Goal: Task Accomplishment & Management: Complete application form

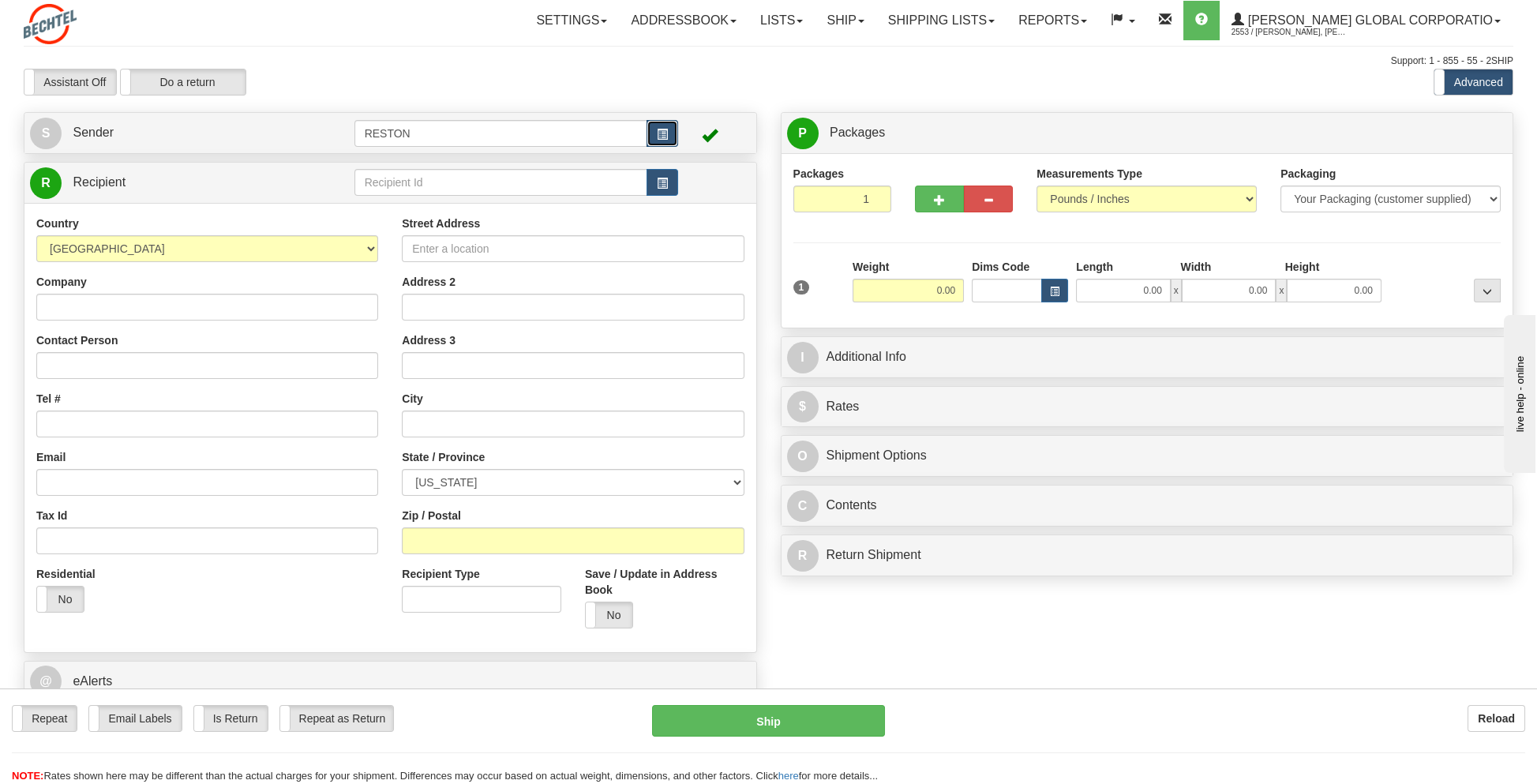
click at [659, 129] on span "button" at bounding box center [662, 134] width 11 height 11
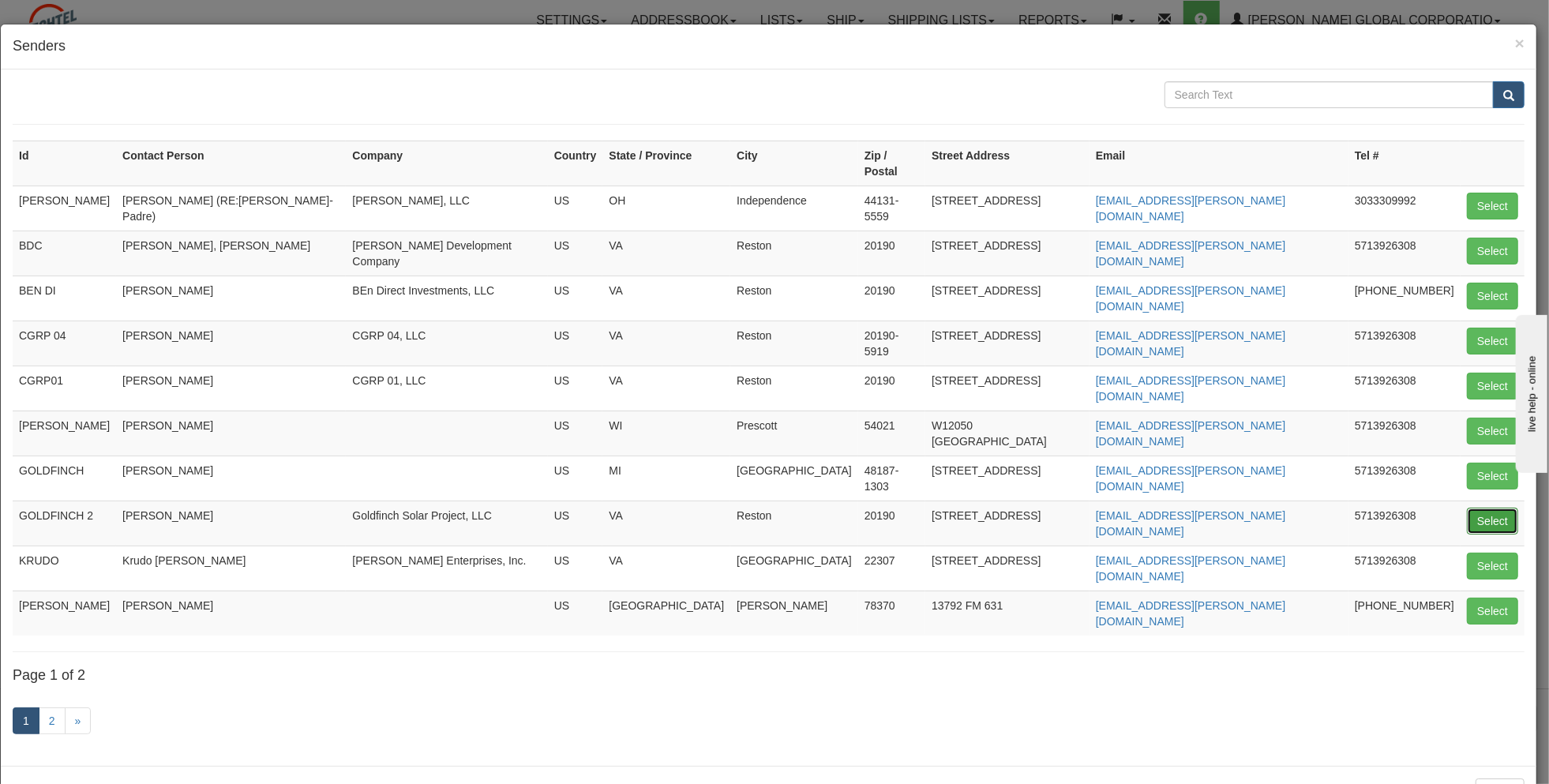
click at [1488, 507] on button "Select" at bounding box center [1492, 521] width 51 height 27
type input "GOLDFINCH 2"
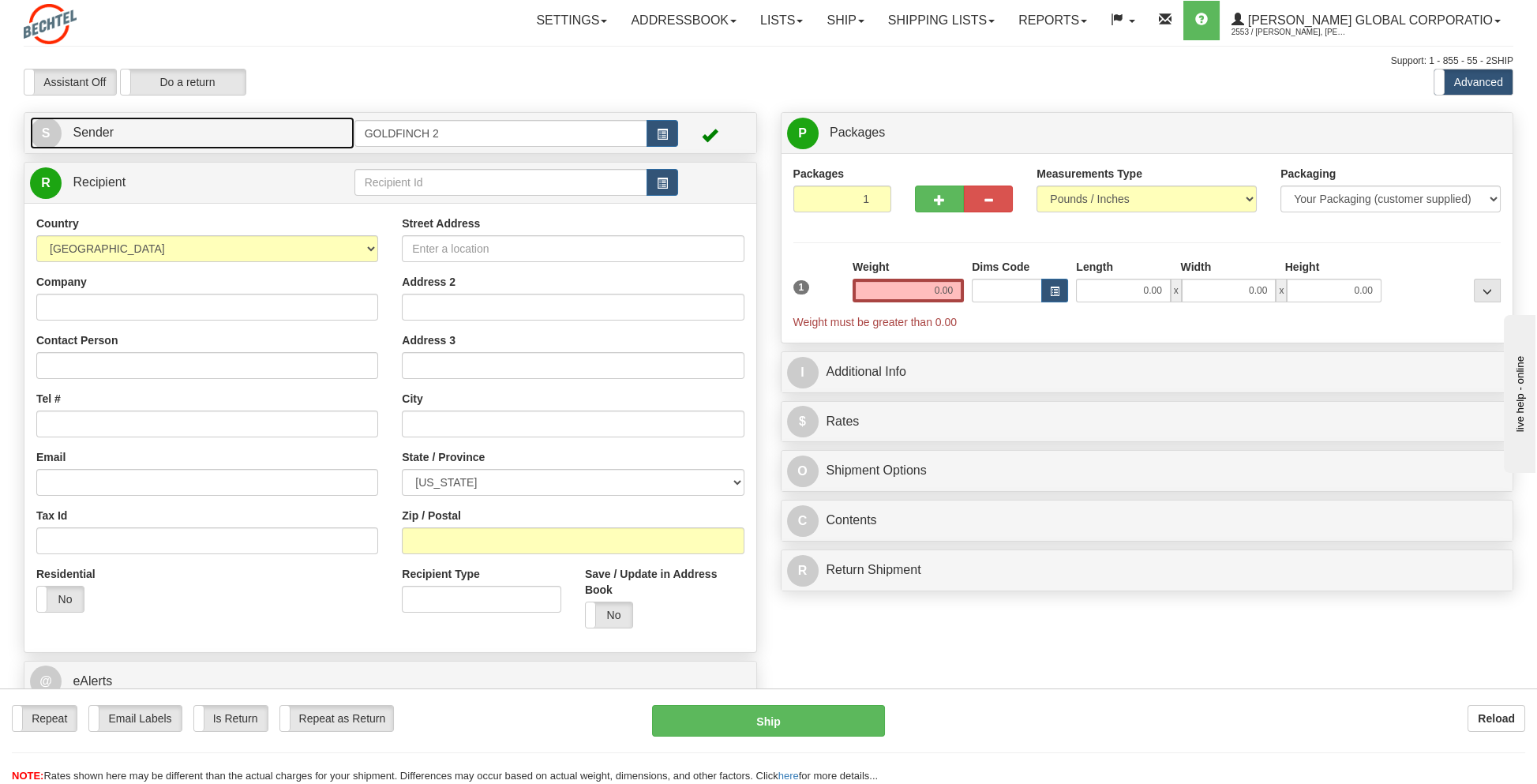
click at [86, 133] on span "Sender" at bounding box center [93, 132] width 41 height 14
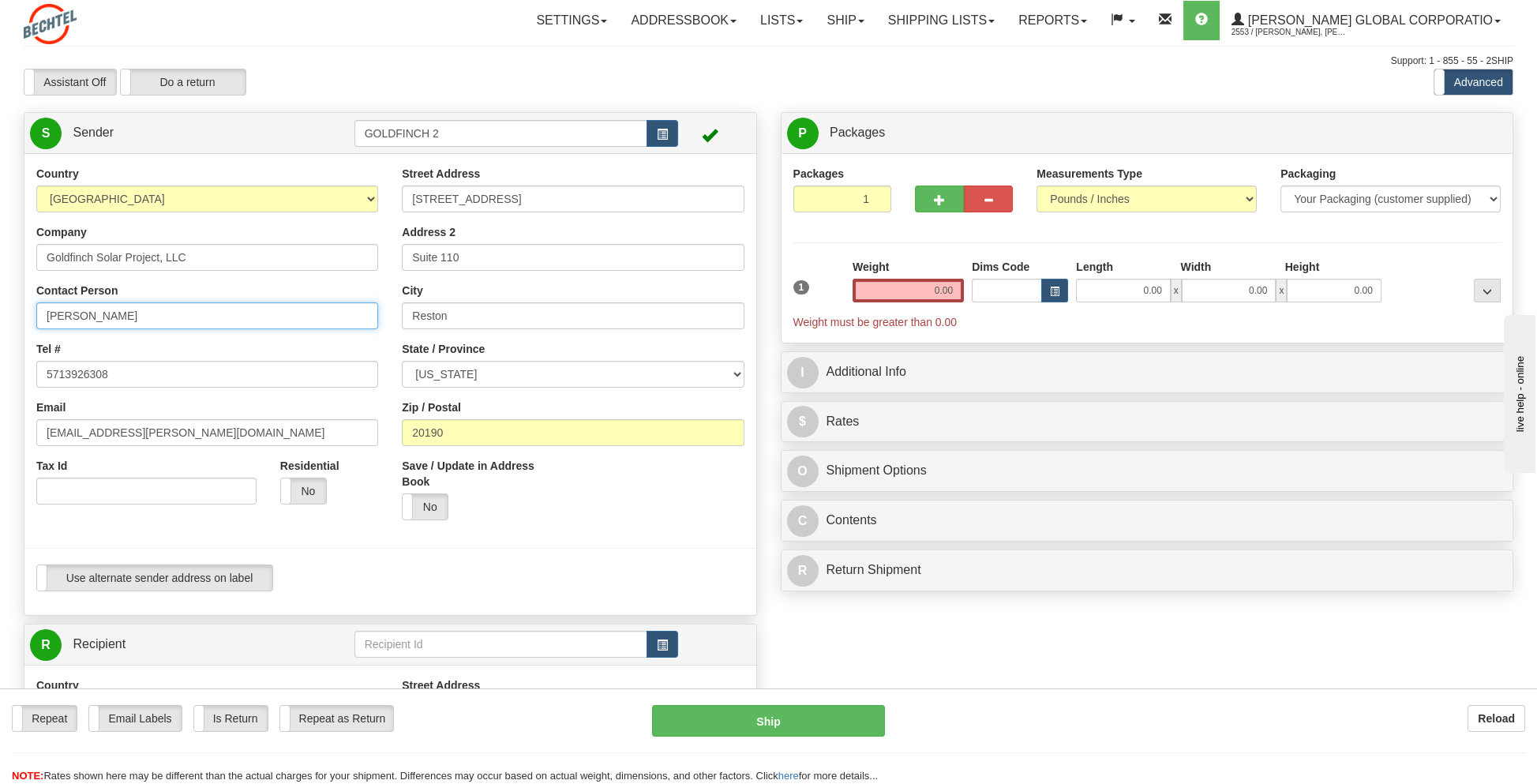
drag, startPoint x: 153, startPoint y: 319, endPoint x: -3, endPoint y: 321, distance: 156.0
click at [0, 321] on html "Training Course Close Toggle navigation Settings Shipping Preferences New Sende…" at bounding box center [768, 392] width 1537 height 784
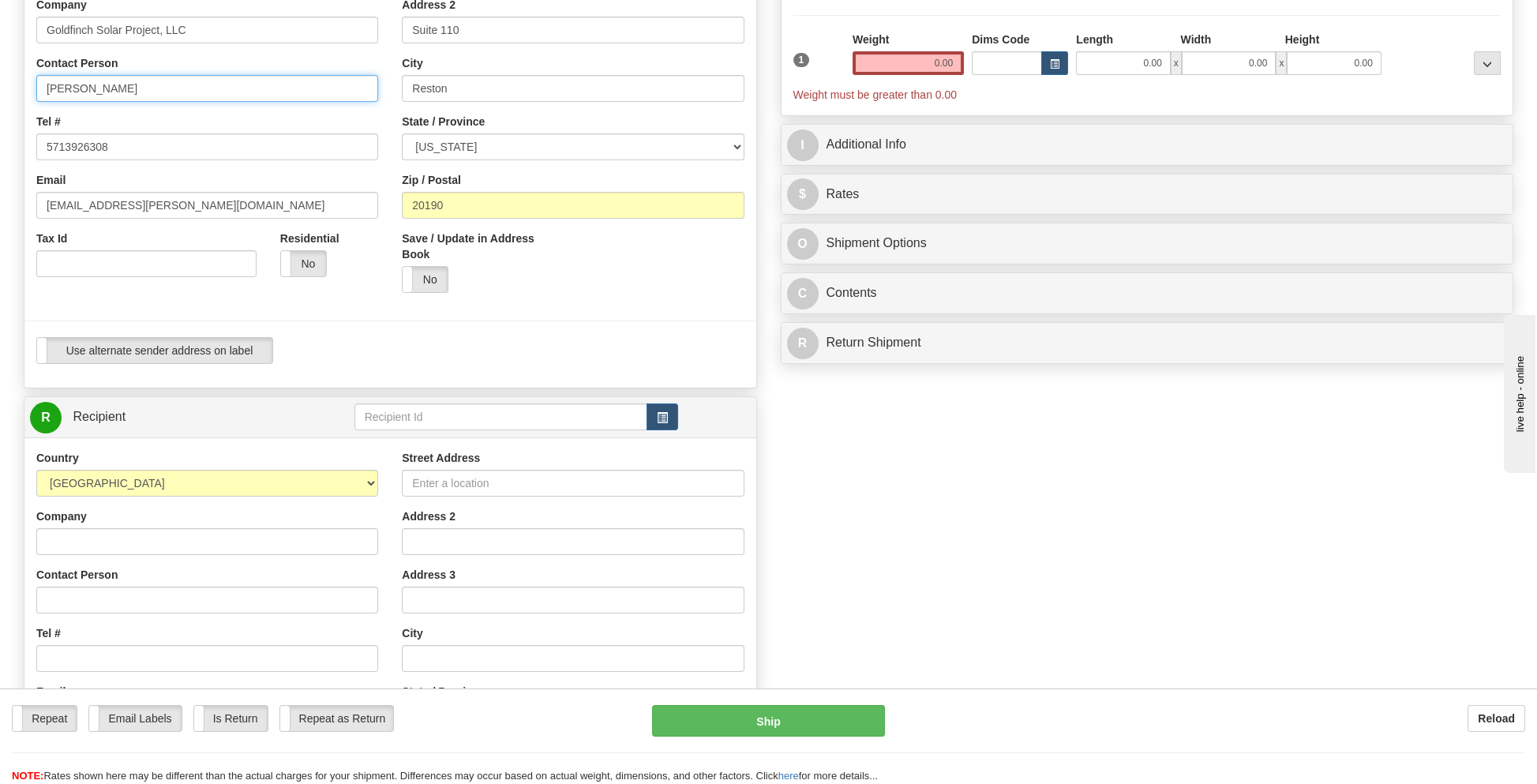
scroll to position [237, 0]
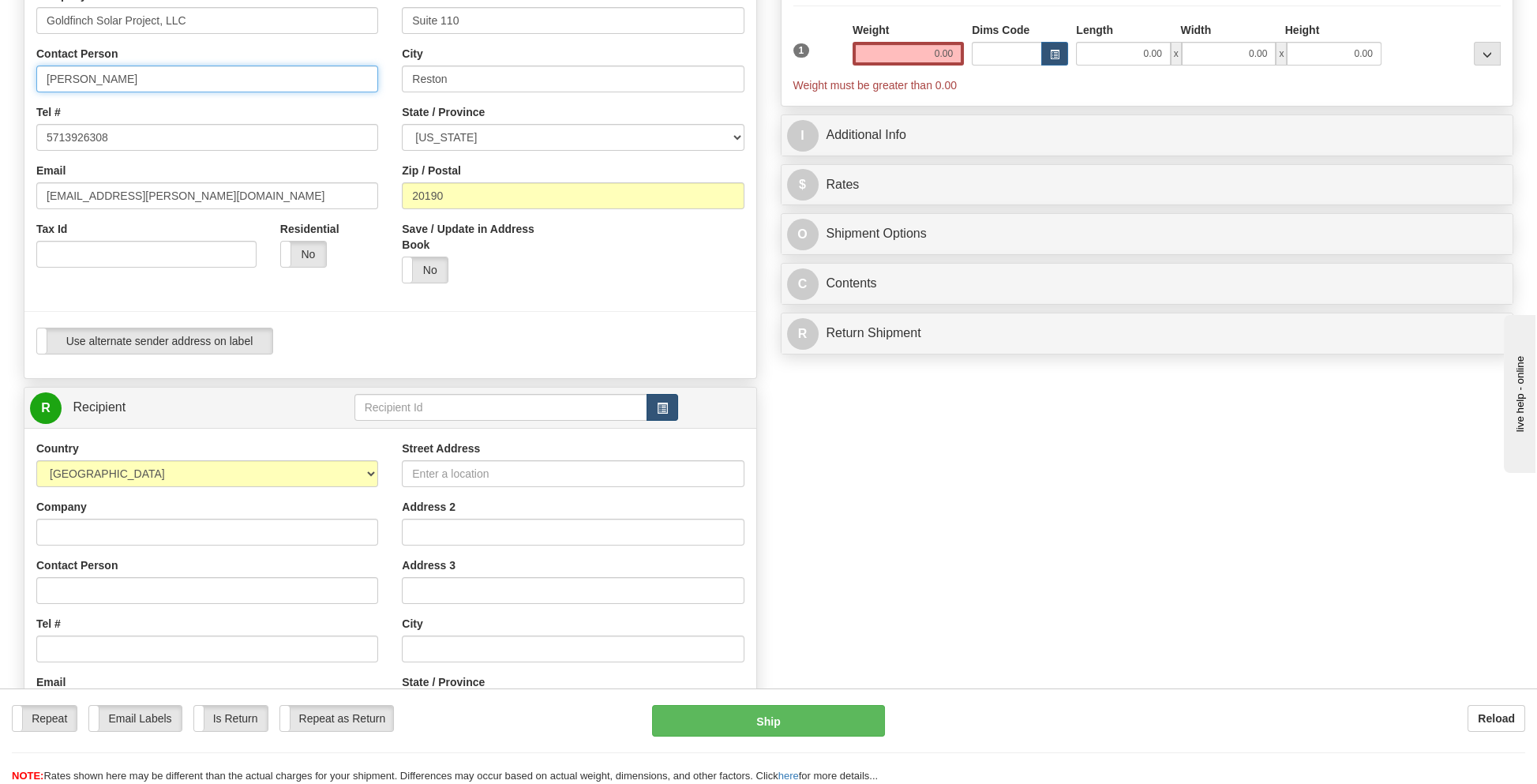
type input "[PERSON_NAME]"
click at [661, 404] on span "button" at bounding box center [662, 408] width 11 height 11
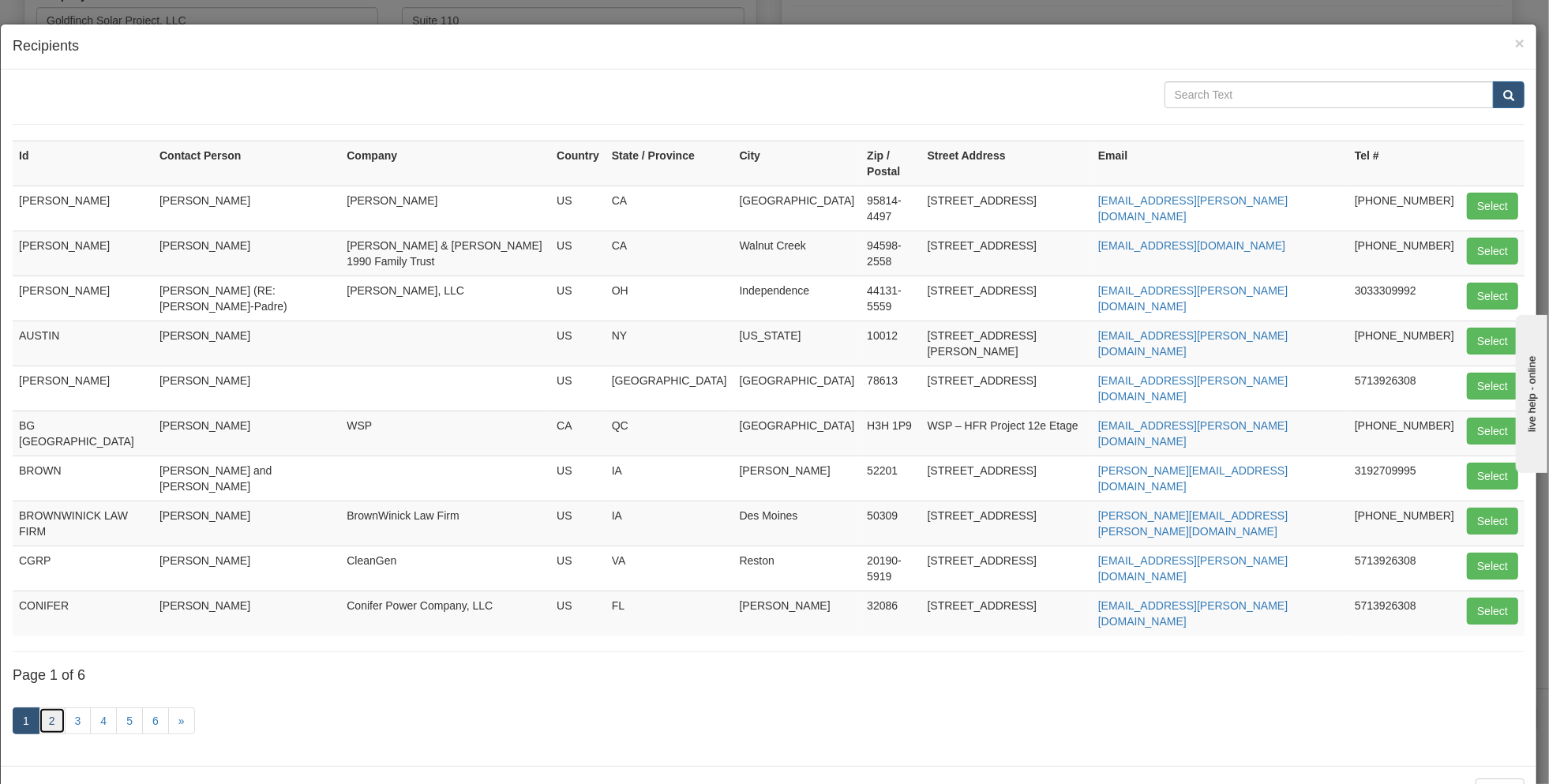
click at [53, 707] on link "2" at bounding box center [52, 721] width 27 height 27
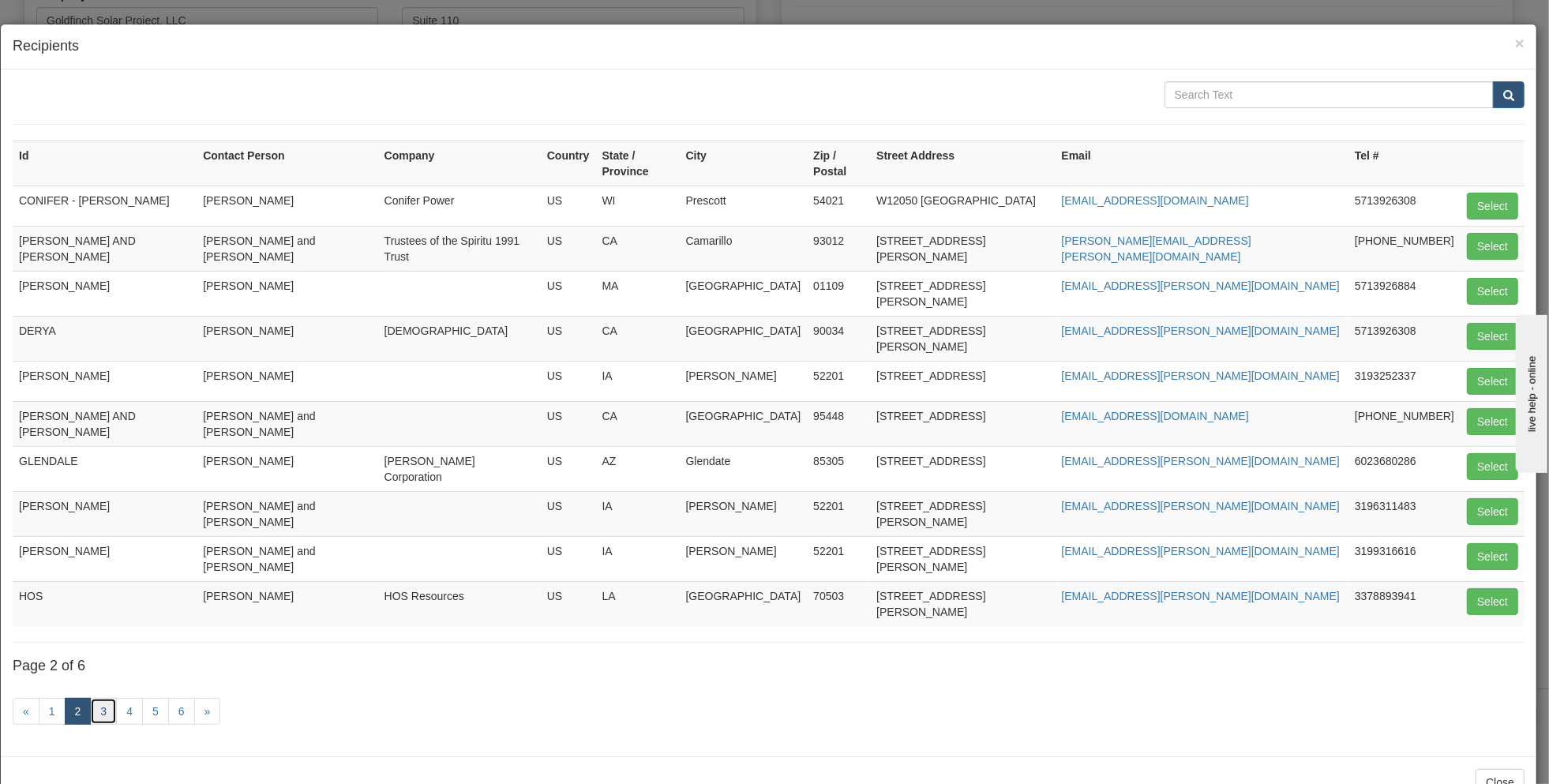
click at [99, 698] on link "3" at bounding box center [104, 711] width 27 height 27
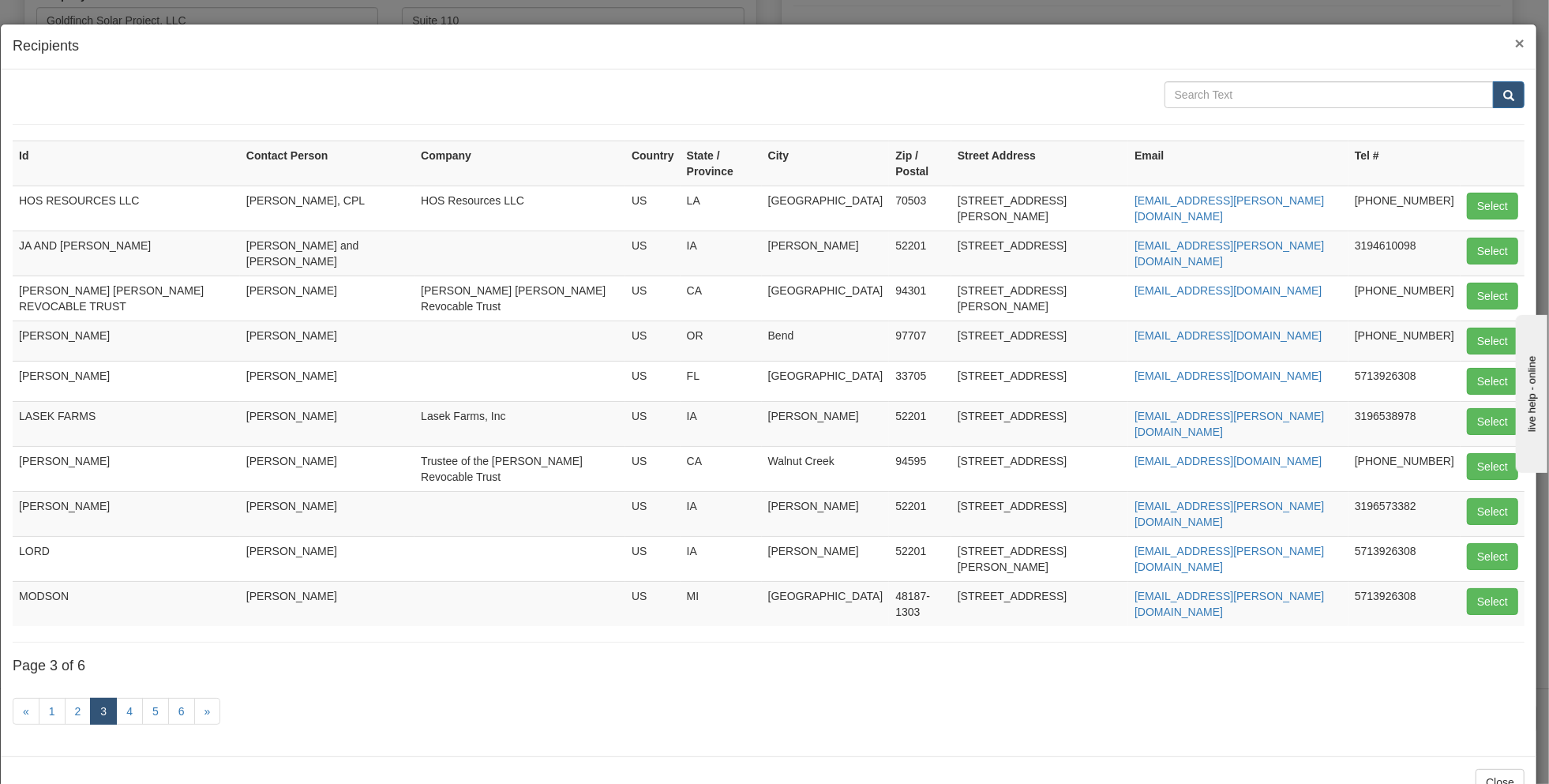
click at [1523, 38] on span "×" at bounding box center [1520, 43] width 10 height 18
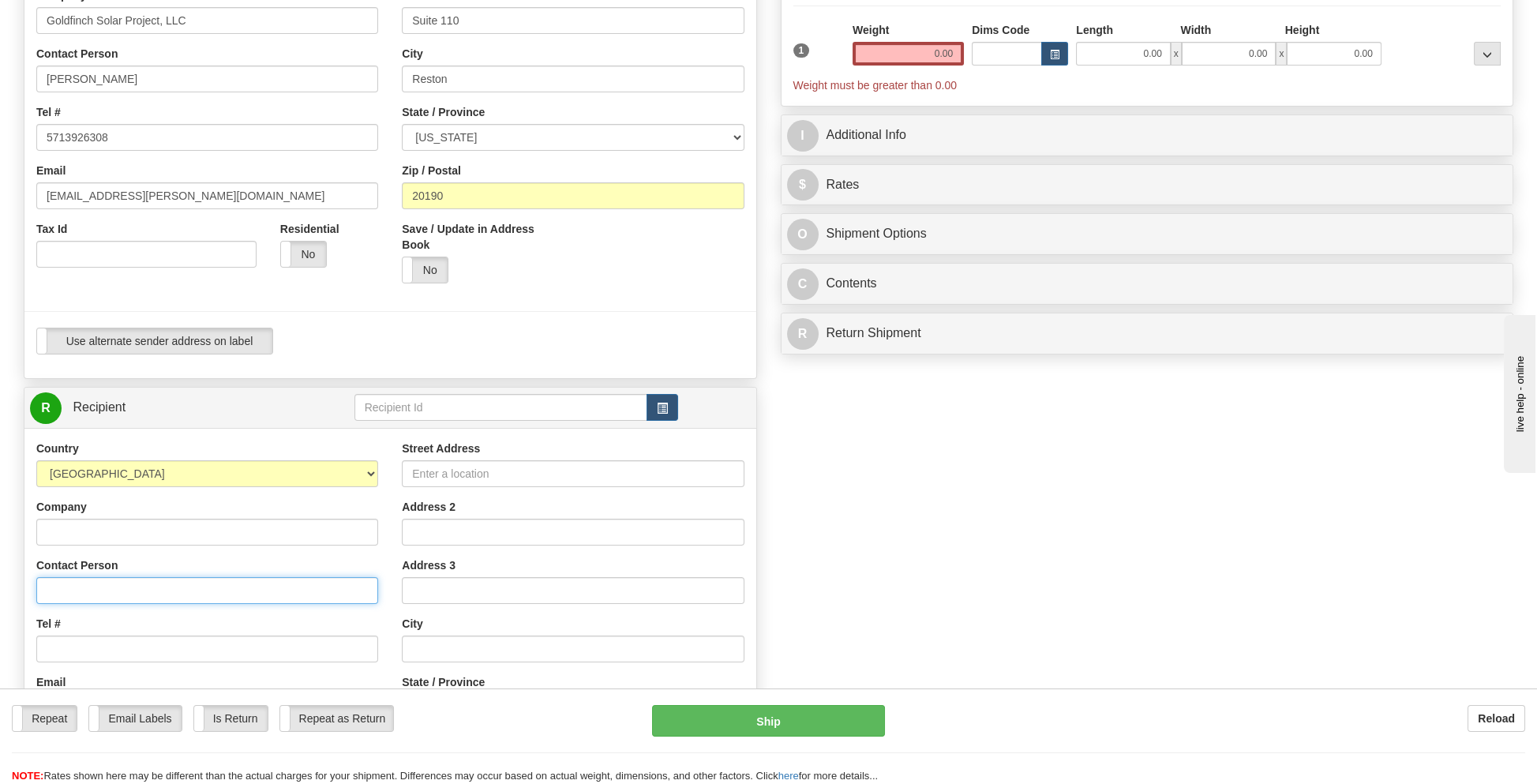
click at [81, 586] on input "Contact Person" at bounding box center [207, 591] width 342 height 27
type input "Judith A. Lindquist"
click at [446, 468] on input "Street Address" at bounding box center [572, 474] width 342 height 27
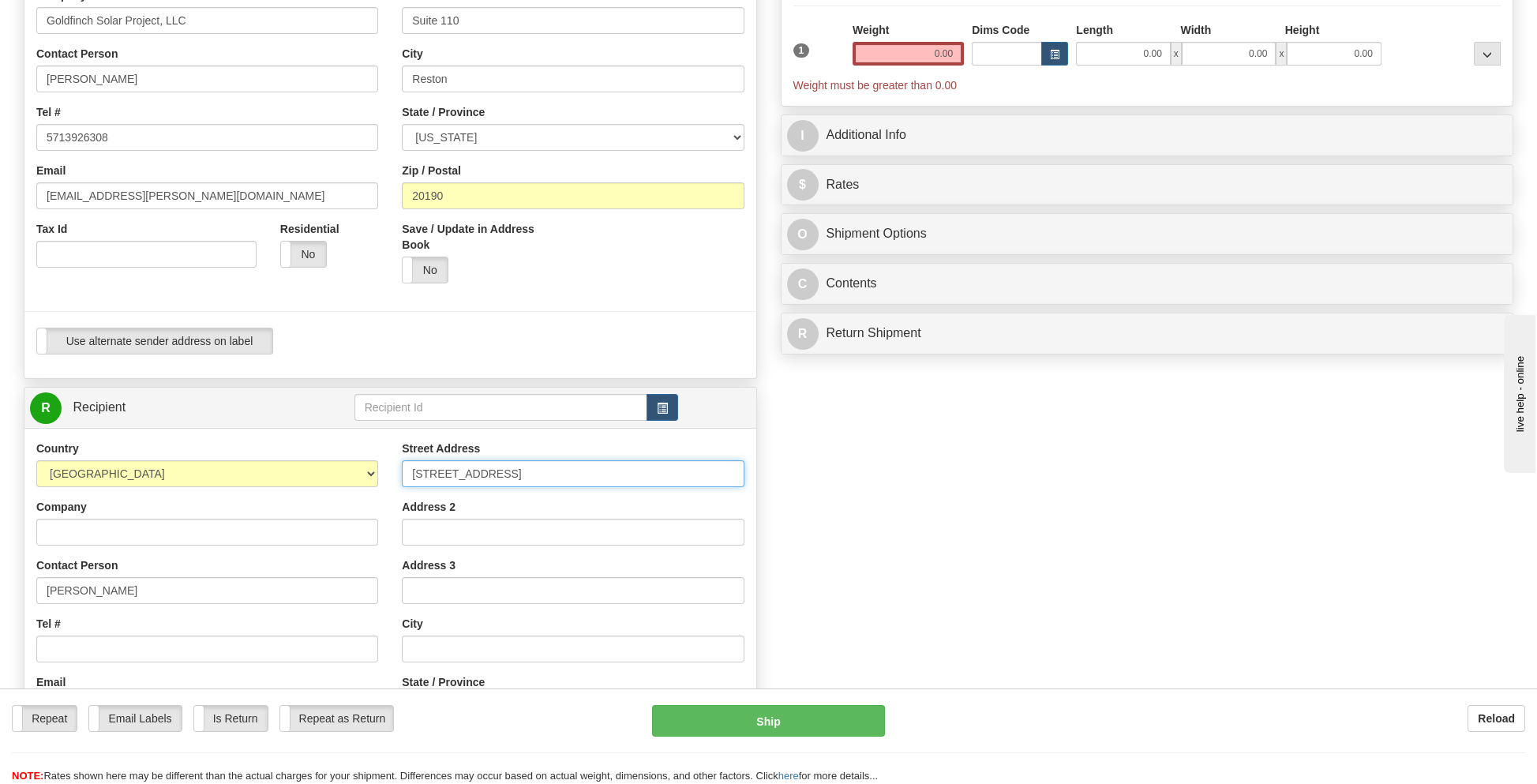
type input "3580 SW Sunset Trace Circle"
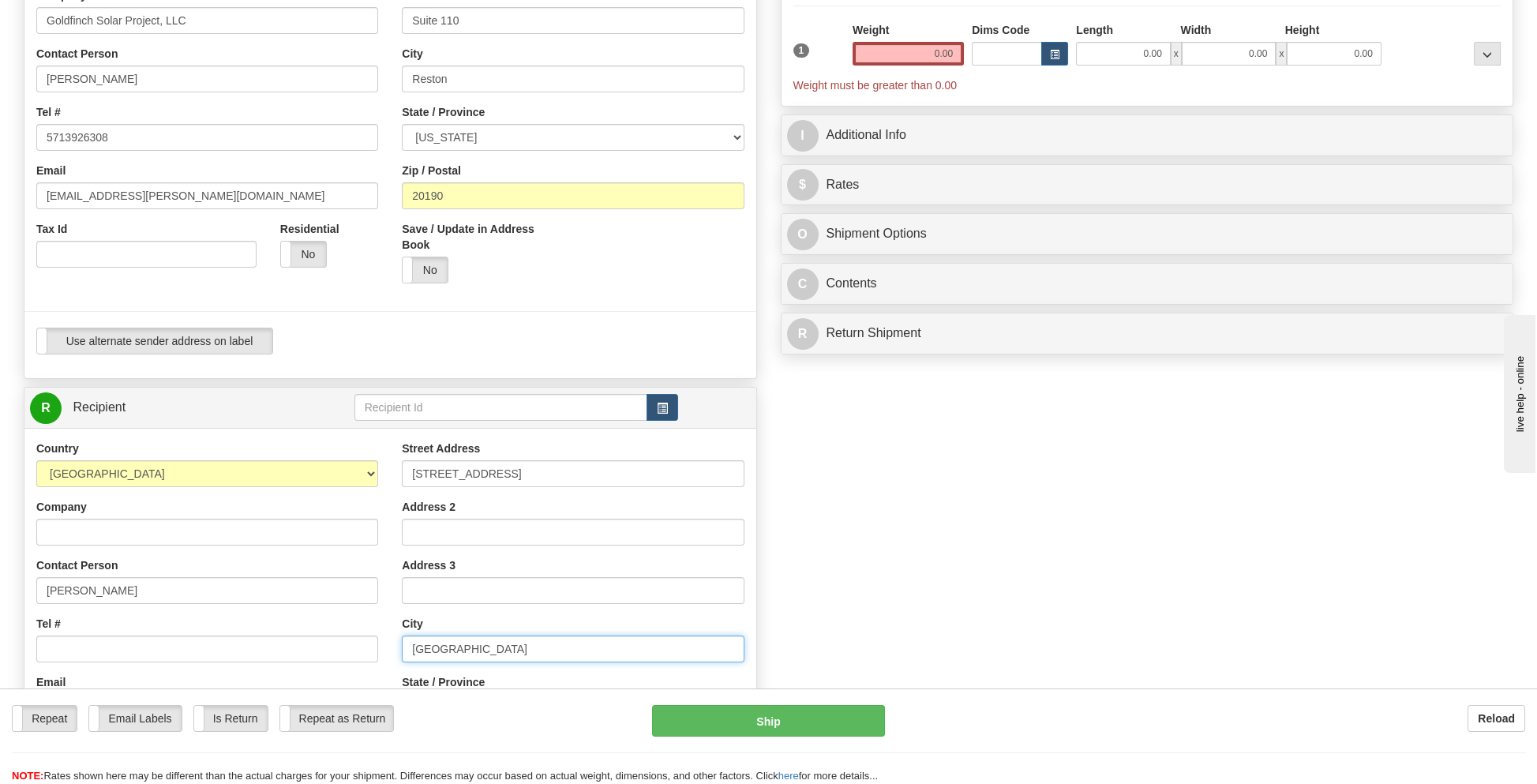
type input "Palm City"
select select "FL"
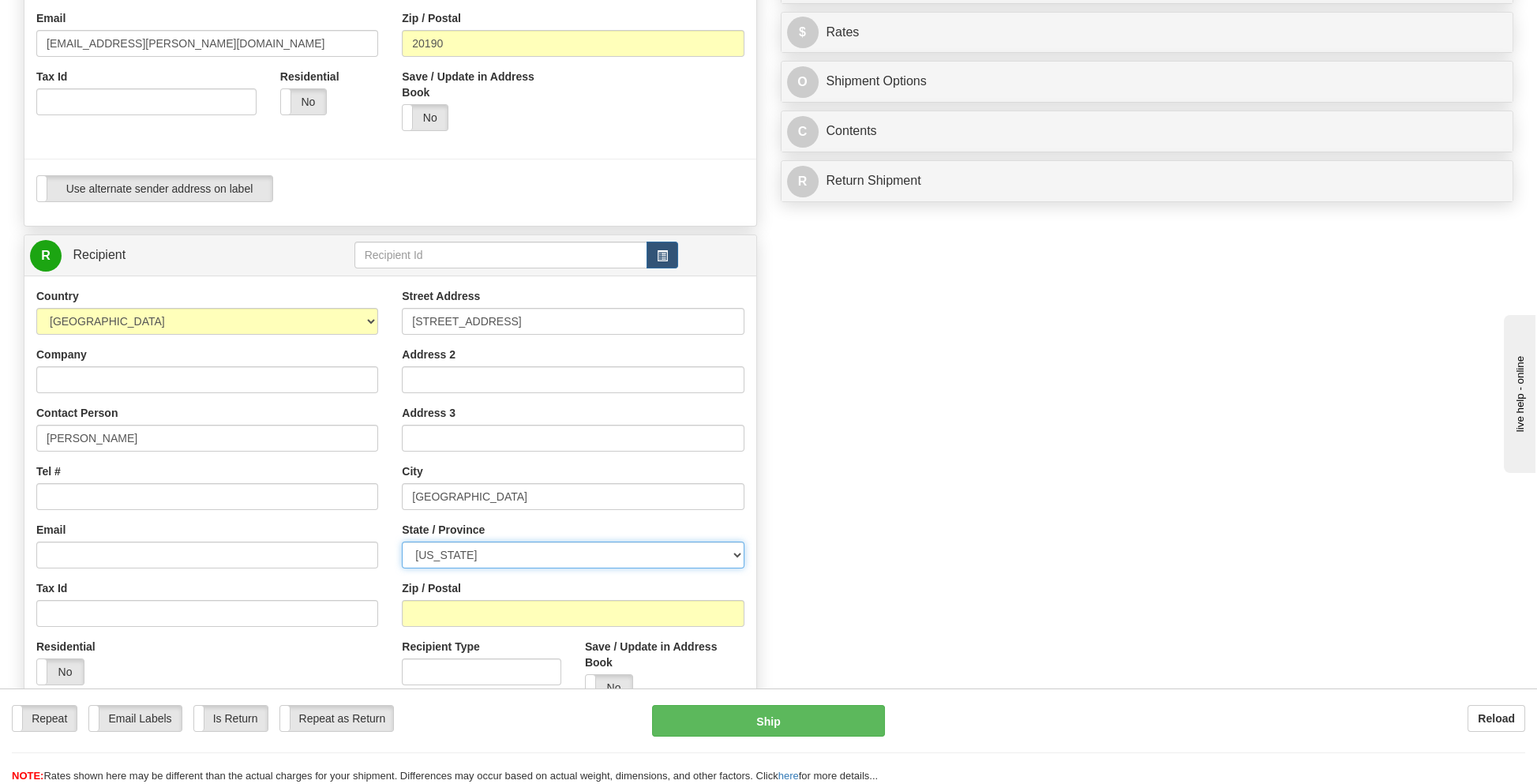
scroll to position [474, 0]
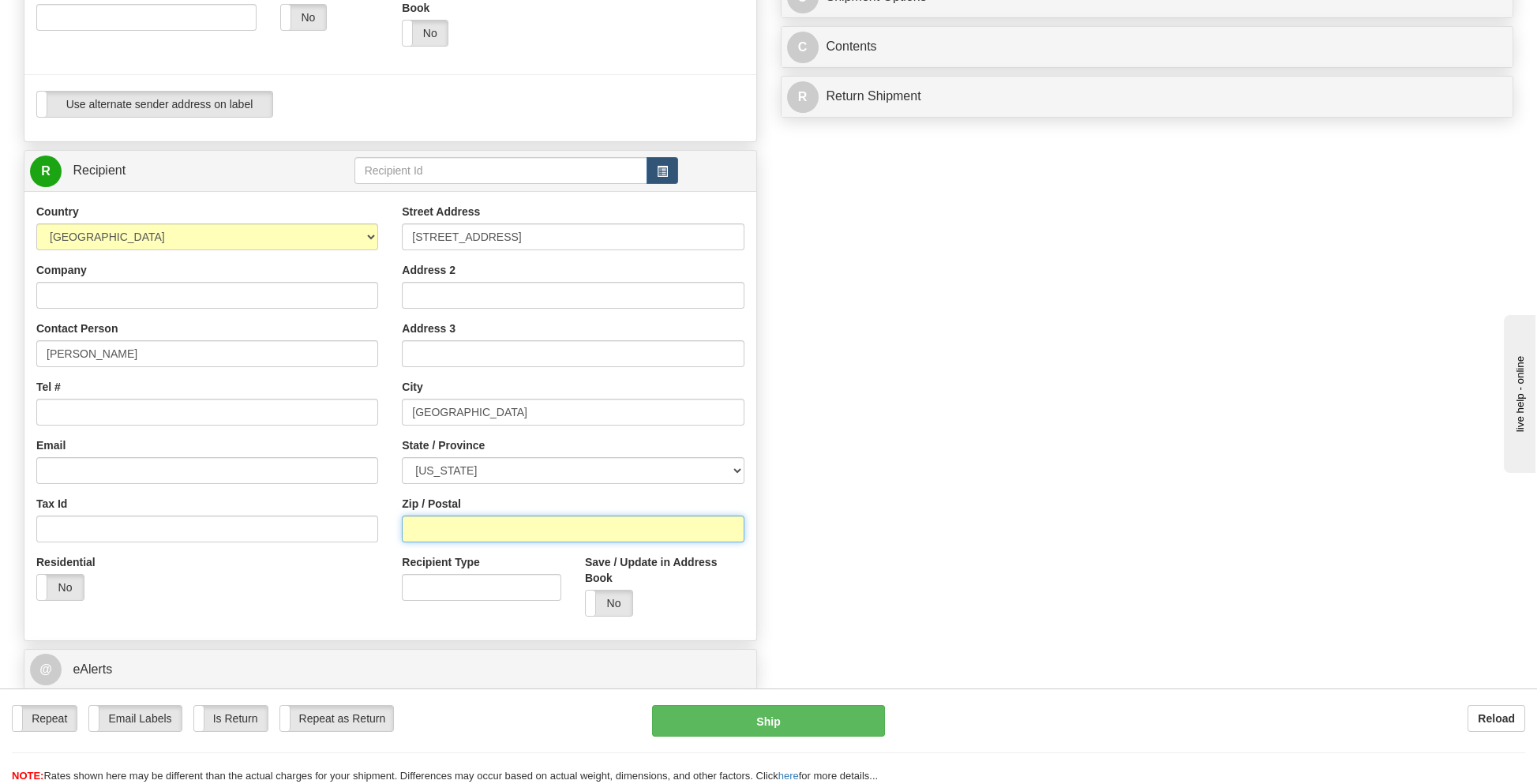
click at [451, 523] on input "Zip / Postal" at bounding box center [572, 529] width 342 height 27
type input "34990"
click at [54, 590] on label "No" at bounding box center [60, 587] width 47 height 25
click at [83, 408] on input "Tel #" at bounding box center [207, 412] width 342 height 27
type input "5713926308"
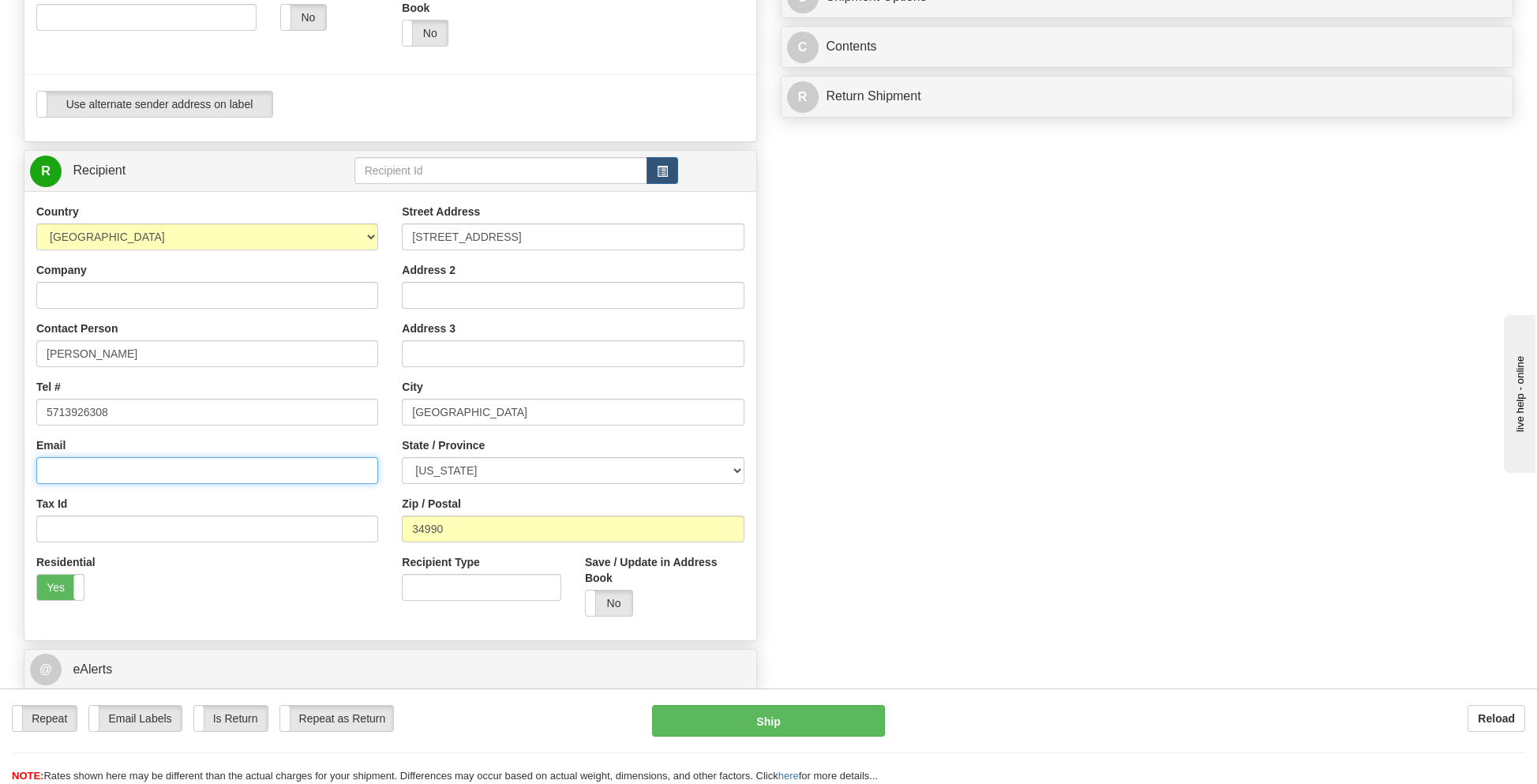
click at [86, 471] on input "Email" at bounding box center [207, 471] width 342 height 27
type input "[EMAIL_ADDRESS][PERSON_NAME][DOMAIN_NAME]"
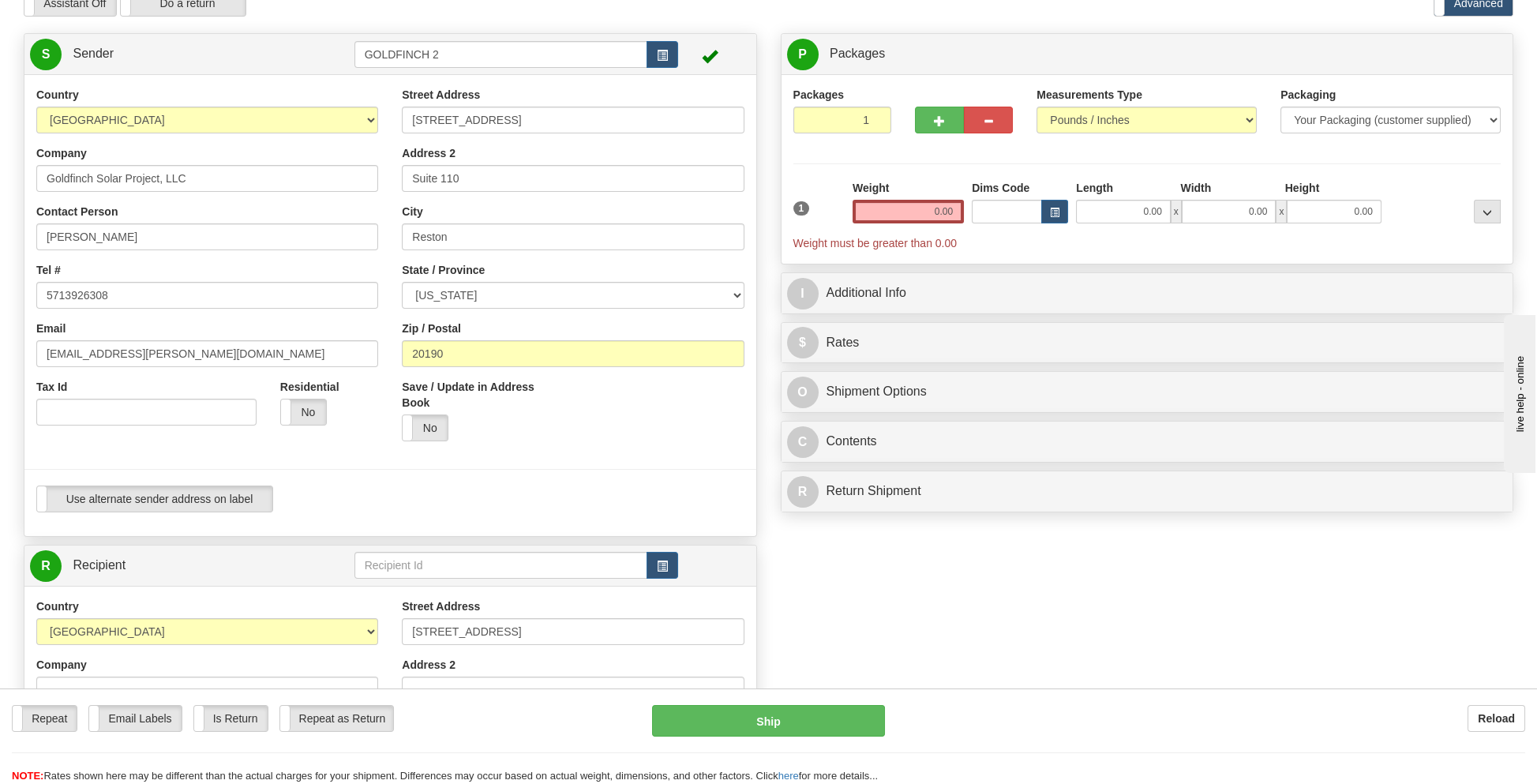
scroll to position [79, 0]
click at [1354, 124] on select "Your Packaging (customer supplied) Envelope (carrier supplied) Pack (carrier su…" at bounding box center [1390, 120] width 220 height 27
select select "2"
click at [1280, 107] on select "Your Packaging (customer supplied) Envelope (carrier supplied) Pack (carrier su…" at bounding box center [1390, 120] width 220 height 27
drag, startPoint x: 922, startPoint y: 212, endPoint x: 979, endPoint y: 211, distance: 57.0
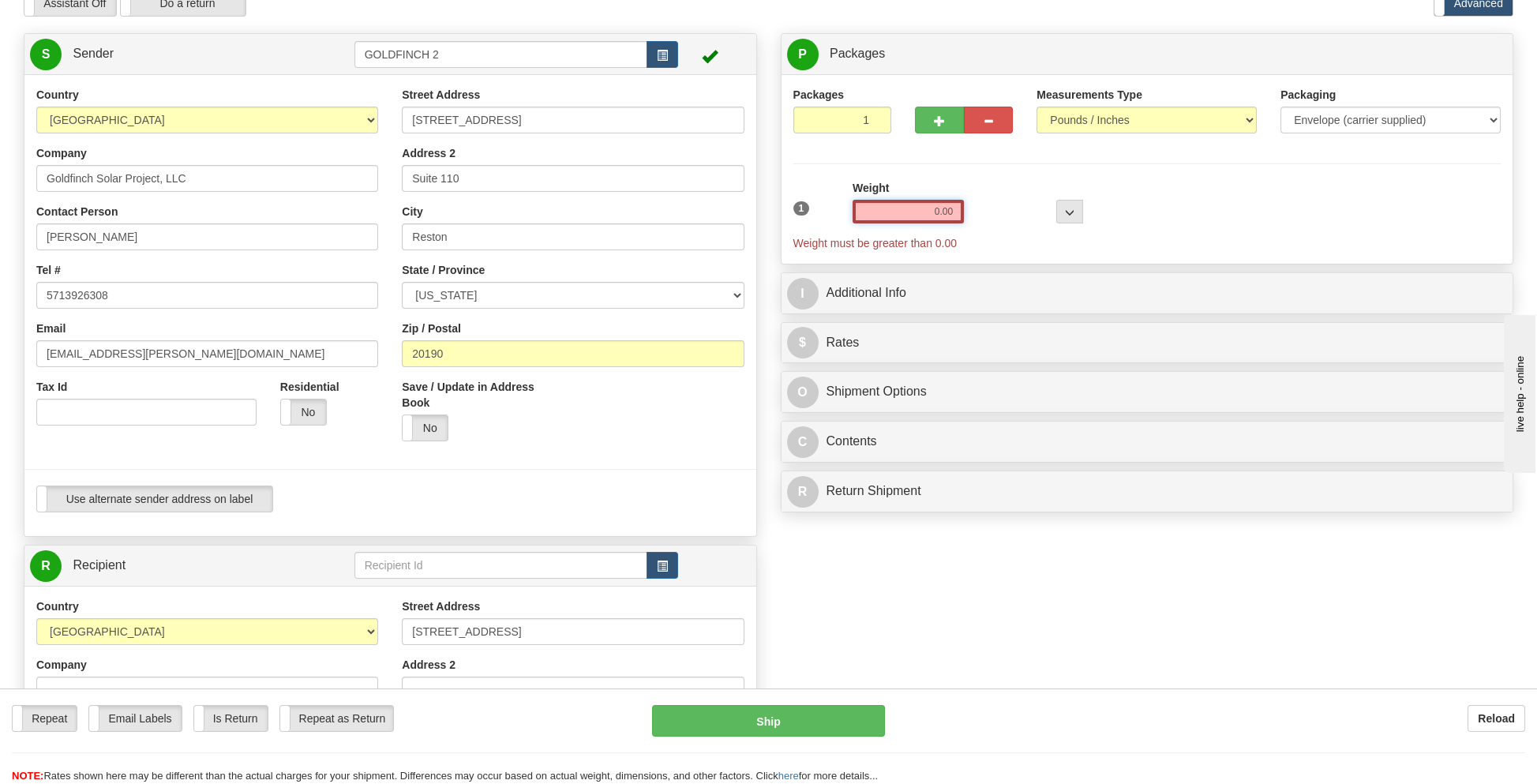
click at [979, 211] on div "1 Weight 0.00 Dims Code 0 x" at bounding box center [1147, 214] width 716 height 71
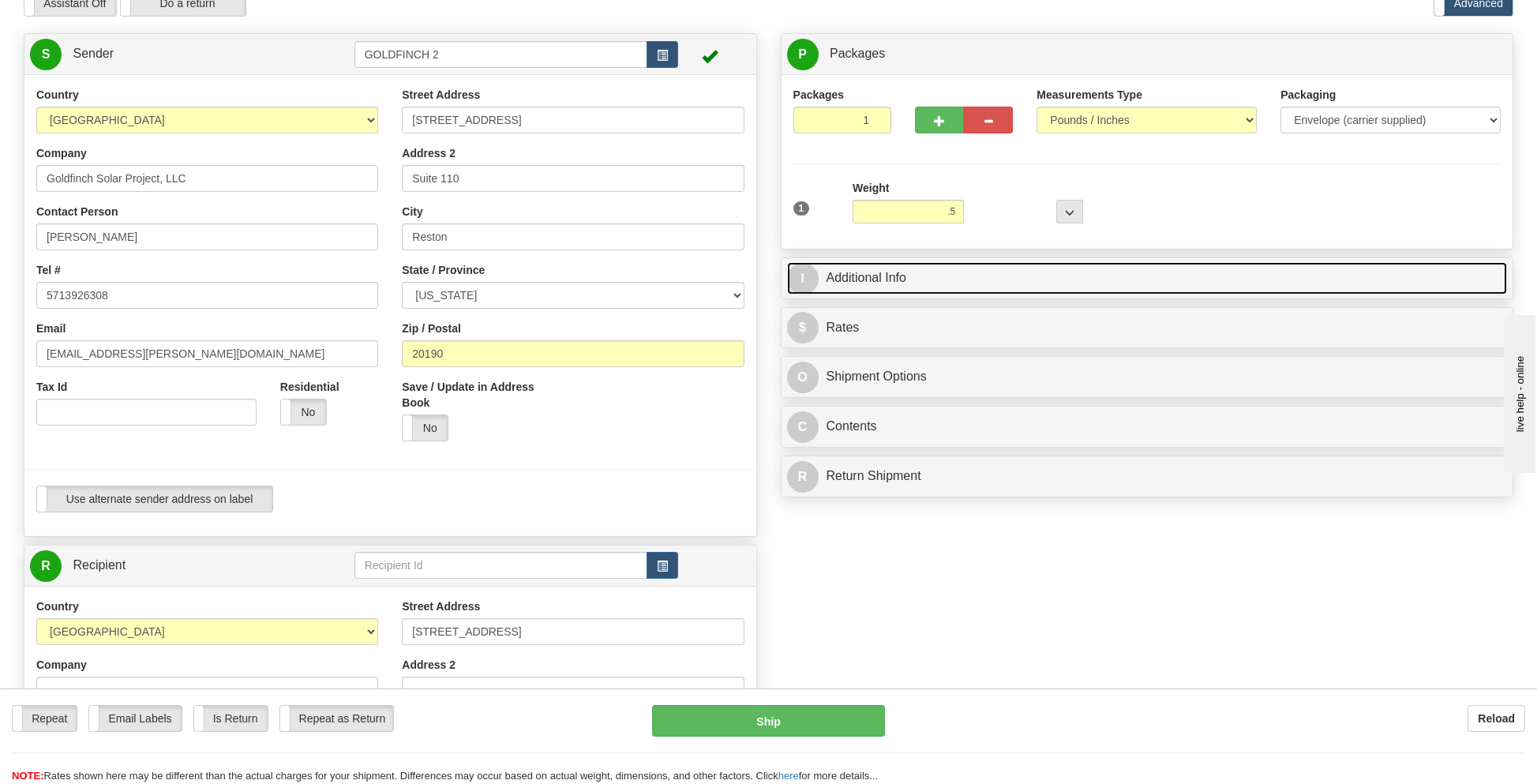
type input "0.50"
click at [889, 276] on link "I Additional Info" at bounding box center [1147, 278] width 721 height 32
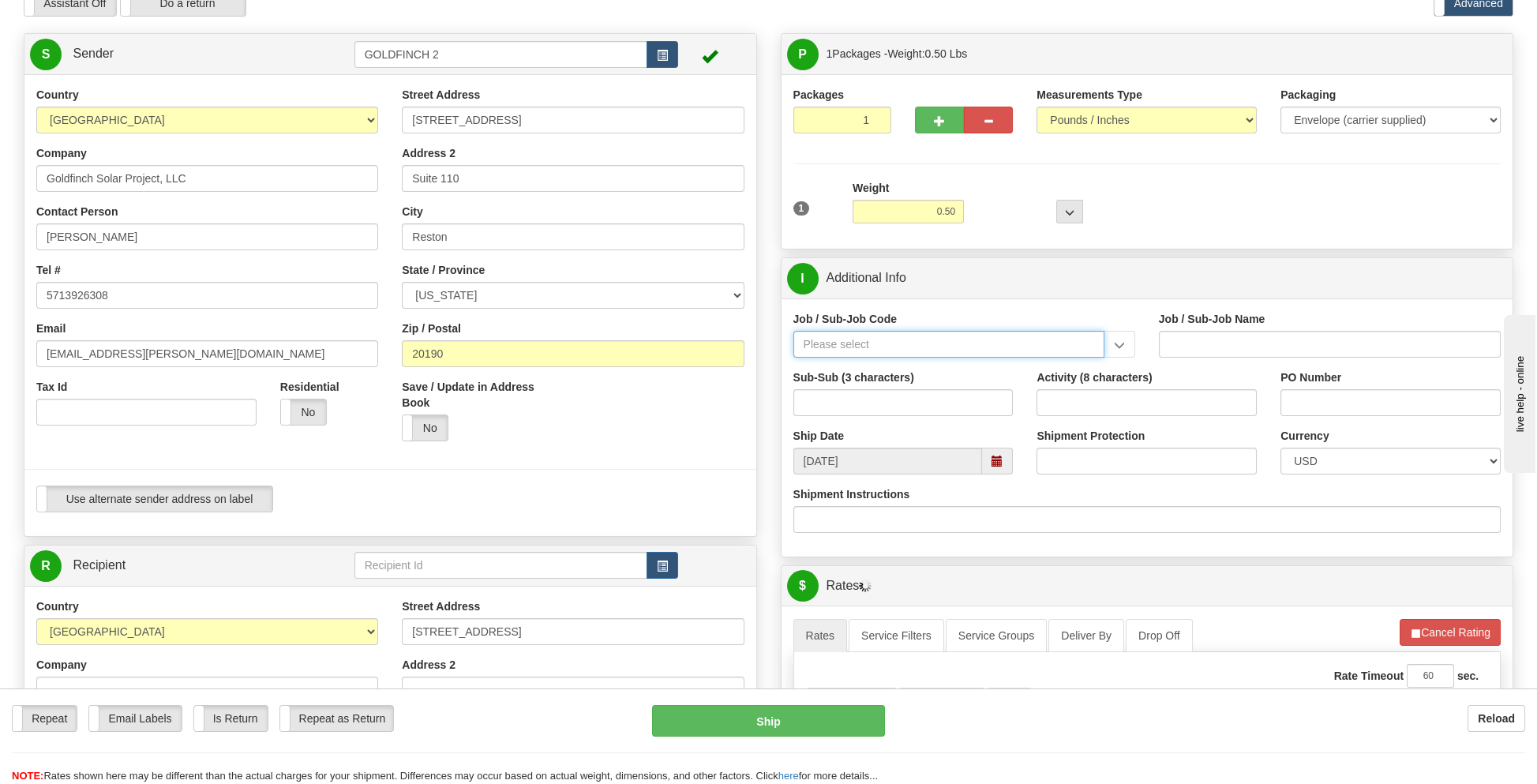
click at [880, 344] on input "Job / Sub-Job Code" at bounding box center [948, 344] width 311 height 27
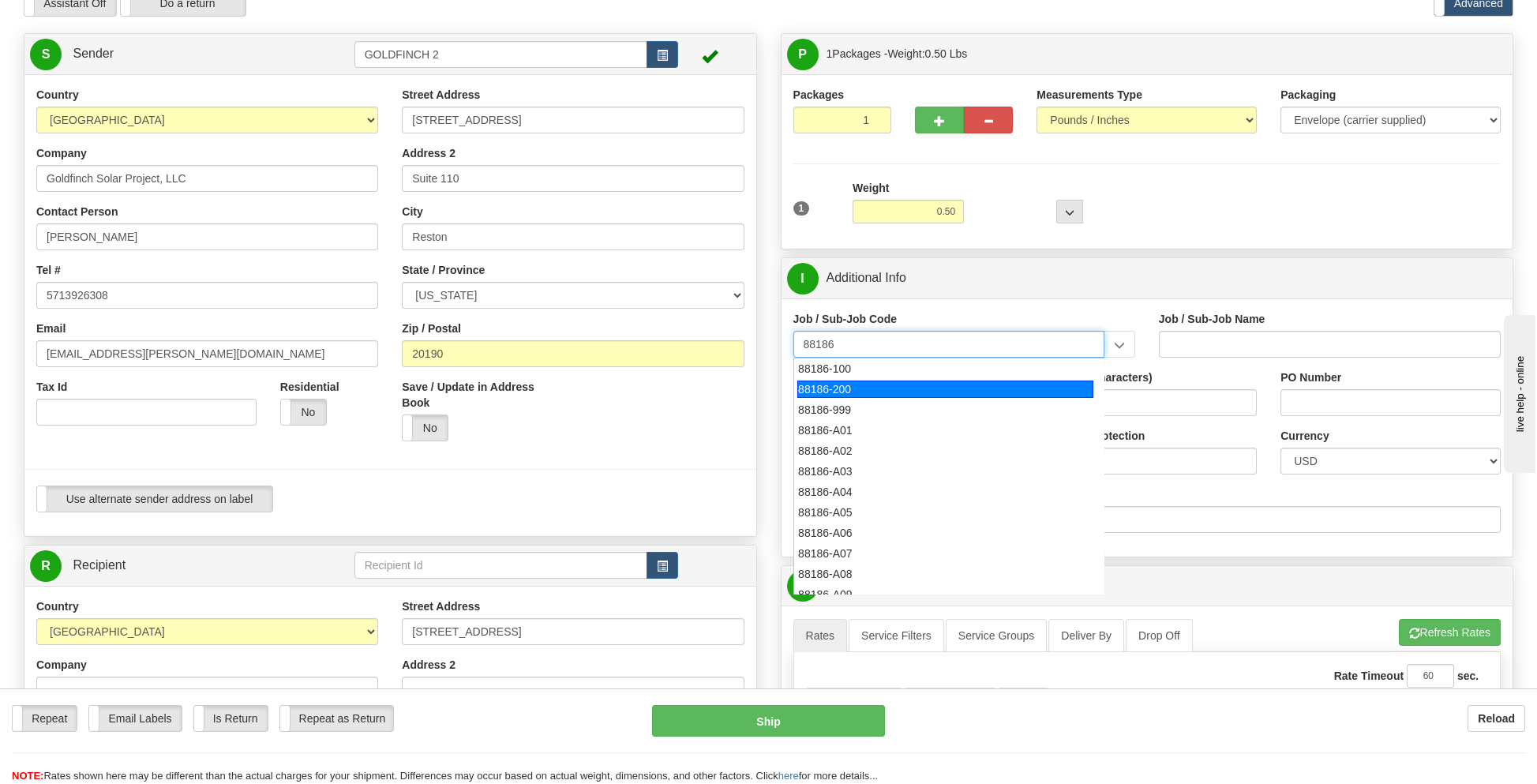
click at [867, 386] on div "88186-200" at bounding box center [945, 389] width 296 height 17
type input "88186-200"
type input "GOLDFINCH SOLAR - THIRD PARTY COSTS"
type input "88186-200"
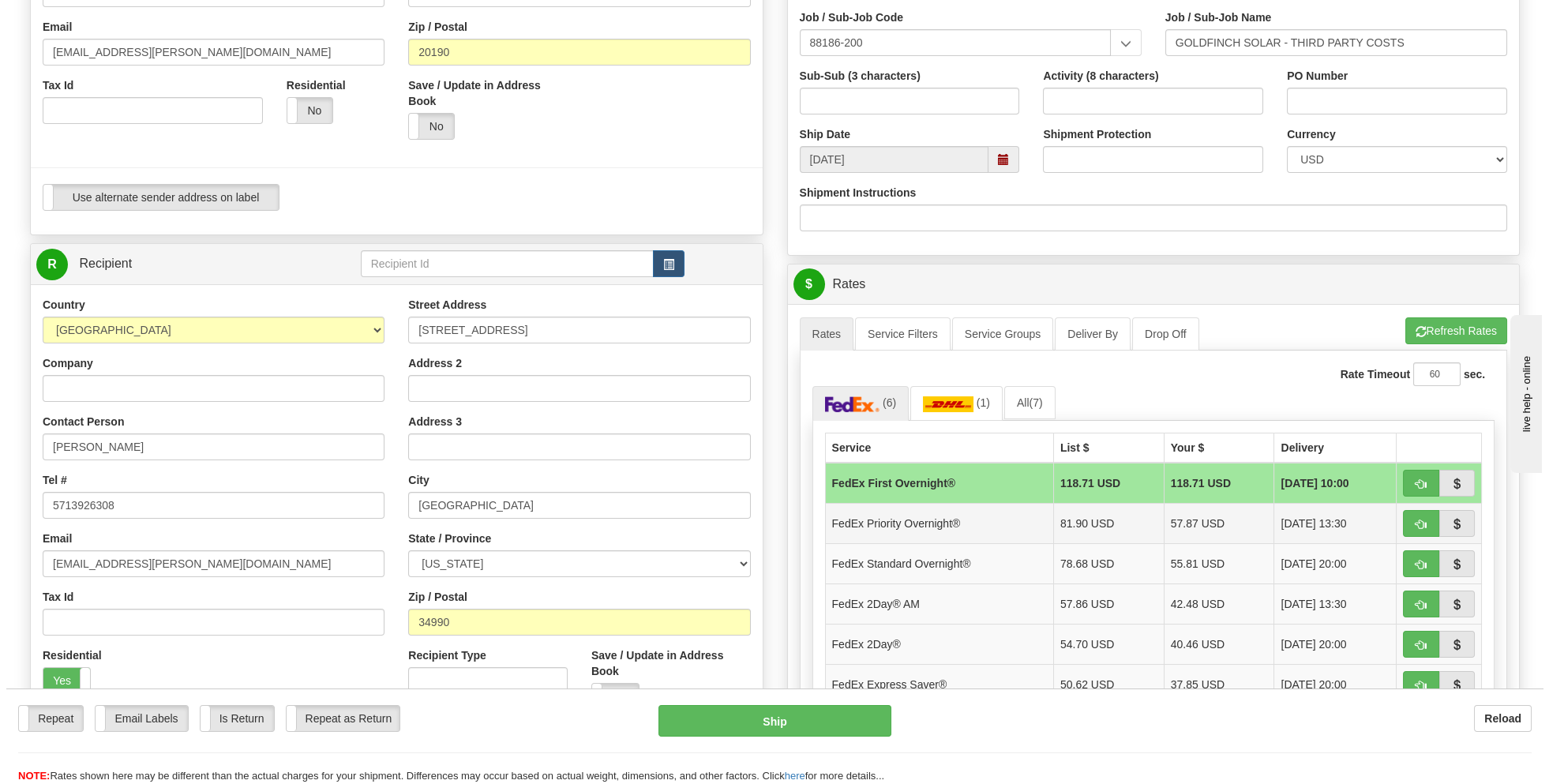
scroll to position [395, 0]
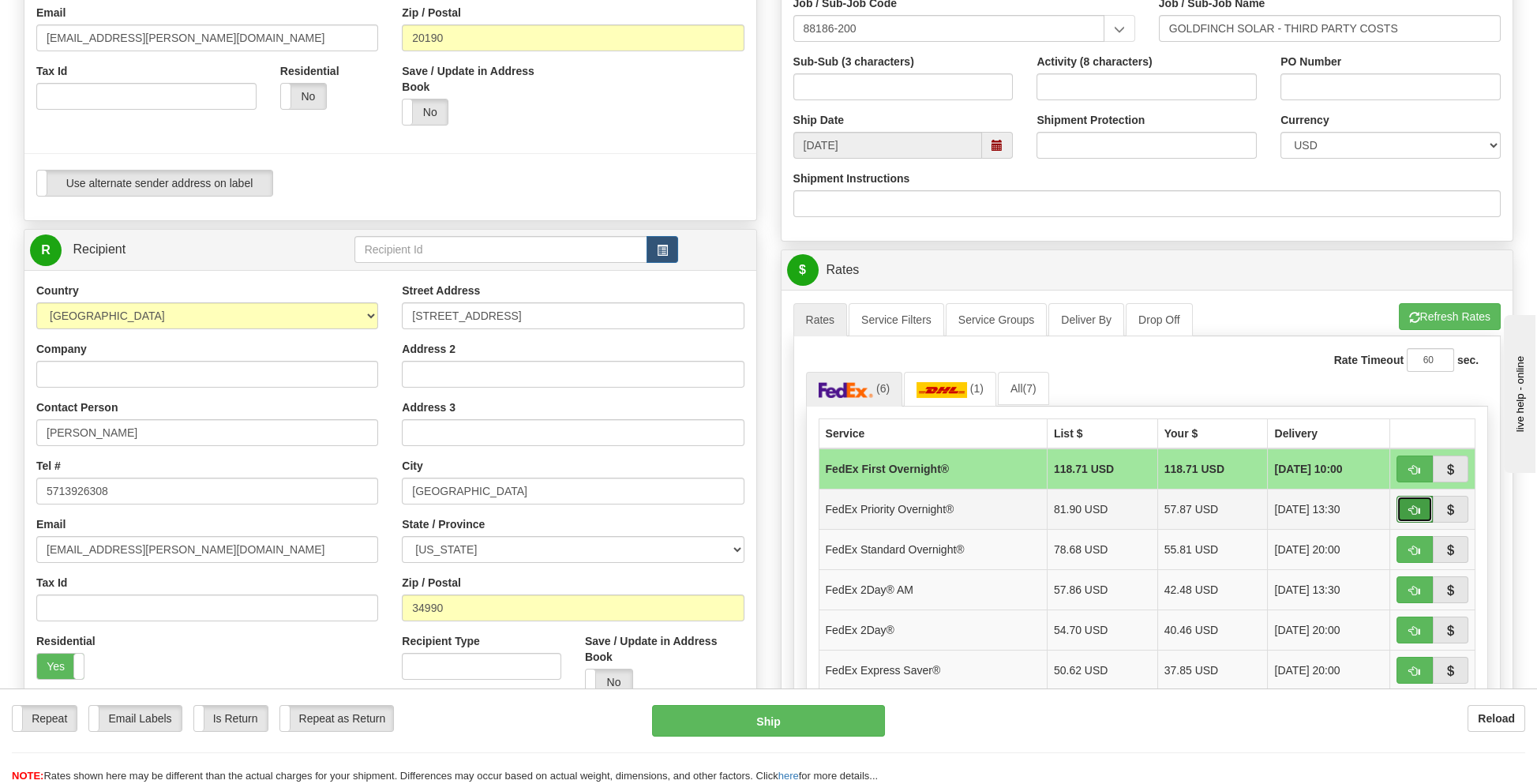
click at [1418, 506] on span "button" at bounding box center [1414, 510] width 11 height 11
type input "01"
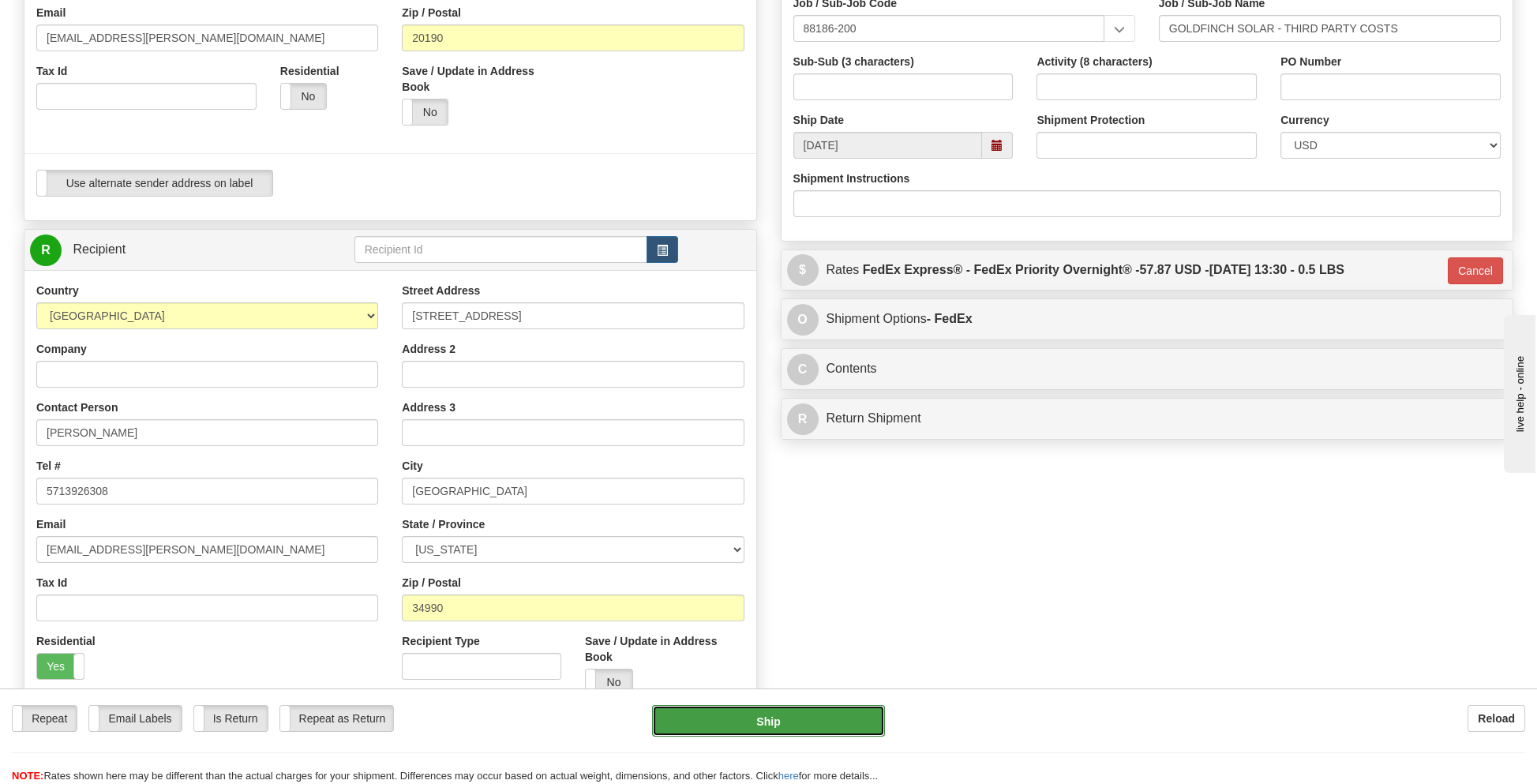
click at [785, 717] on button "Ship" at bounding box center [768, 720] width 232 height 32
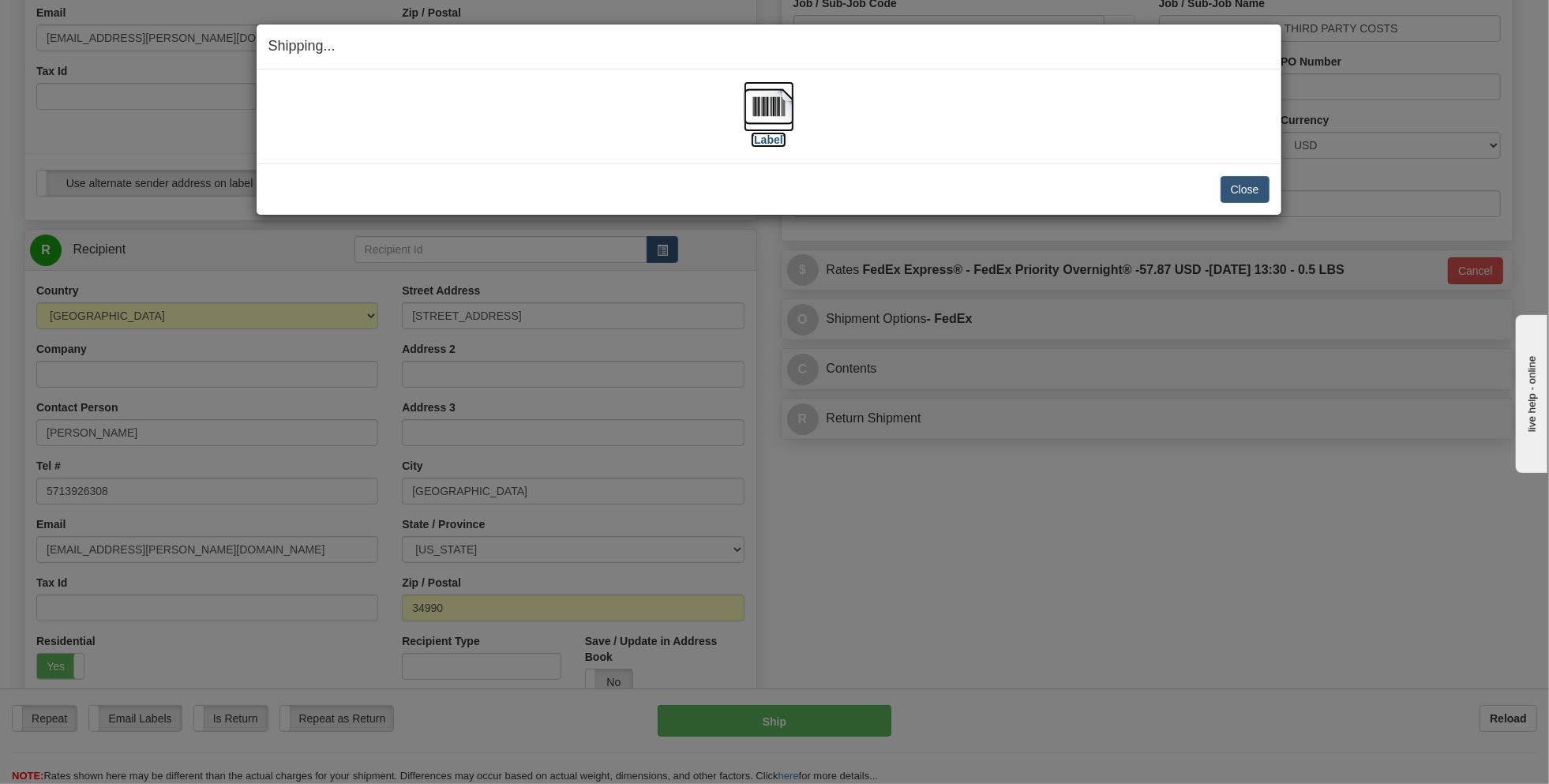
click at [764, 104] on img at bounding box center [769, 107] width 50 height 50
click at [1241, 188] on button "Close" at bounding box center [1245, 189] width 49 height 27
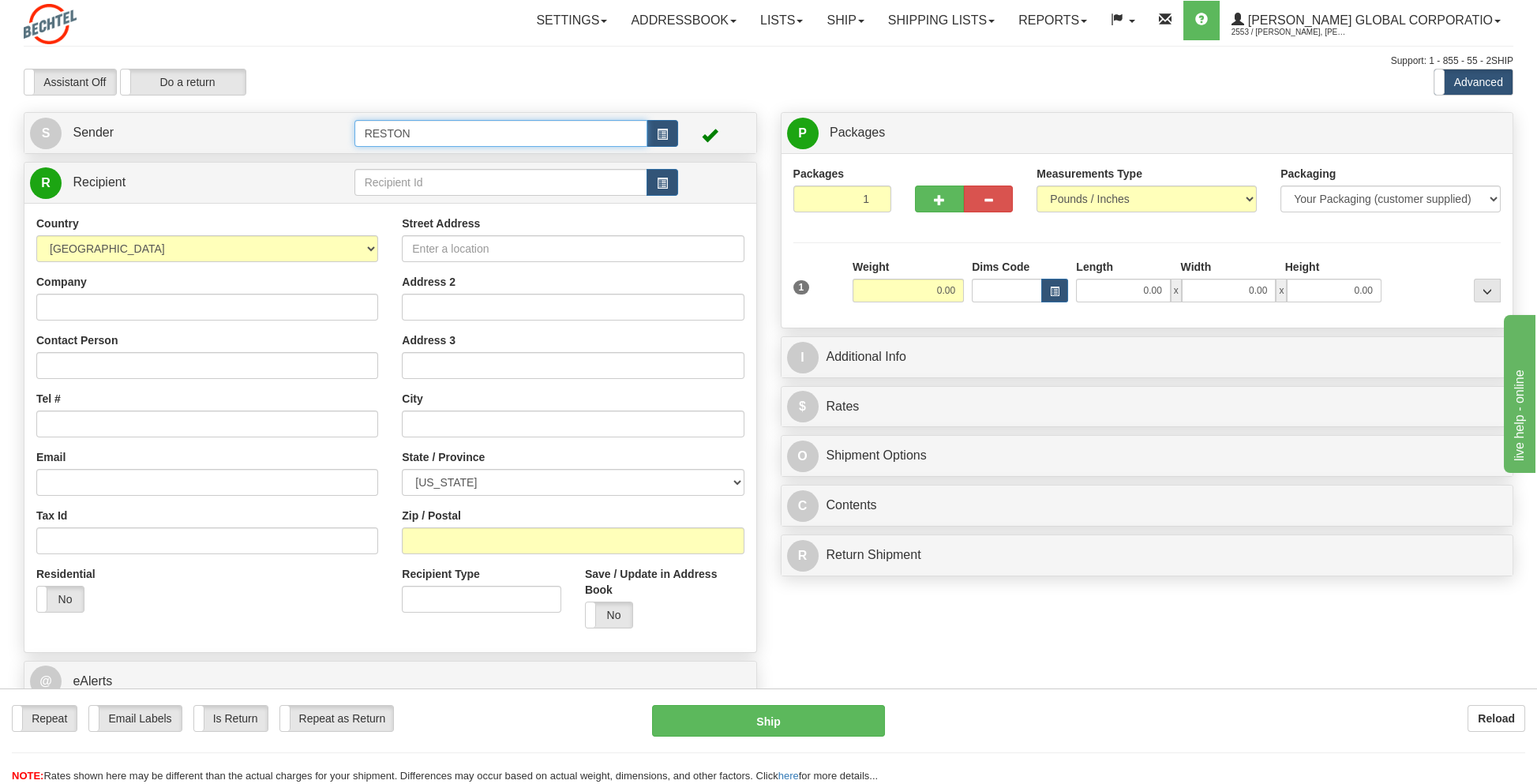
drag, startPoint x: 490, startPoint y: 134, endPoint x: 278, endPoint y: 148, distance: 212.5
click at [278, 148] on tr "S Sender RESTON" at bounding box center [390, 132] width 721 height 32
click at [389, 163] on div "GOLDFINCH" at bounding box center [497, 157] width 278 height 17
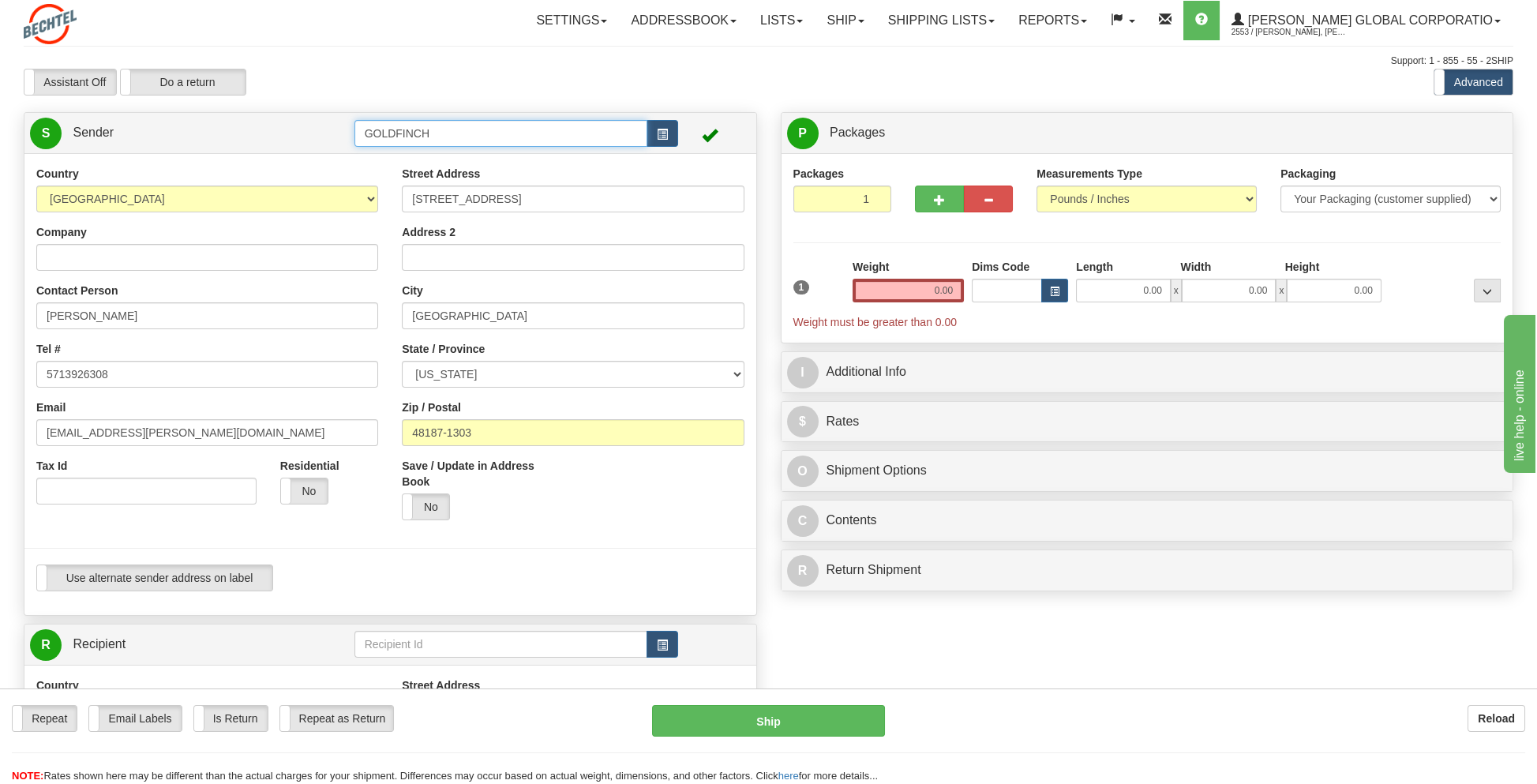
click at [470, 138] on input "GOLDFINCH" at bounding box center [501, 134] width 294 height 27
click at [395, 151] on div "GOLDFINCH 2" at bounding box center [497, 157] width 278 height 17
type input "GOLDFINCH 2"
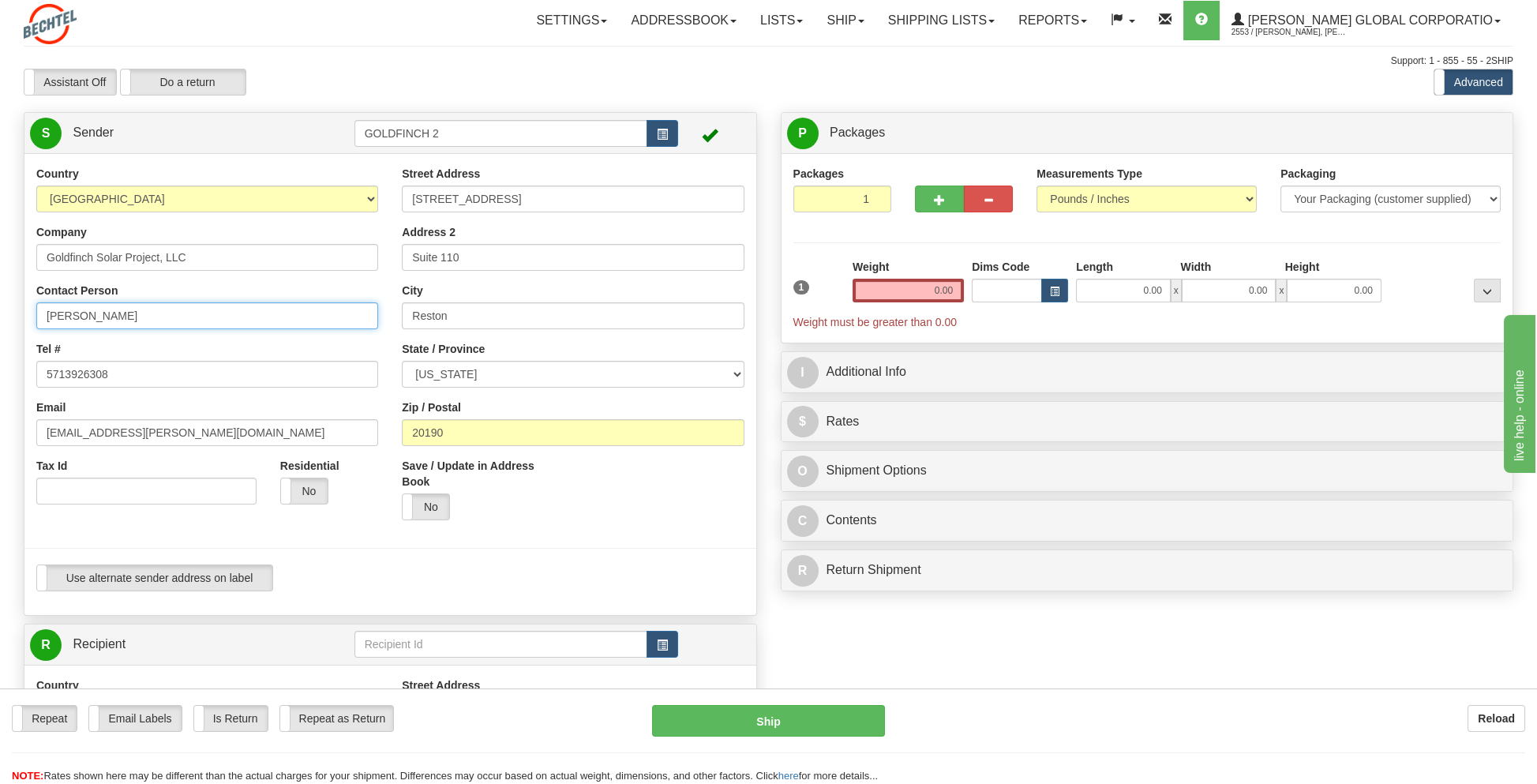
drag, startPoint x: 142, startPoint y: 314, endPoint x: 33, endPoint y: 316, distance: 109.0
click at [33, 316] on div "Country AFGHANISTAN ALAND ISLANDS ALBANIA ALGERIA AMERICAN SAMOA ANDORRA ANGOLA…" at bounding box center [207, 341] width 366 height 350
type input "[PERSON_NAME]"
click at [500, 557] on div at bounding box center [390, 547] width 755 height 32
click at [434, 506] on label "No" at bounding box center [426, 506] width 47 height 25
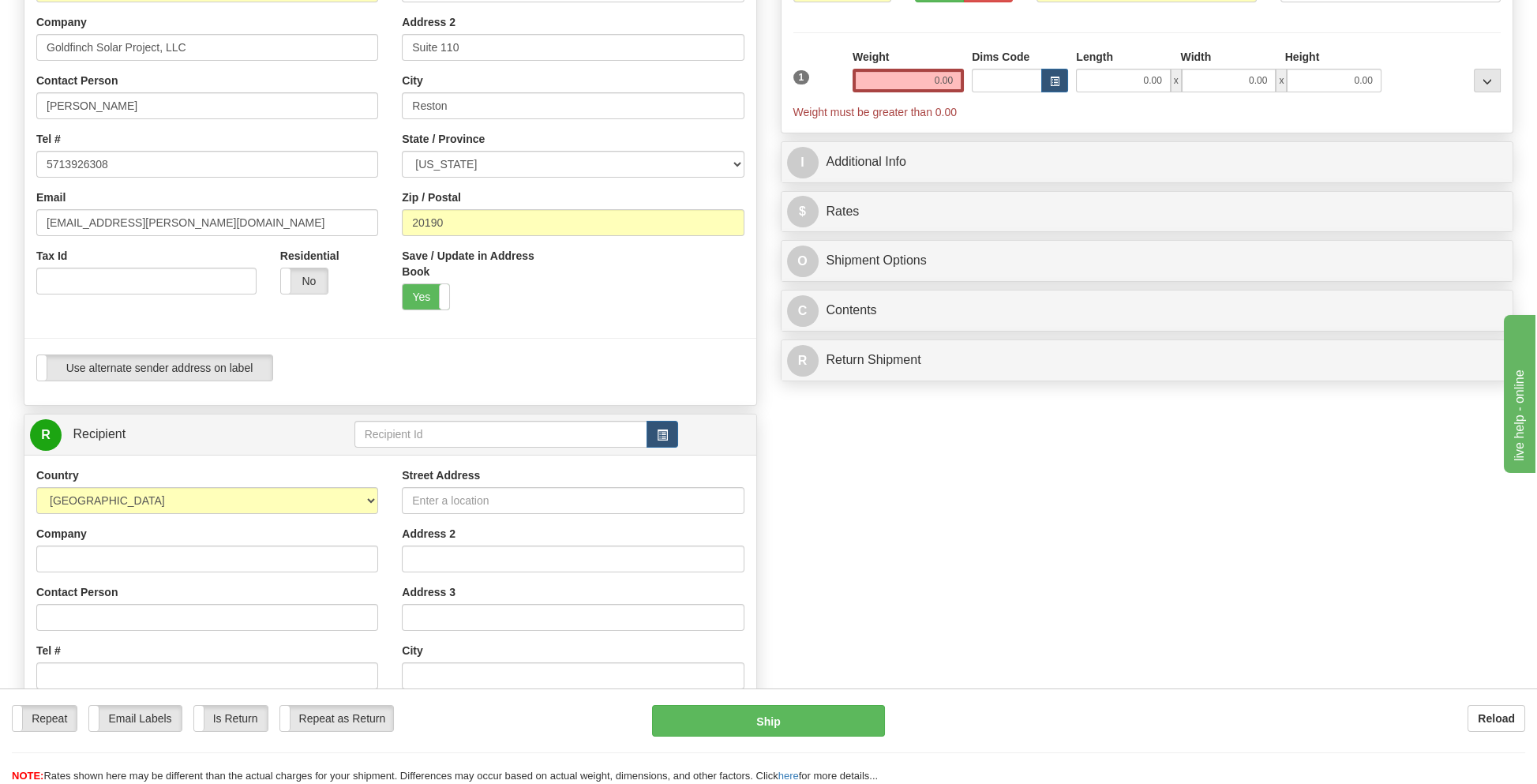
scroll to position [237, 0]
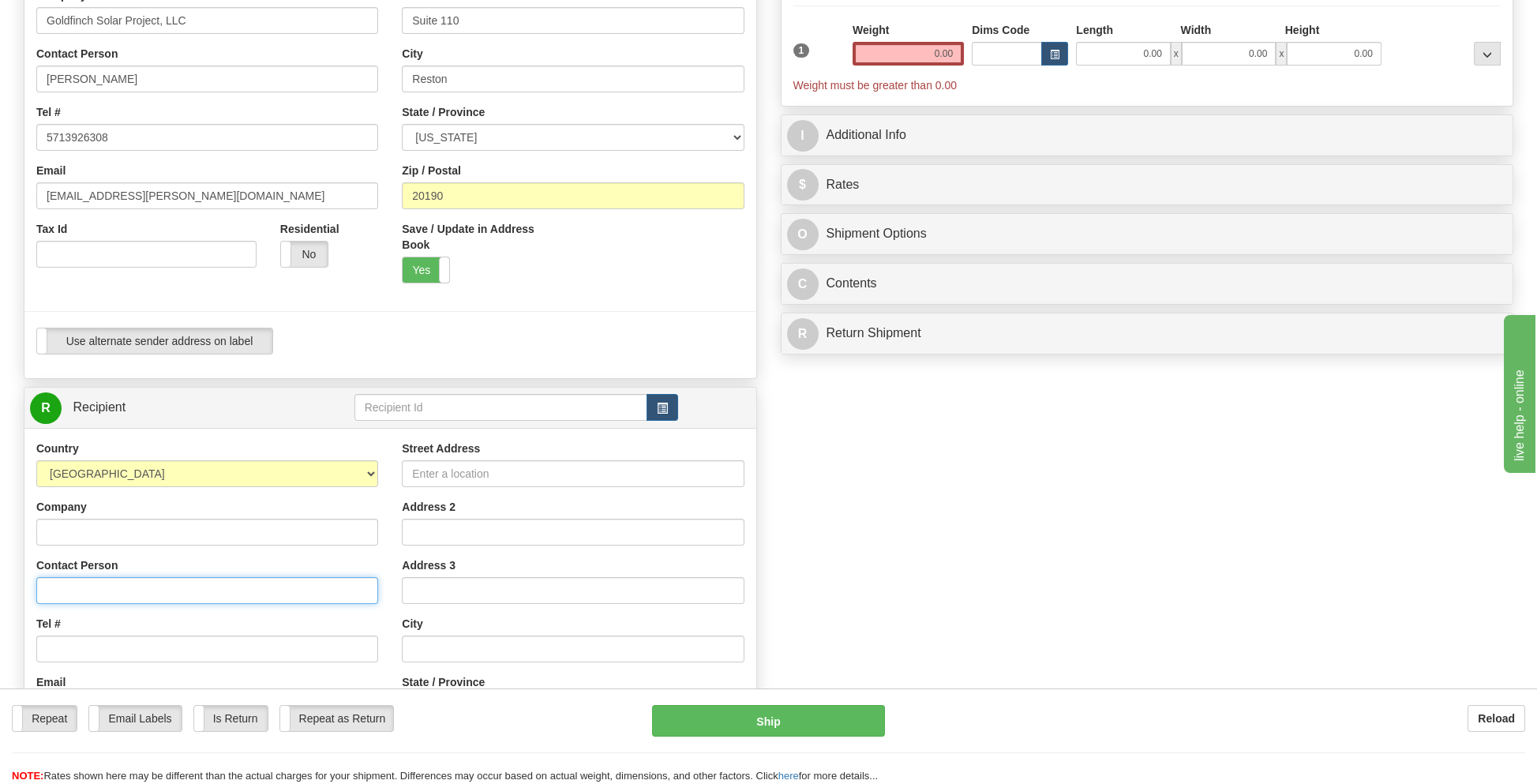
click at [86, 594] on input "Contact Person" at bounding box center [207, 591] width 342 height 27
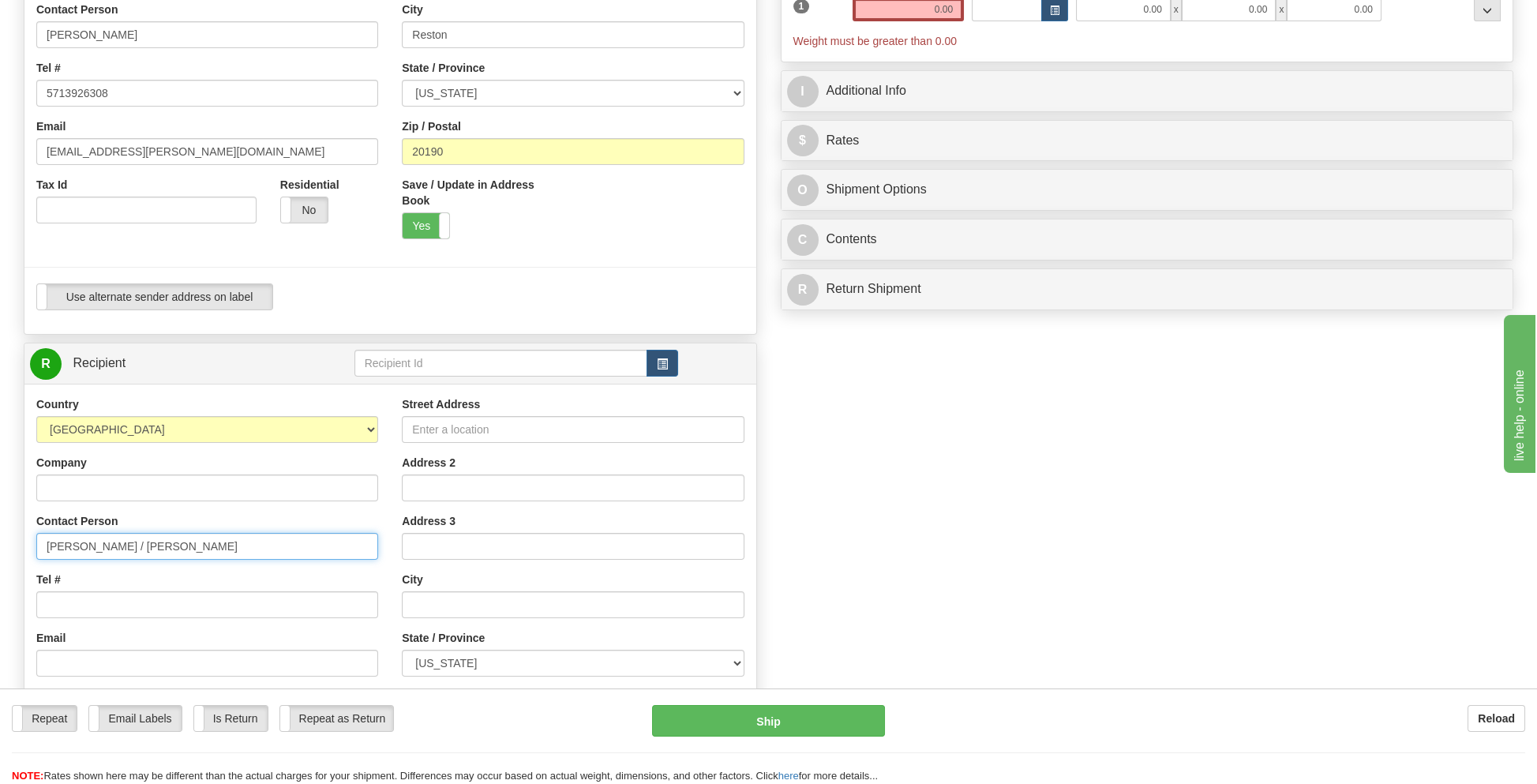
scroll to position [315, 0]
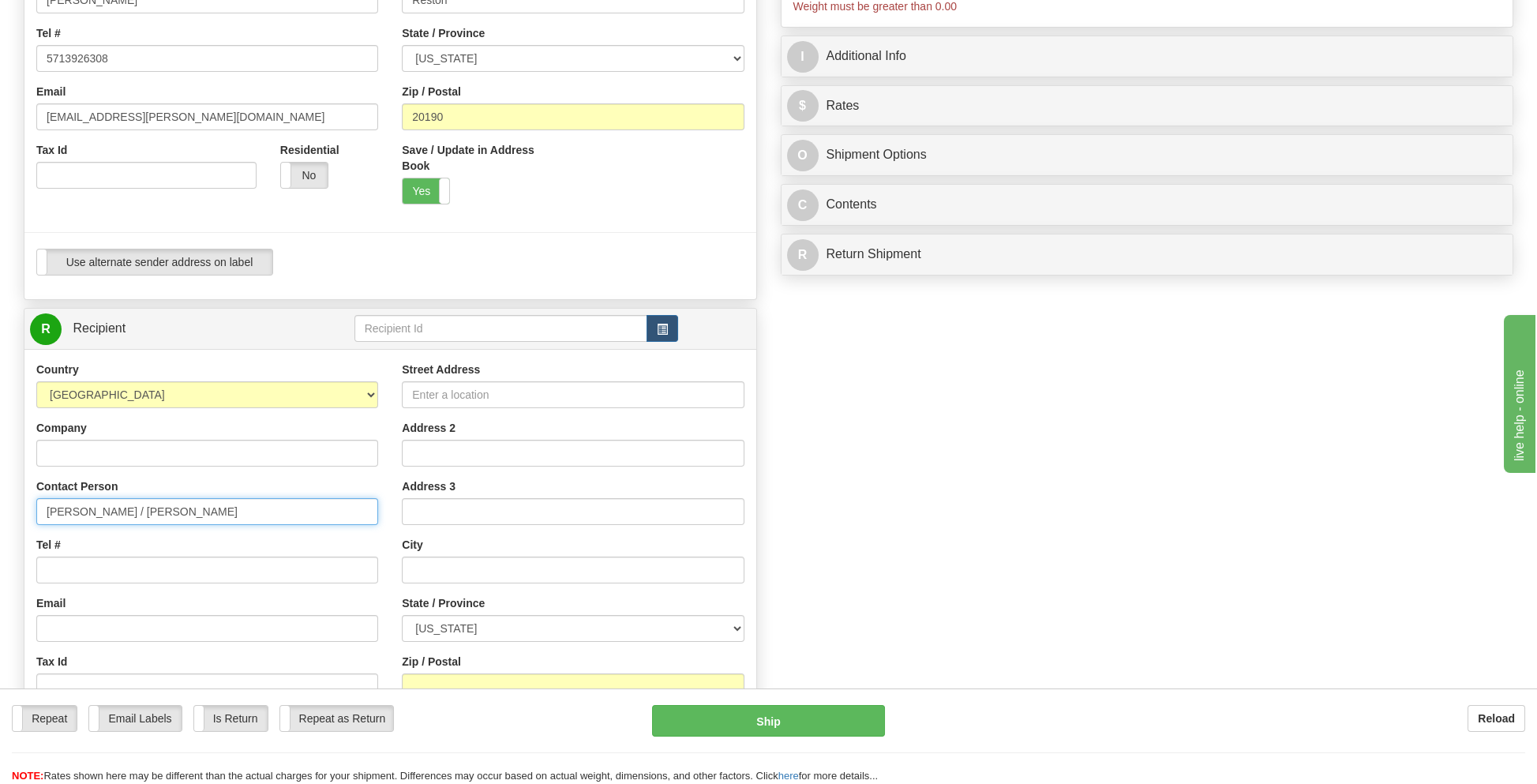
type input "Edward Ossman / Ruth Ossman"
click at [423, 397] on input "Street Address" at bounding box center [572, 395] width 342 height 27
type input "2196 Underwood Avenue"
type input "Ainsworth"
select select "IA"
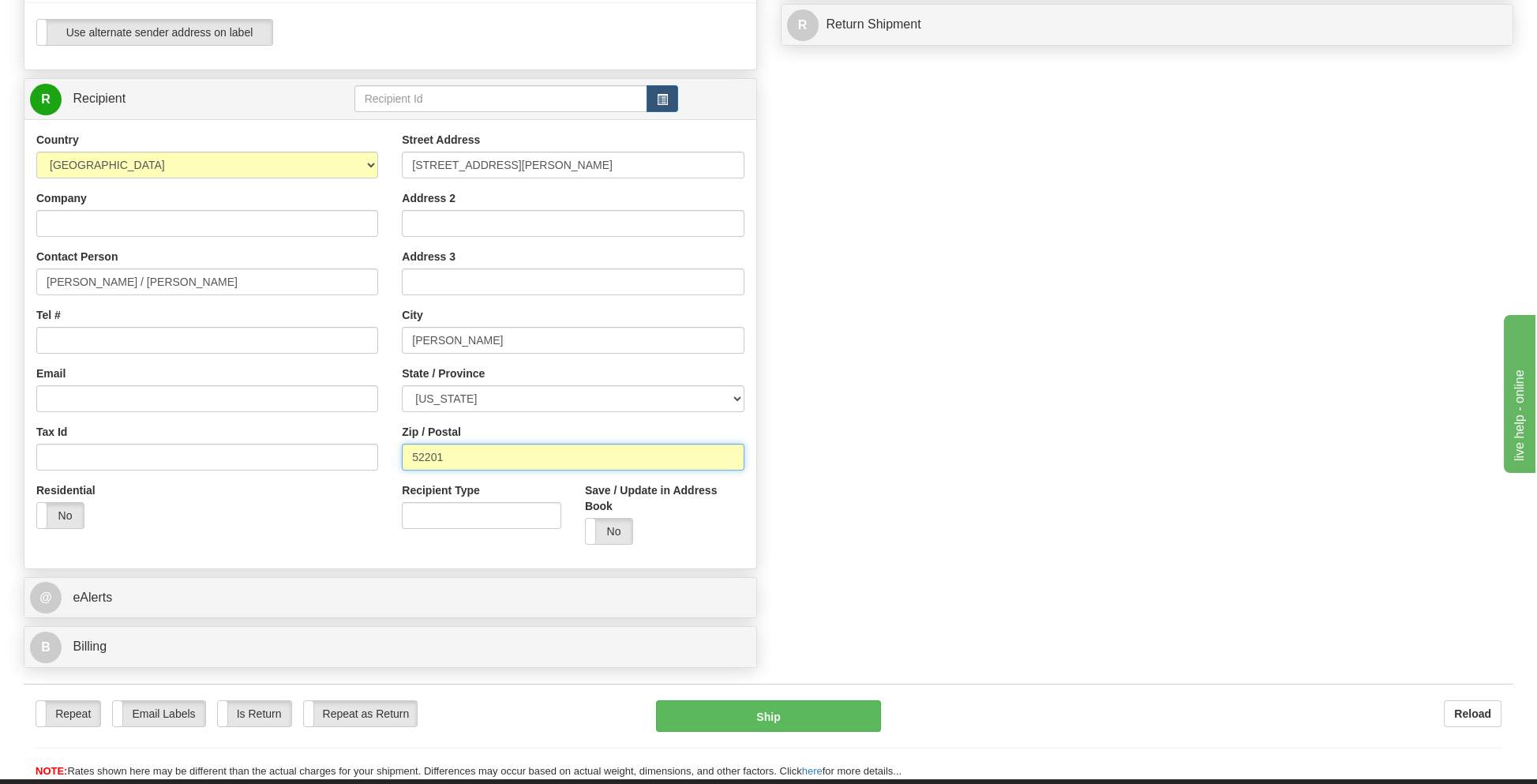
scroll to position [552, 0]
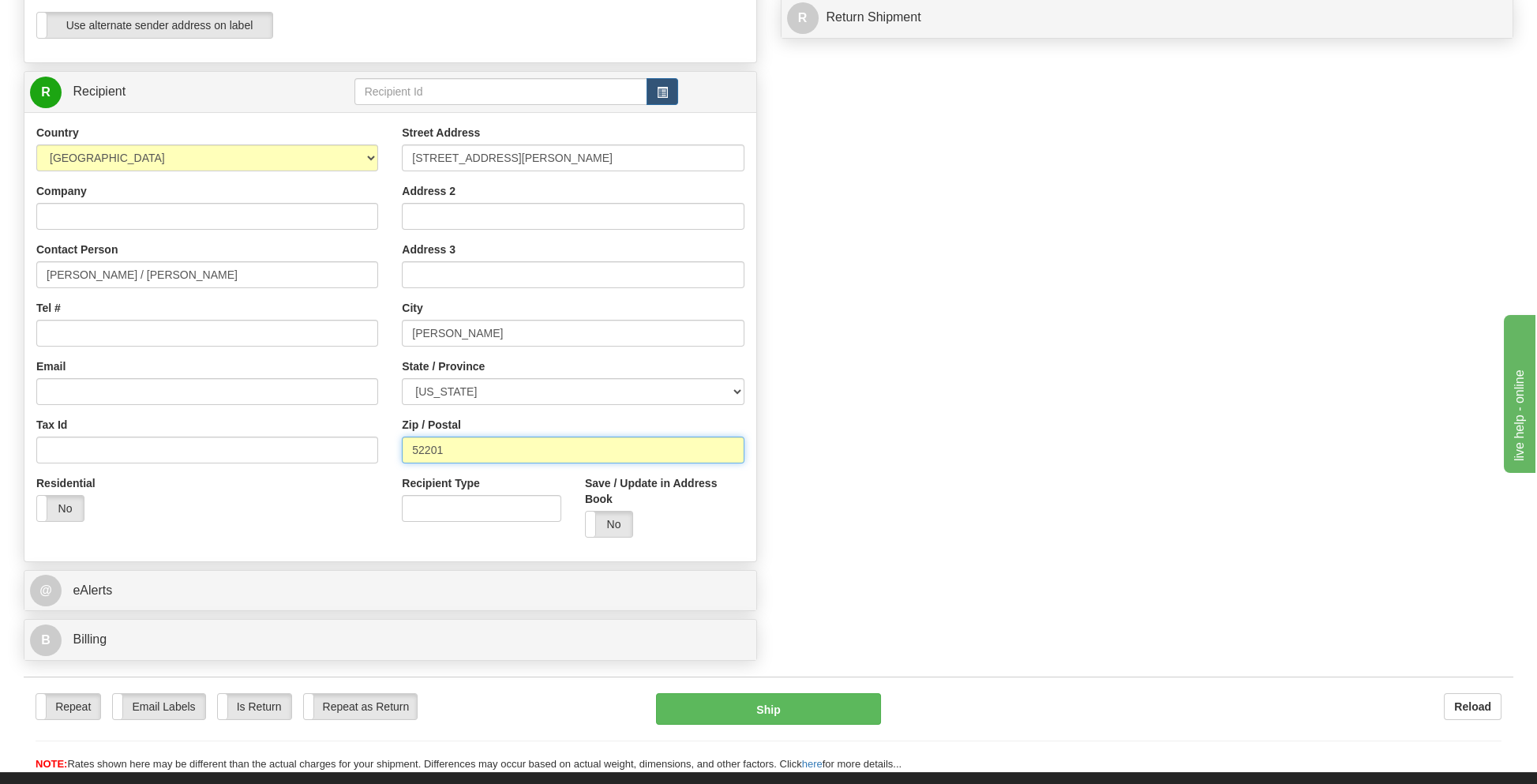
type input "52201"
click at [73, 328] on input "Tel #" at bounding box center [207, 333] width 342 height 27
type input "5713926308"
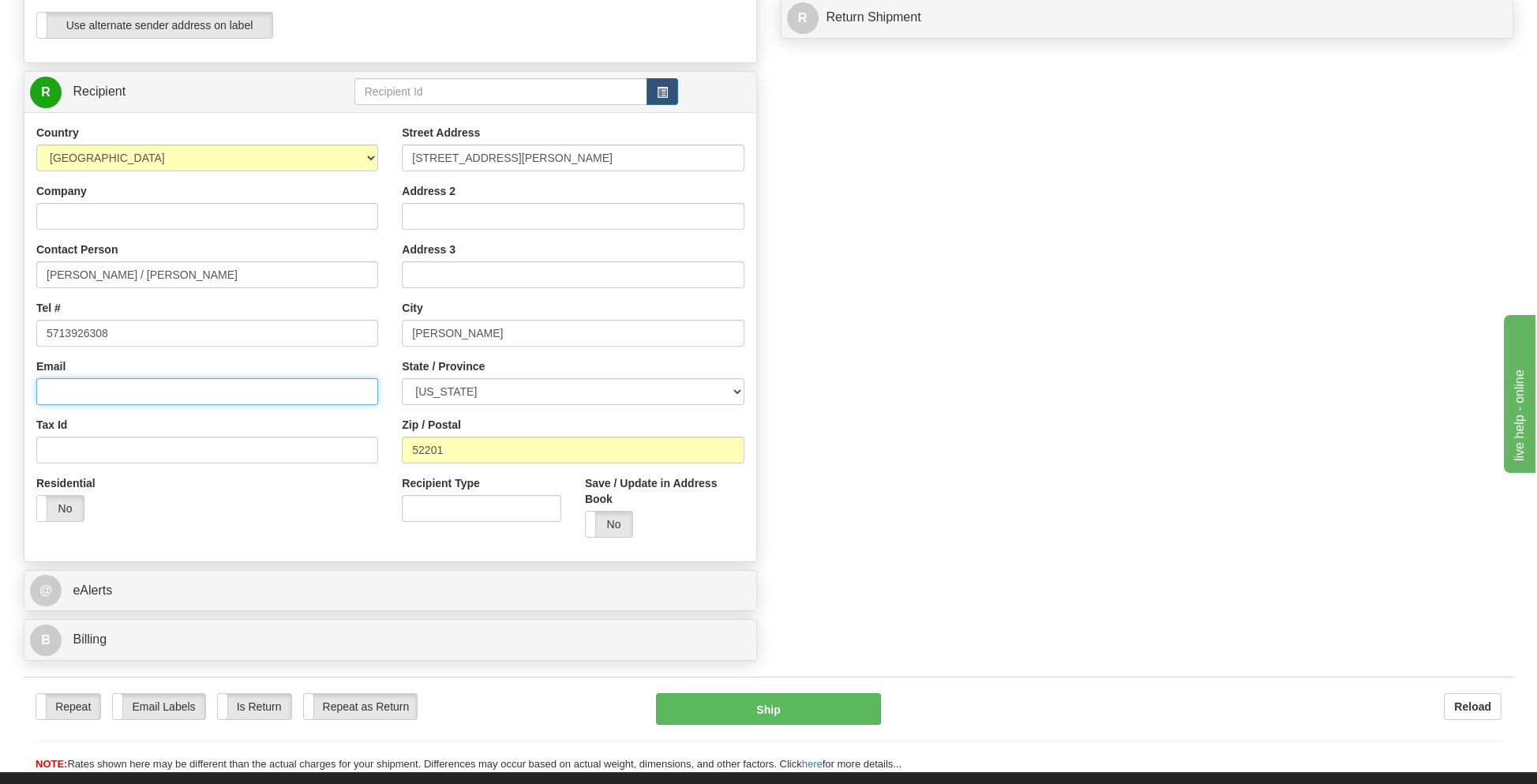
click at [63, 384] on input "Email" at bounding box center [207, 392] width 342 height 27
type input "[EMAIL_ADDRESS][PERSON_NAME][DOMAIN_NAME]"
click at [54, 508] on label "No" at bounding box center [60, 508] width 47 height 25
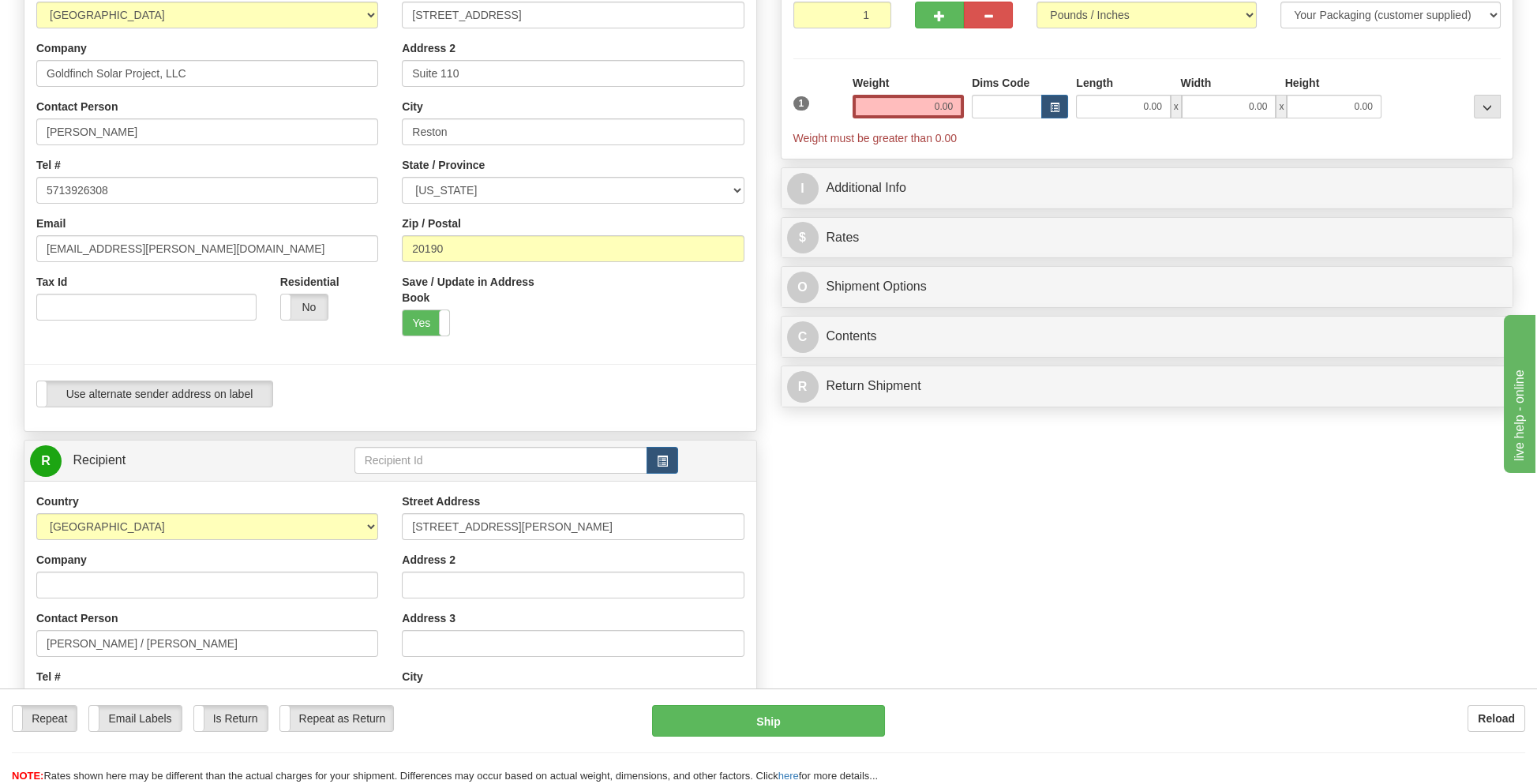
scroll to position [158, 0]
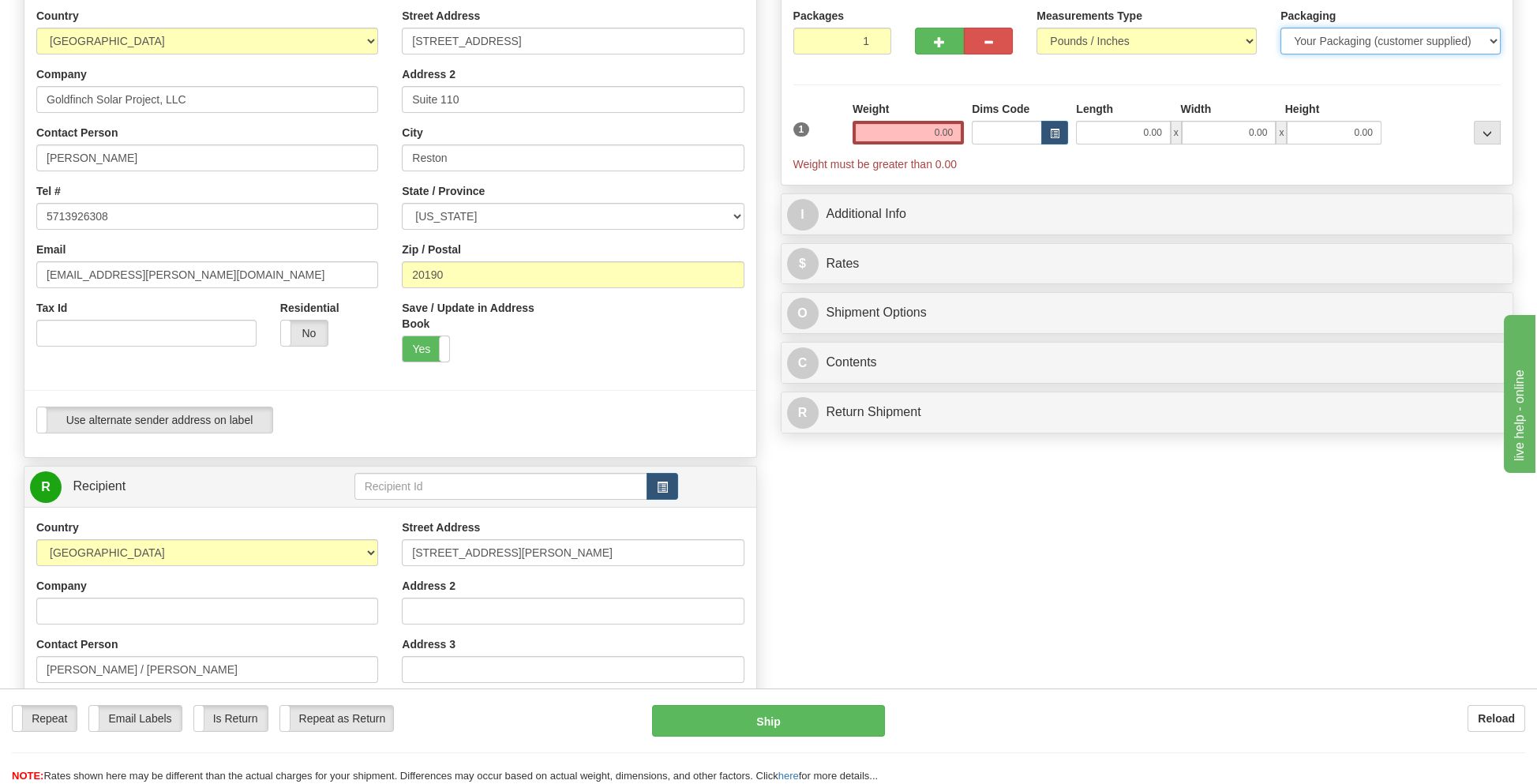
click at [1373, 40] on select "Your Packaging (customer supplied) Envelope (carrier supplied) Pack (carrier su…" at bounding box center [1390, 41] width 220 height 27
select select "2"
click at [1280, 27] on select "Your Packaging (customer supplied) Envelope (carrier supplied) Pack (carrier su…" at bounding box center [1390, 41] width 220 height 27
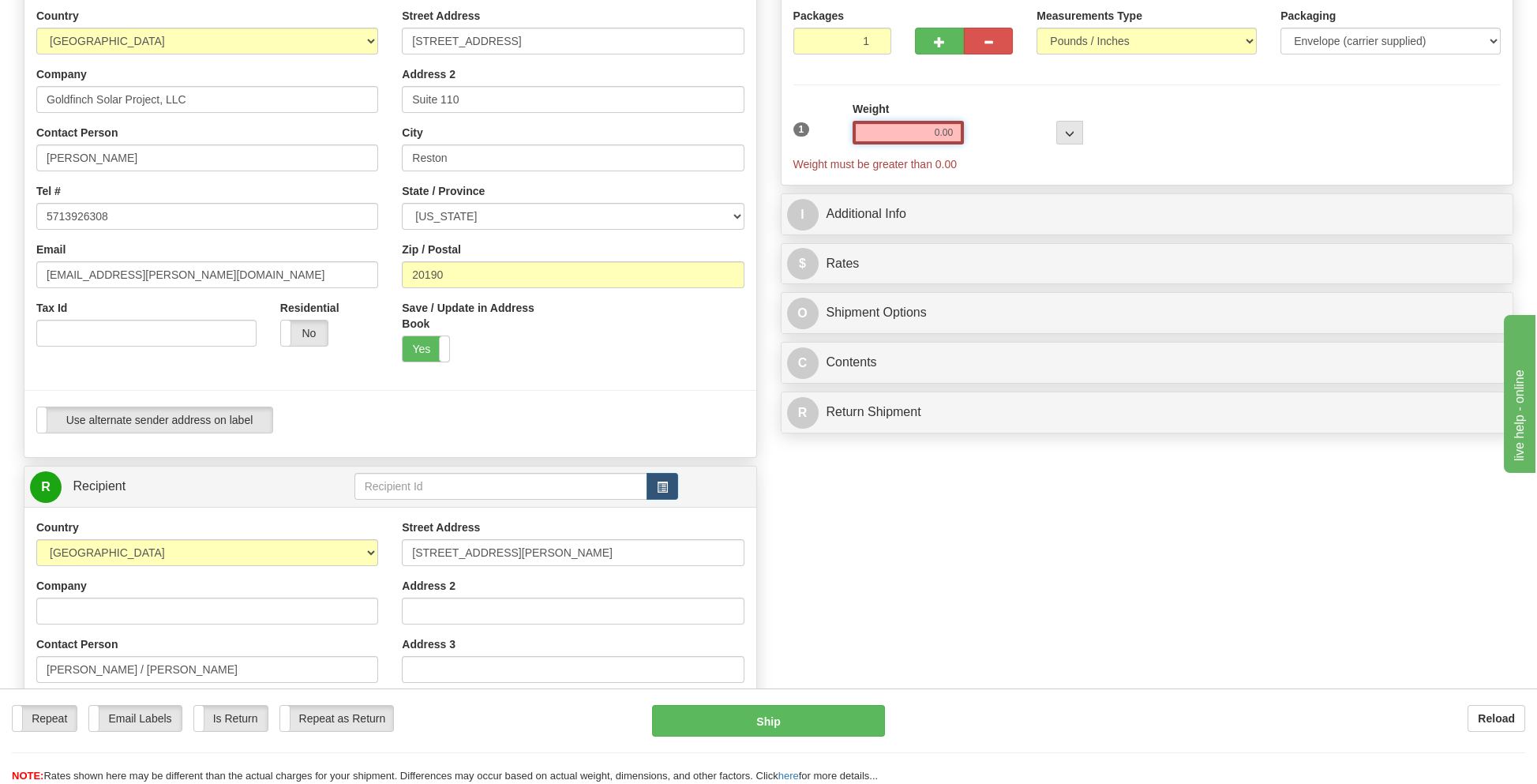
drag, startPoint x: 920, startPoint y: 130, endPoint x: 969, endPoint y: 129, distance: 49.0
click at [969, 129] on div "1 Weight 0.00 Dims Code 0 x" at bounding box center [1147, 136] width 716 height 71
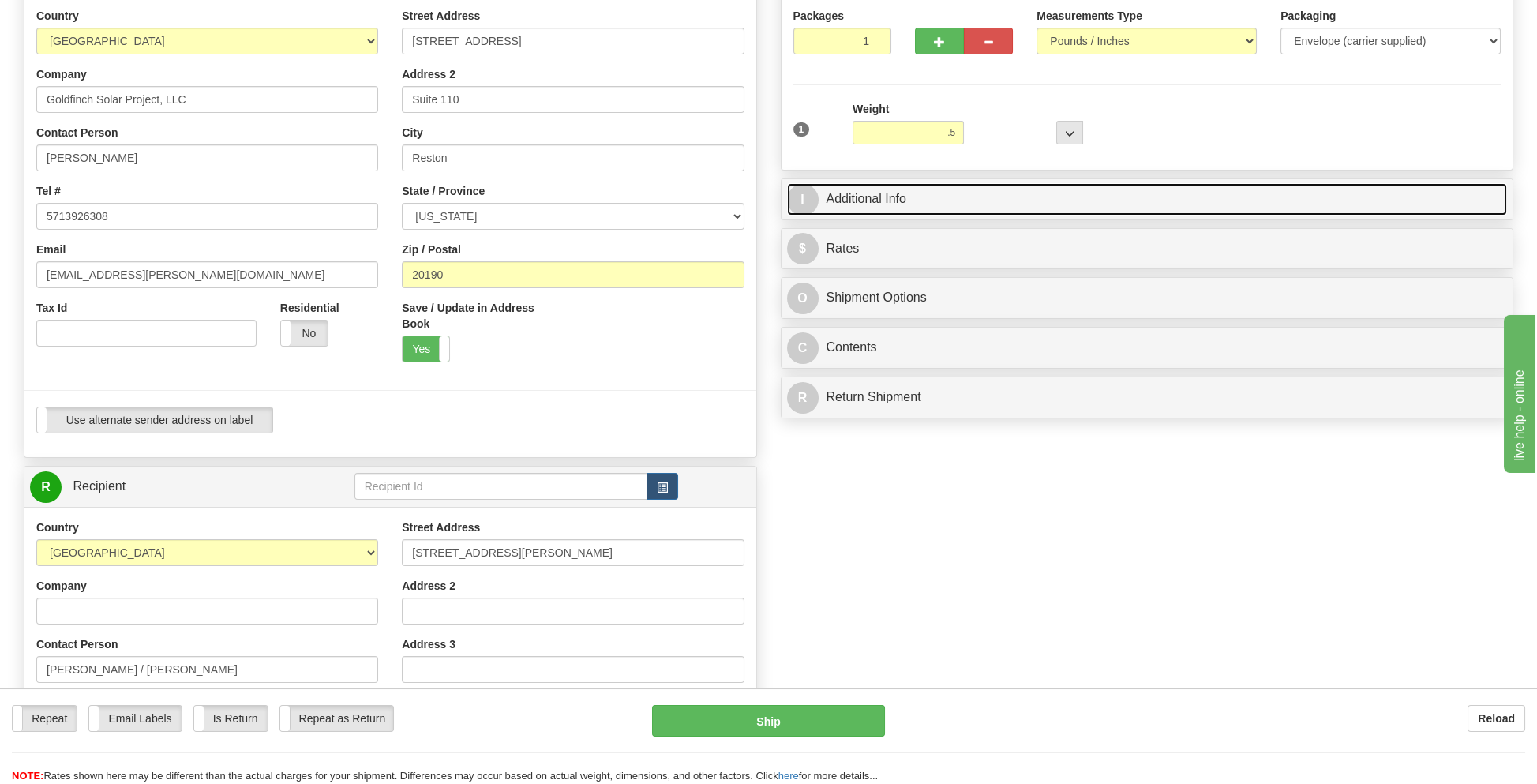
type input "0.50"
click at [899, 184] on link "I Additional Info" at bounding box center [1147, 199] width 721 height 32
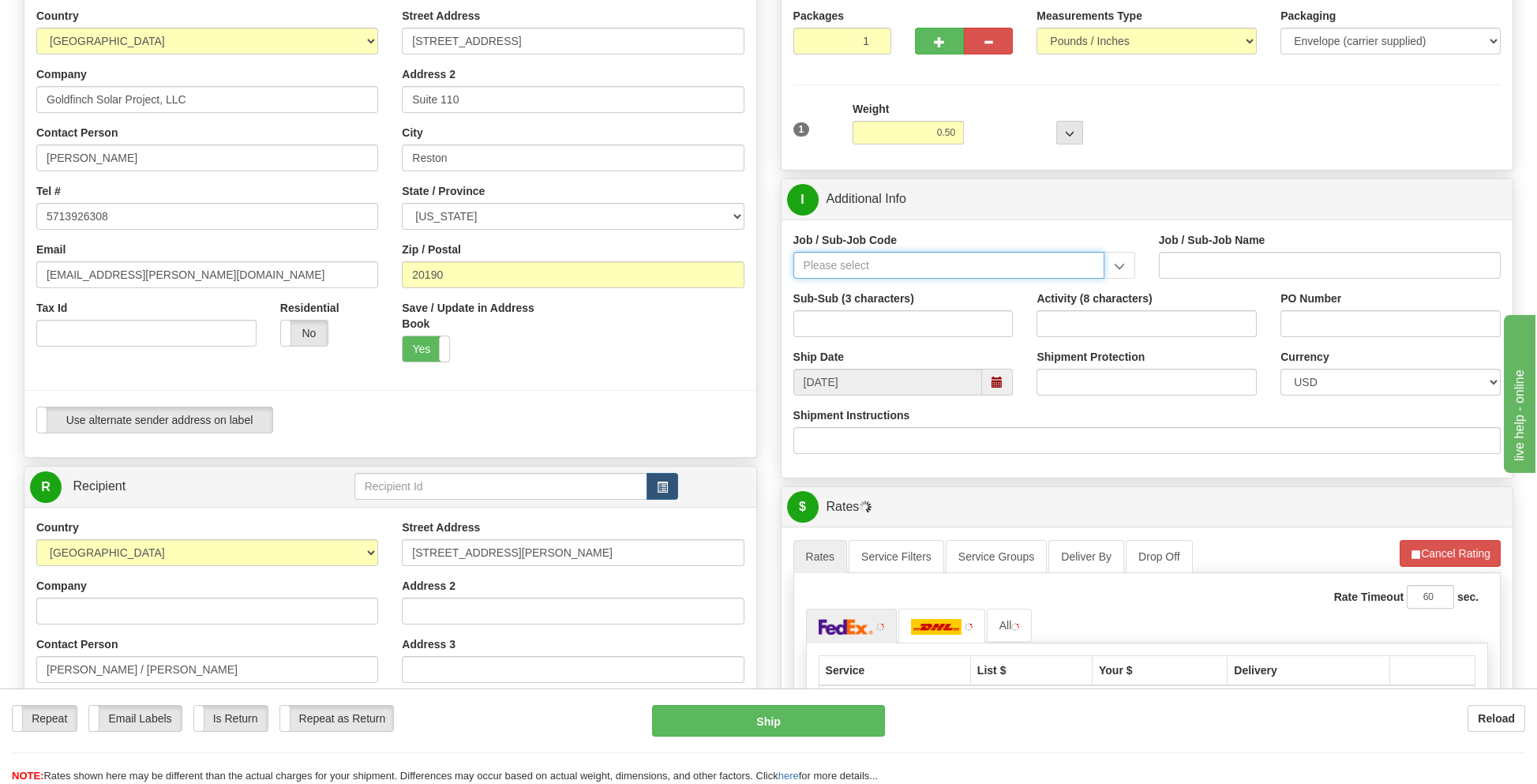
click at [818, 262] on input "Job / Sub-Job Code" at bounding box center [948, 265] width 311 height 27
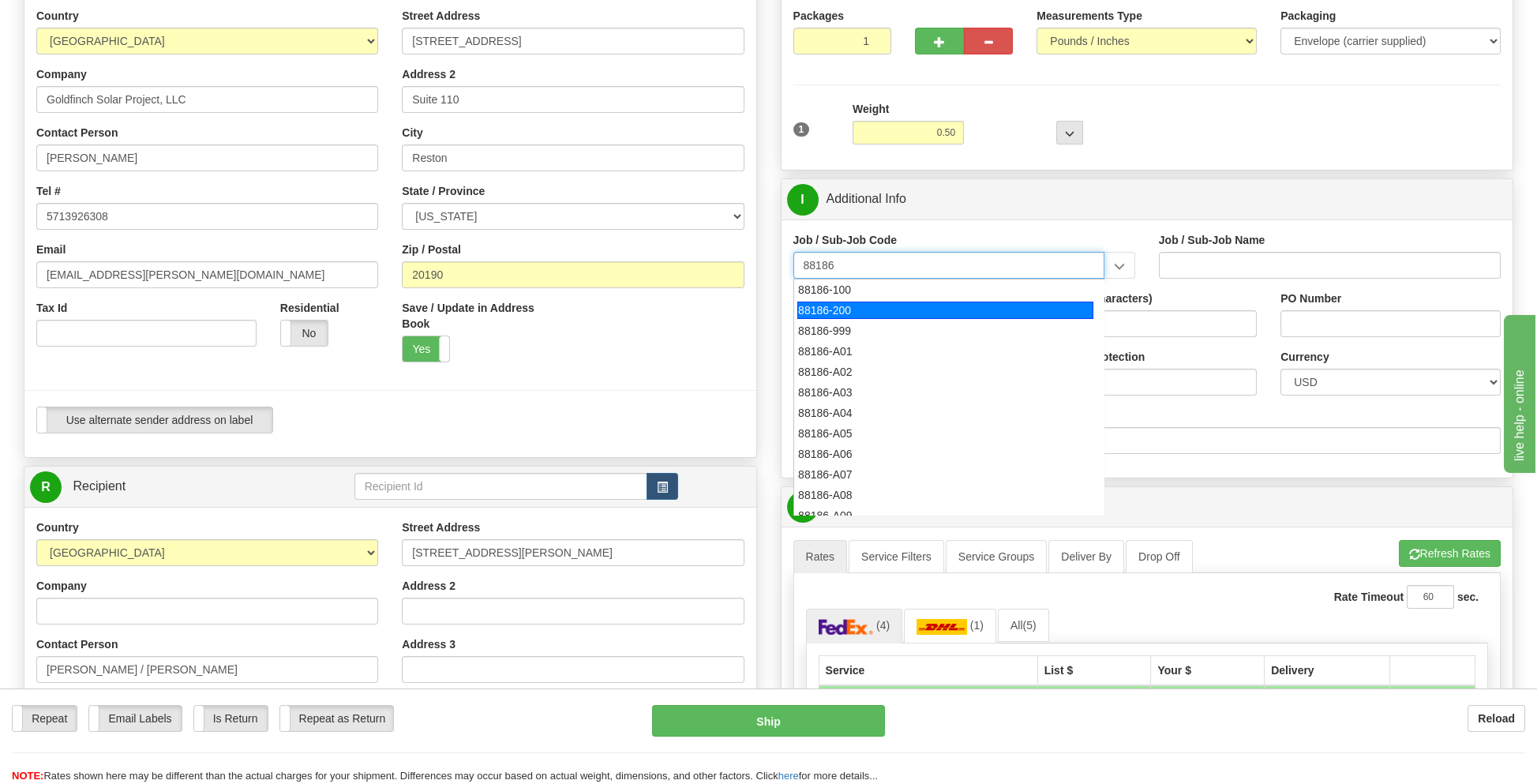
click at [828, 307] on div "88186-200" at bounding box center [945, 310] width 296 height 17
type input "88186-200"
type input "GOLDFINCH SOLAR - THIRD PARTY COSTS"
type input "88186-200"
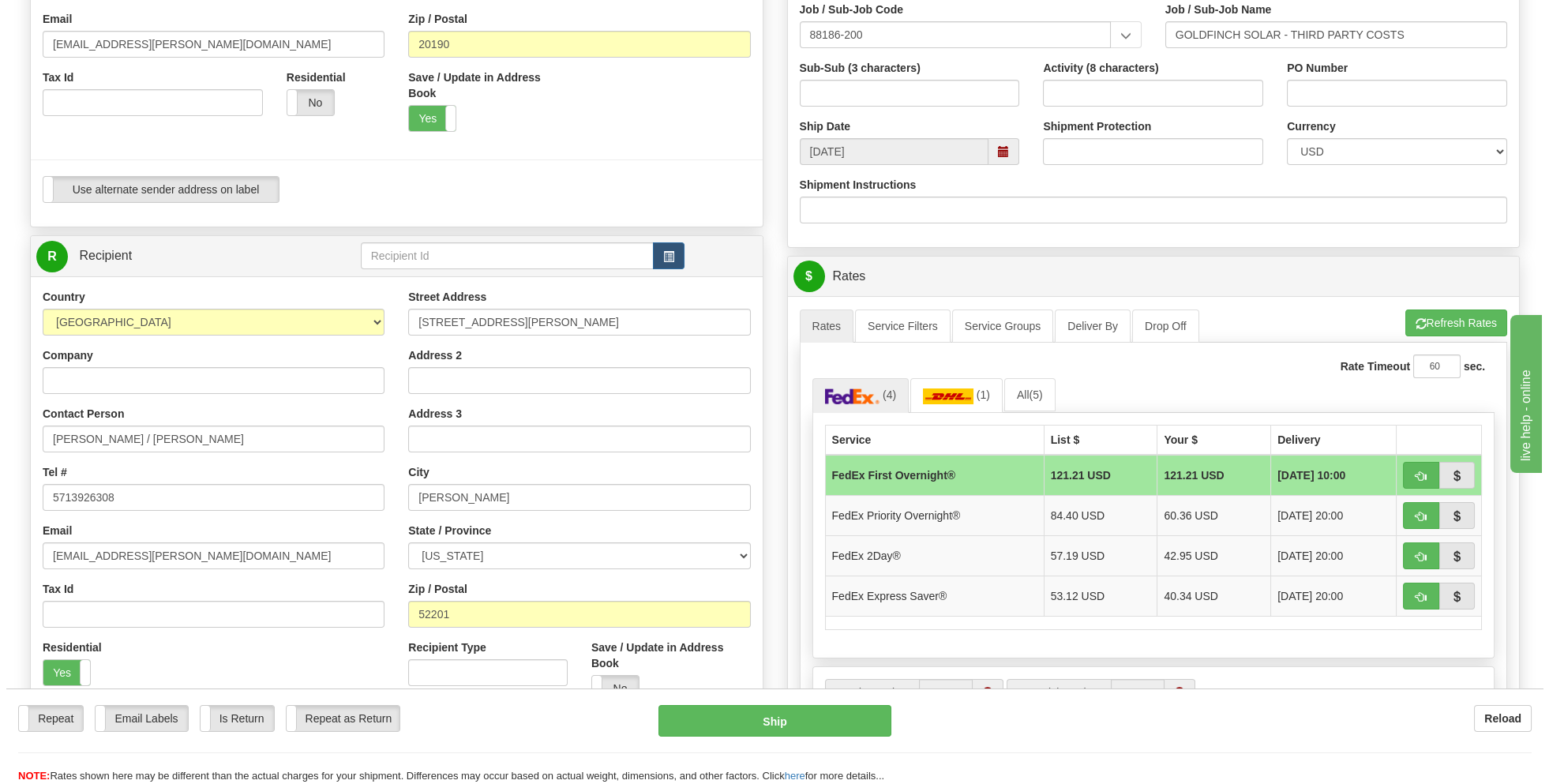
scroll to position [395, 0]
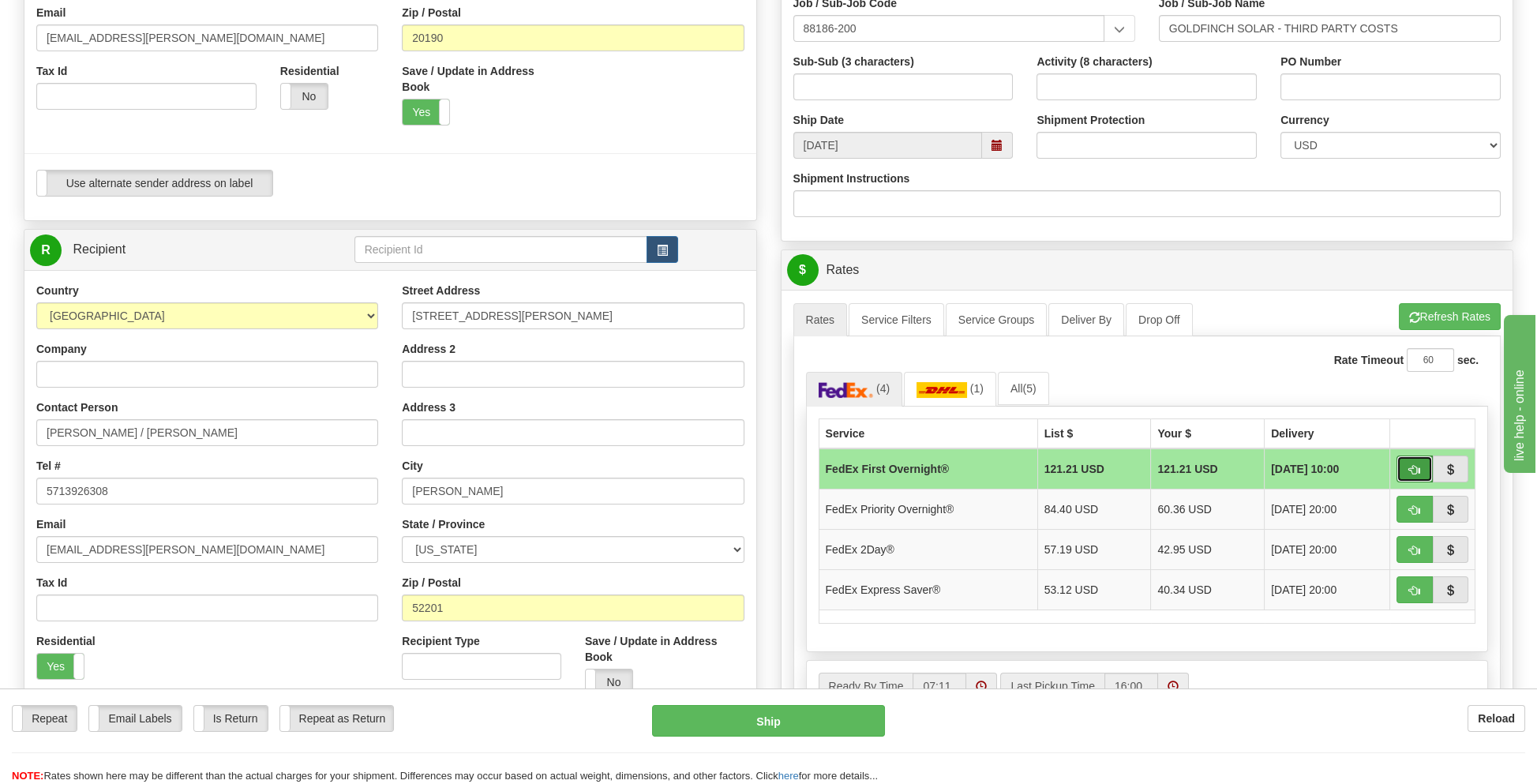
click at [1410, 455] on button "button" at bounding box center [1414, 469] width 36 height 27
type input "06"
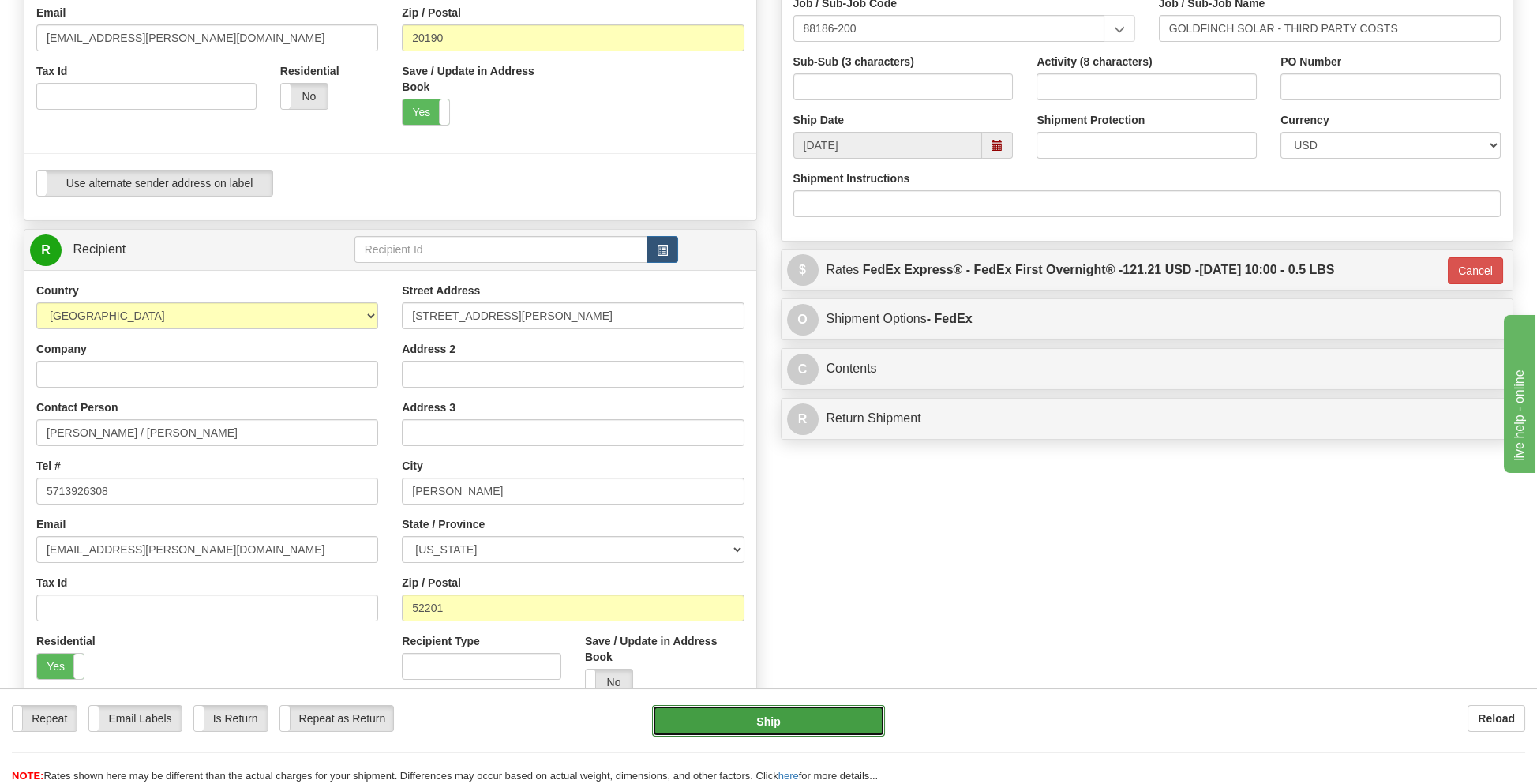
click at [771, 720] on button "Ship" at bounding box center [768, 720] width 232 height 32
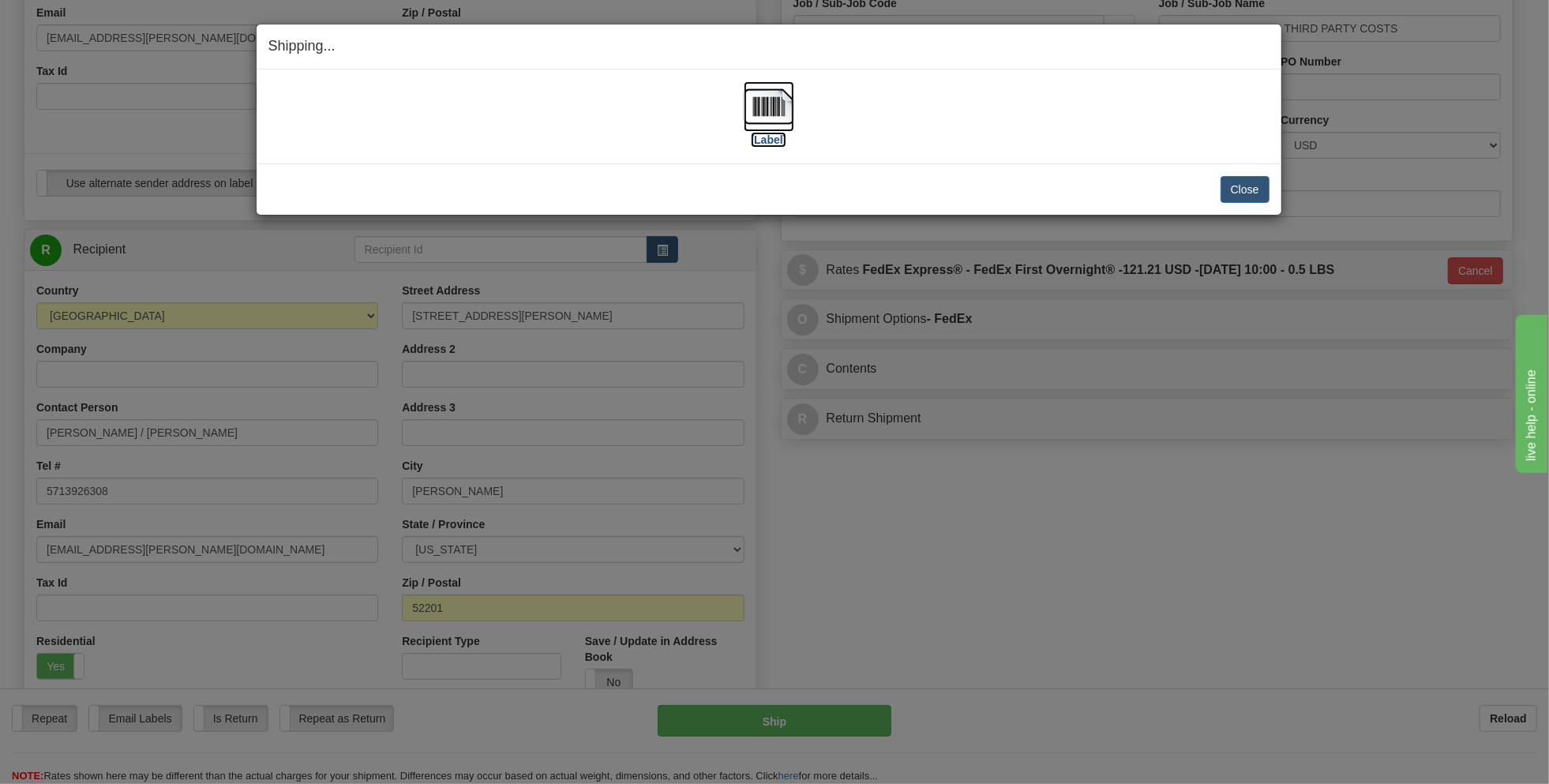
click at [765, 120] on img at bounding box center [769, 107] width 50 height 50
click at [1241, 187] on button "Close" at bounding box center [1245, 189] width 49 height 27
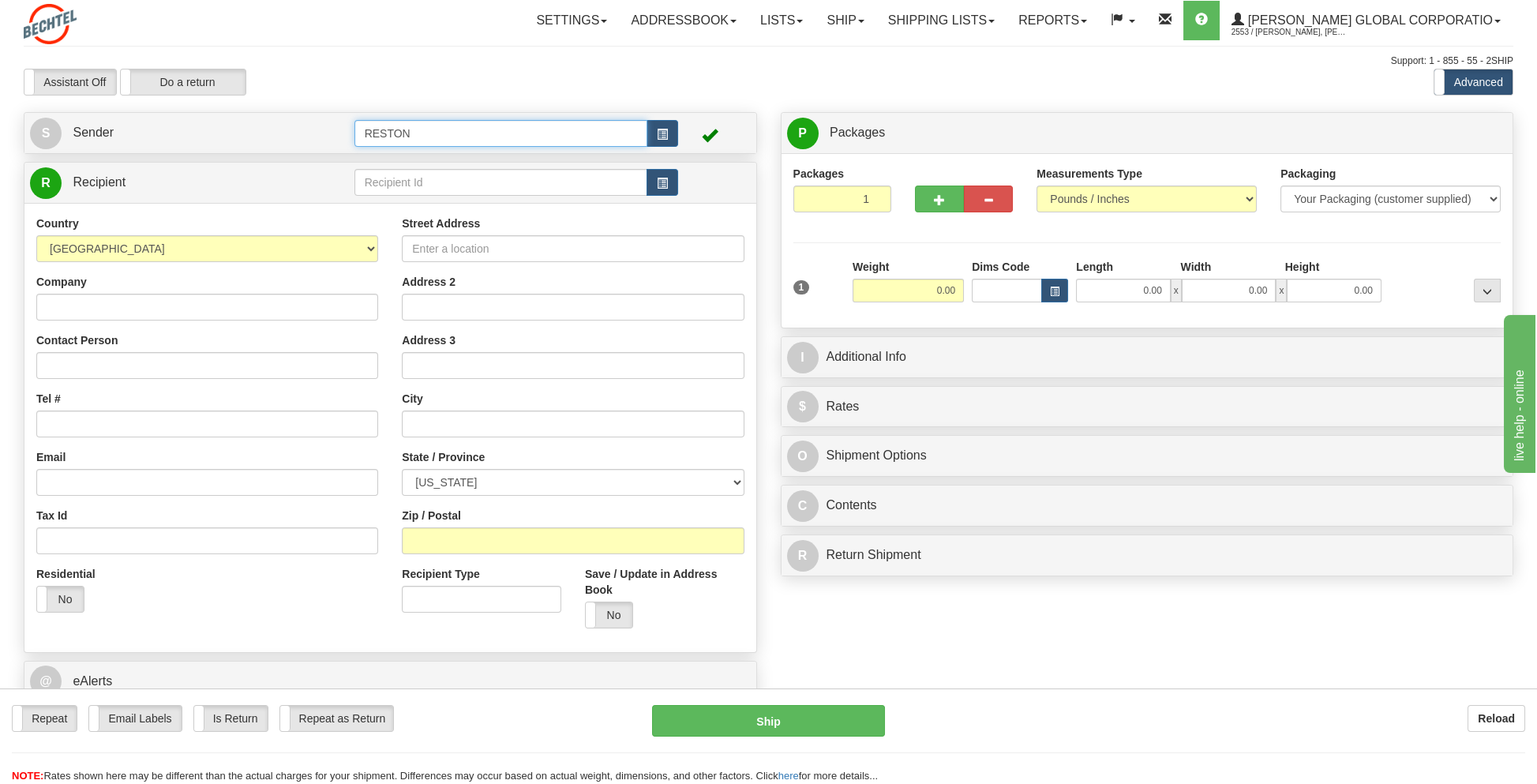
click at [429, 138] on input "RESTON" at bounding box center [501, 134] width 294 height 27
drag, startPoint x: 428, startPoint y: 132, endPoint x: 341, endPoint y: 134, distance: 87.0
click at [341, 134] on tr "S Sender RESTON" at bounding box center [390, 132] width 721 height 32
click at [386, 180] on div "GOLDFINCH 2" at bounding box center [497, 178] width 278 height 17
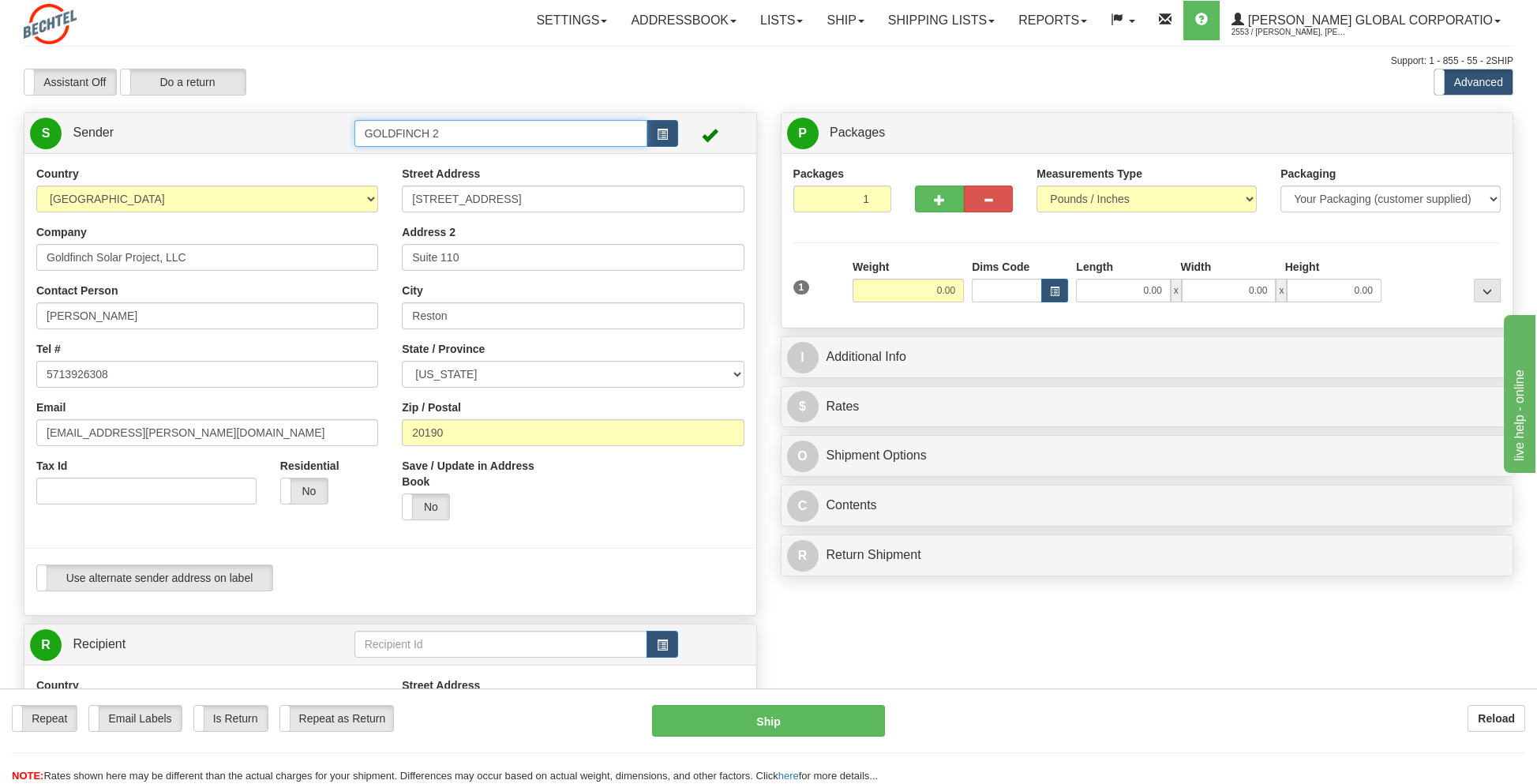
type input "GOLDFINCH 2"
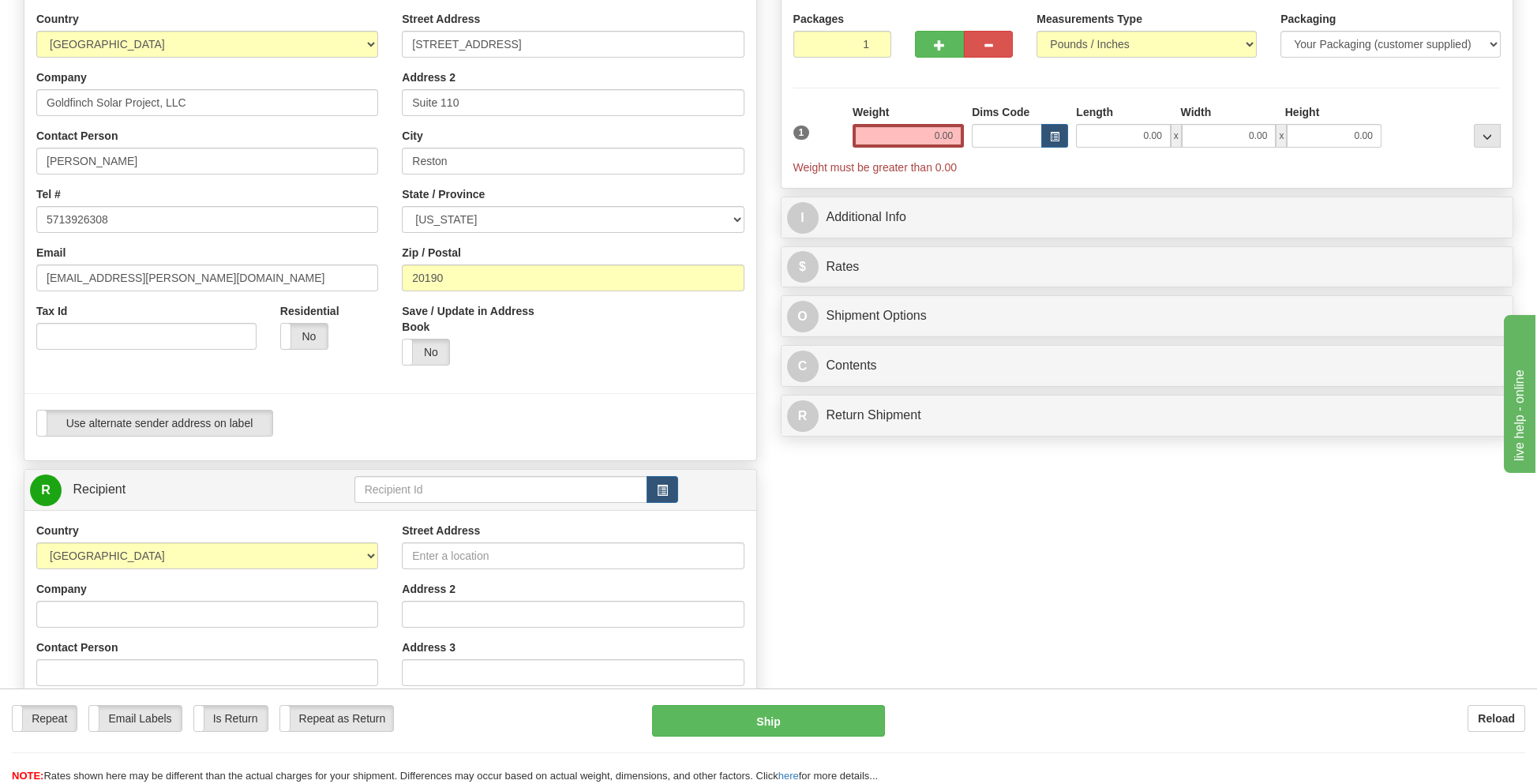
scroll to position [237, 0]
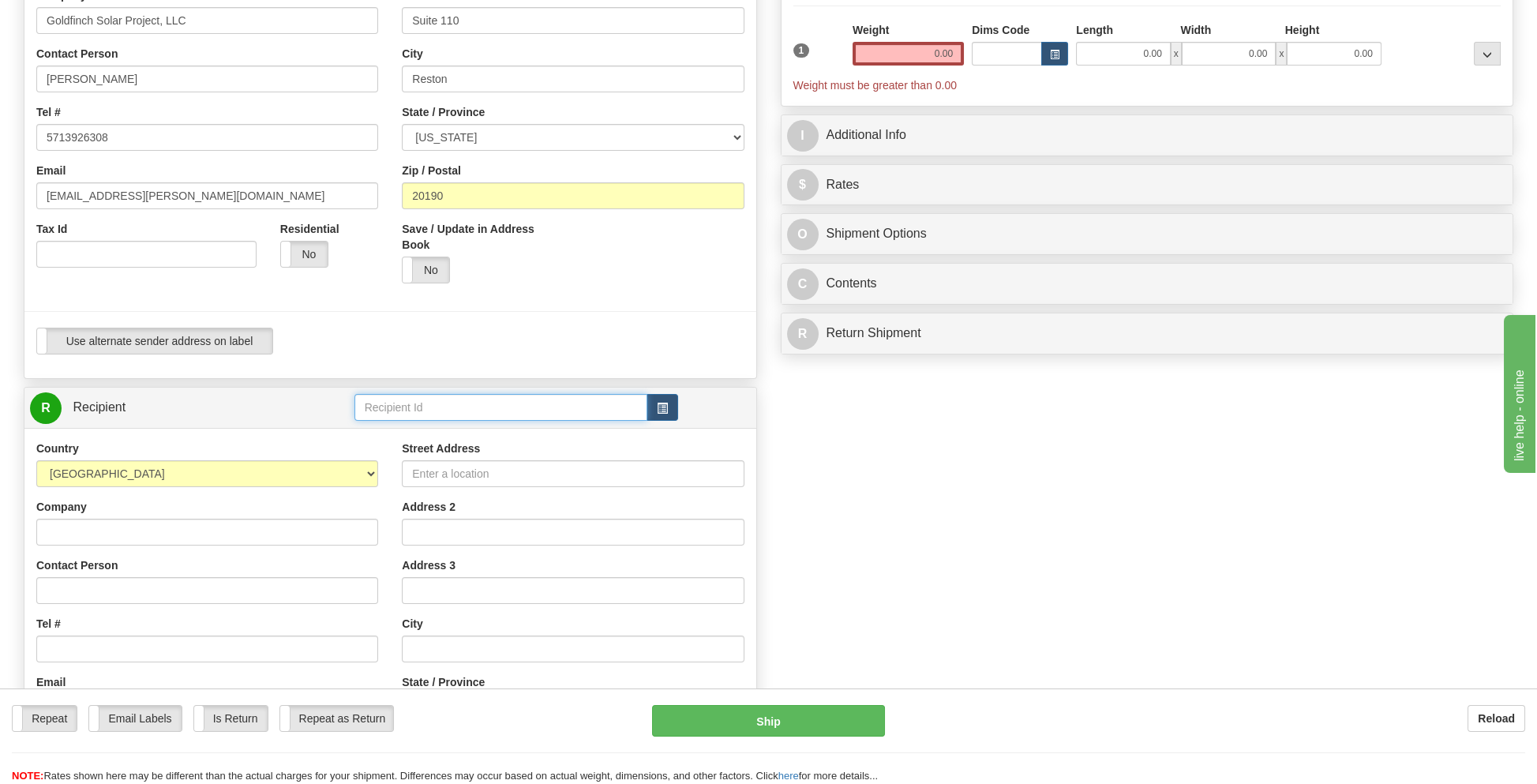
click at [419, 407] on input "text" at bounding box center [501, 408] width 294 height 27
type input "w"
click at [87, 591] on input "Contact Person" at bounding box center [207, 591] width 342 height 27
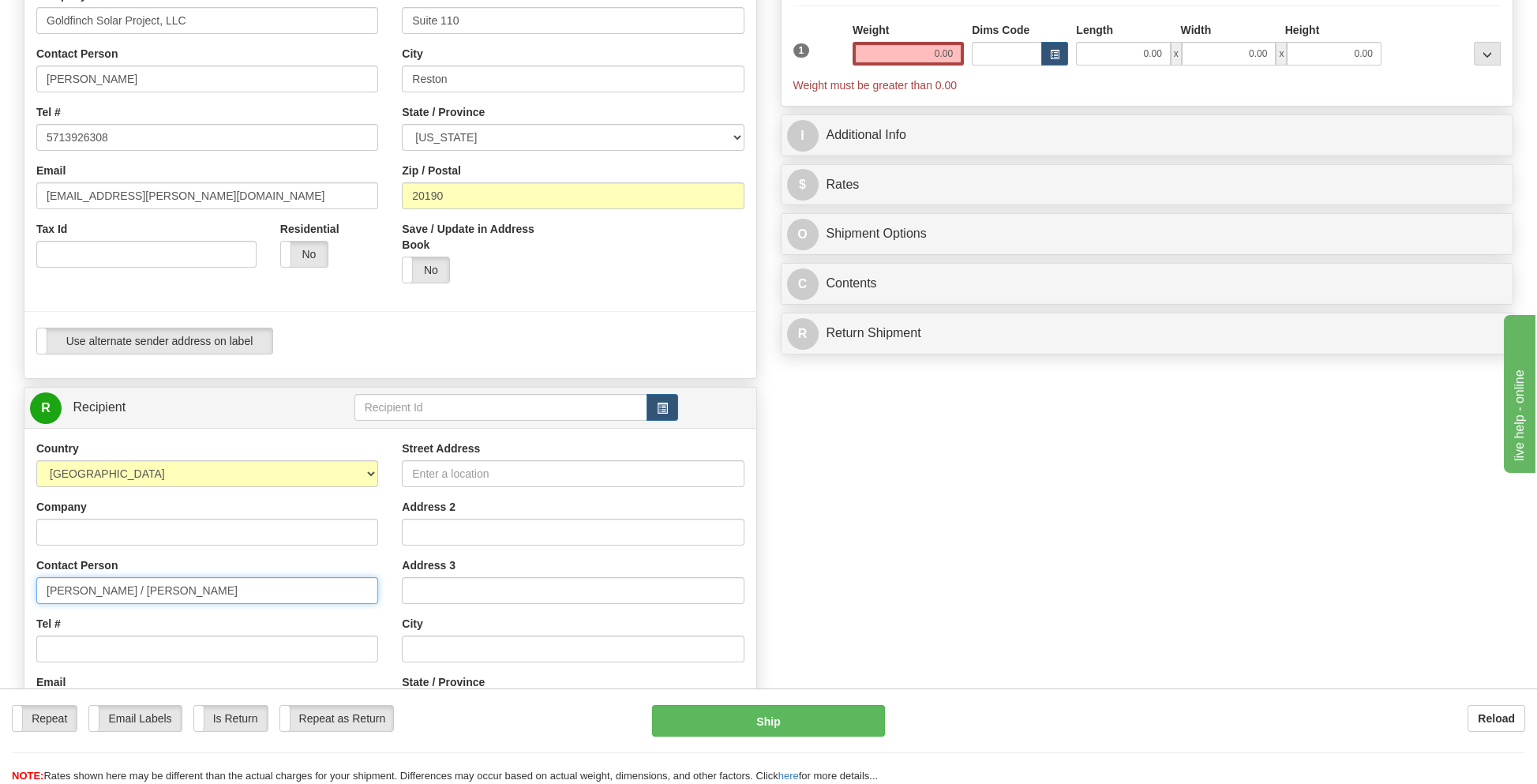
type input "James Wenger / Linda Wenger"
click at [455, 473] on input "Street Address" at bounding box center [572, 474] width 342 height 27
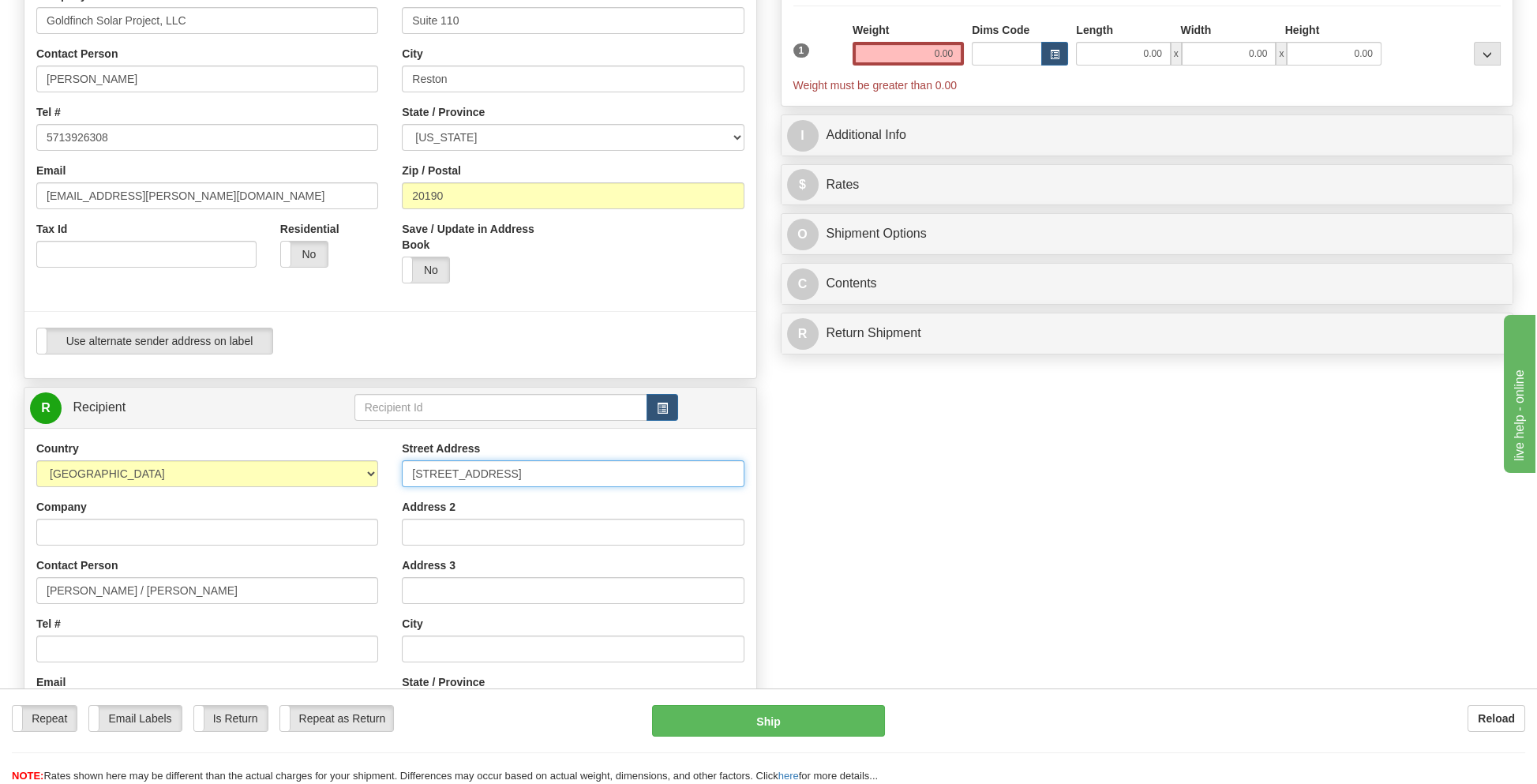
type input "3070 230th Street"
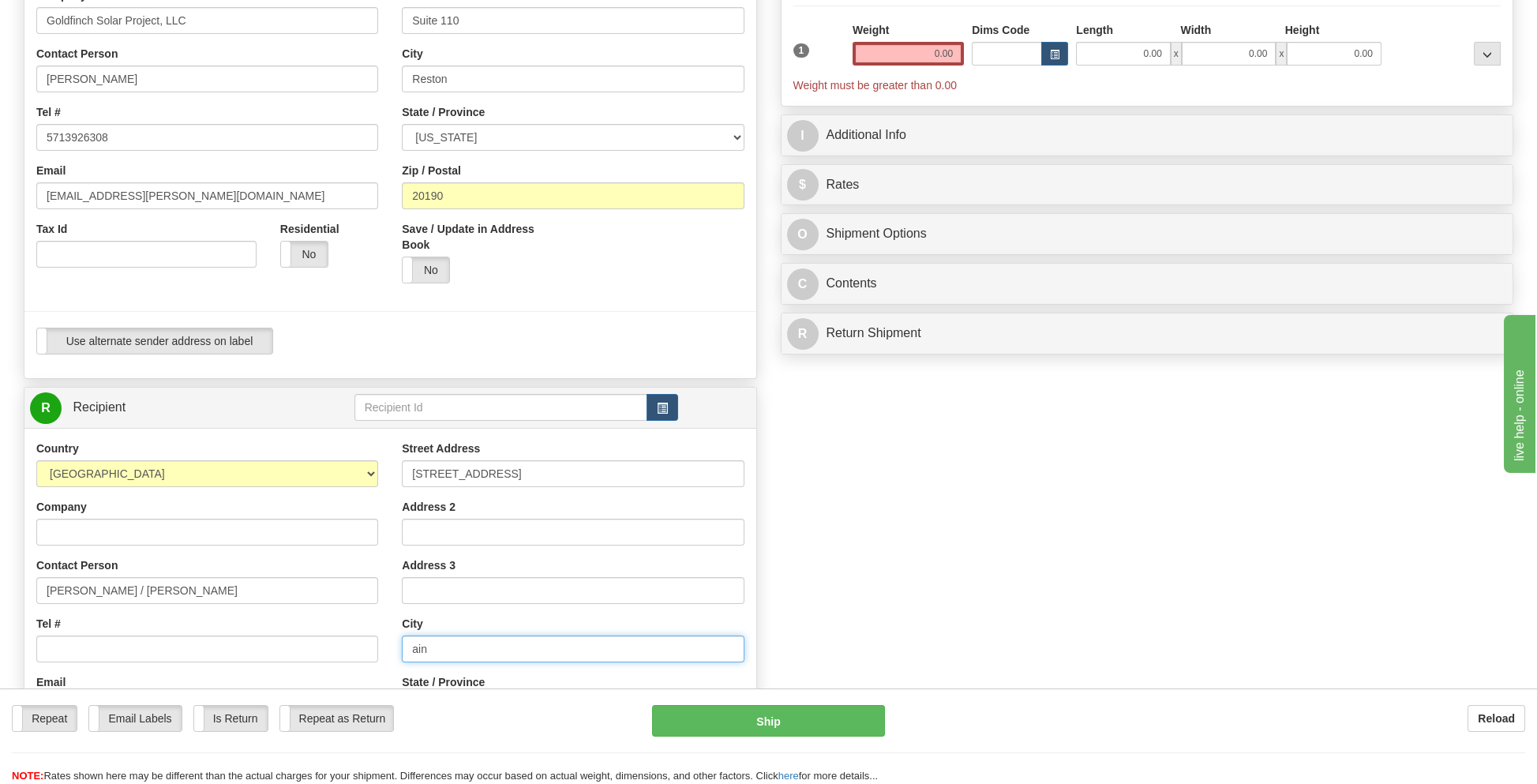
type input "Ainsworth"
select select "IA"
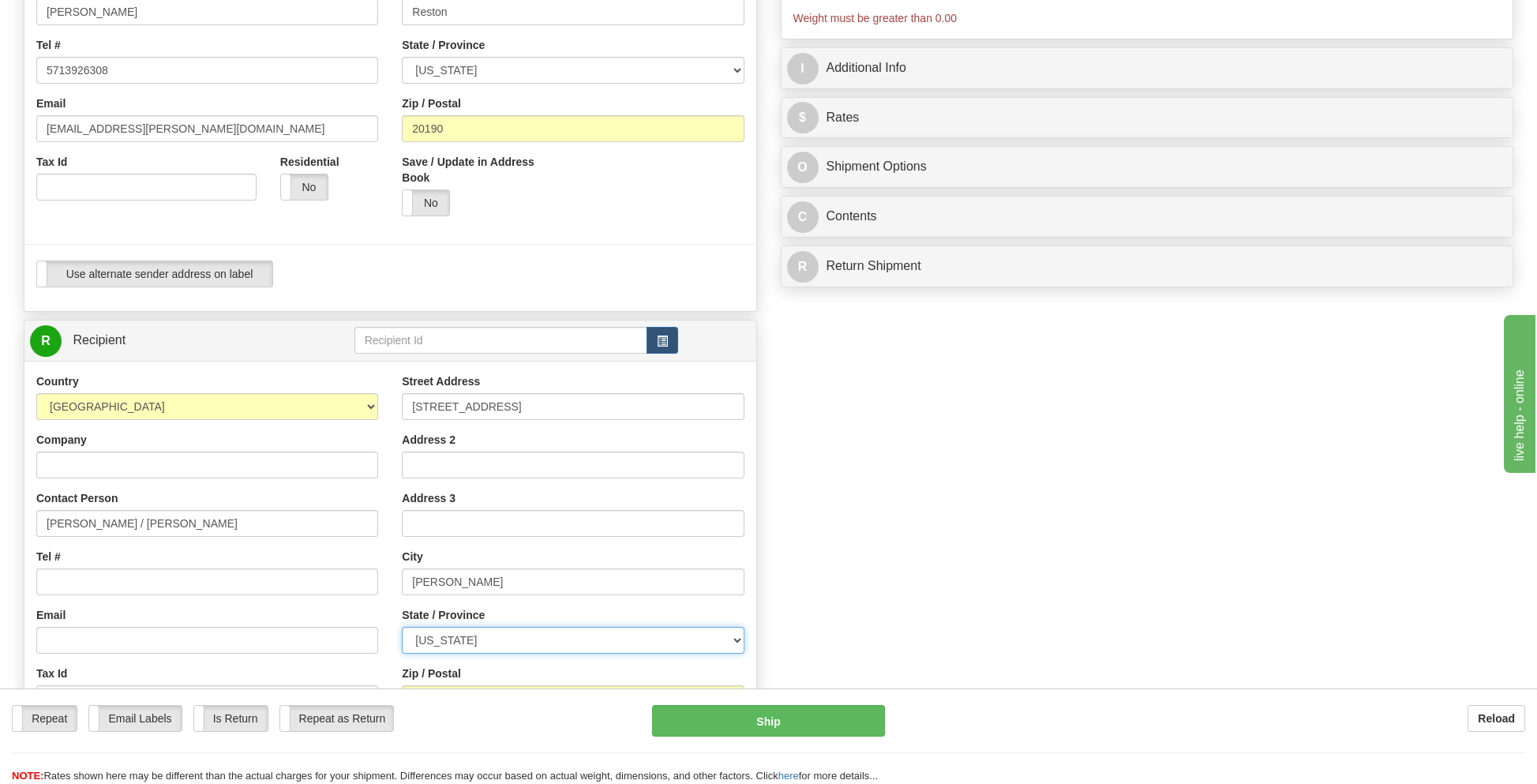
scroll to position [395, 0]
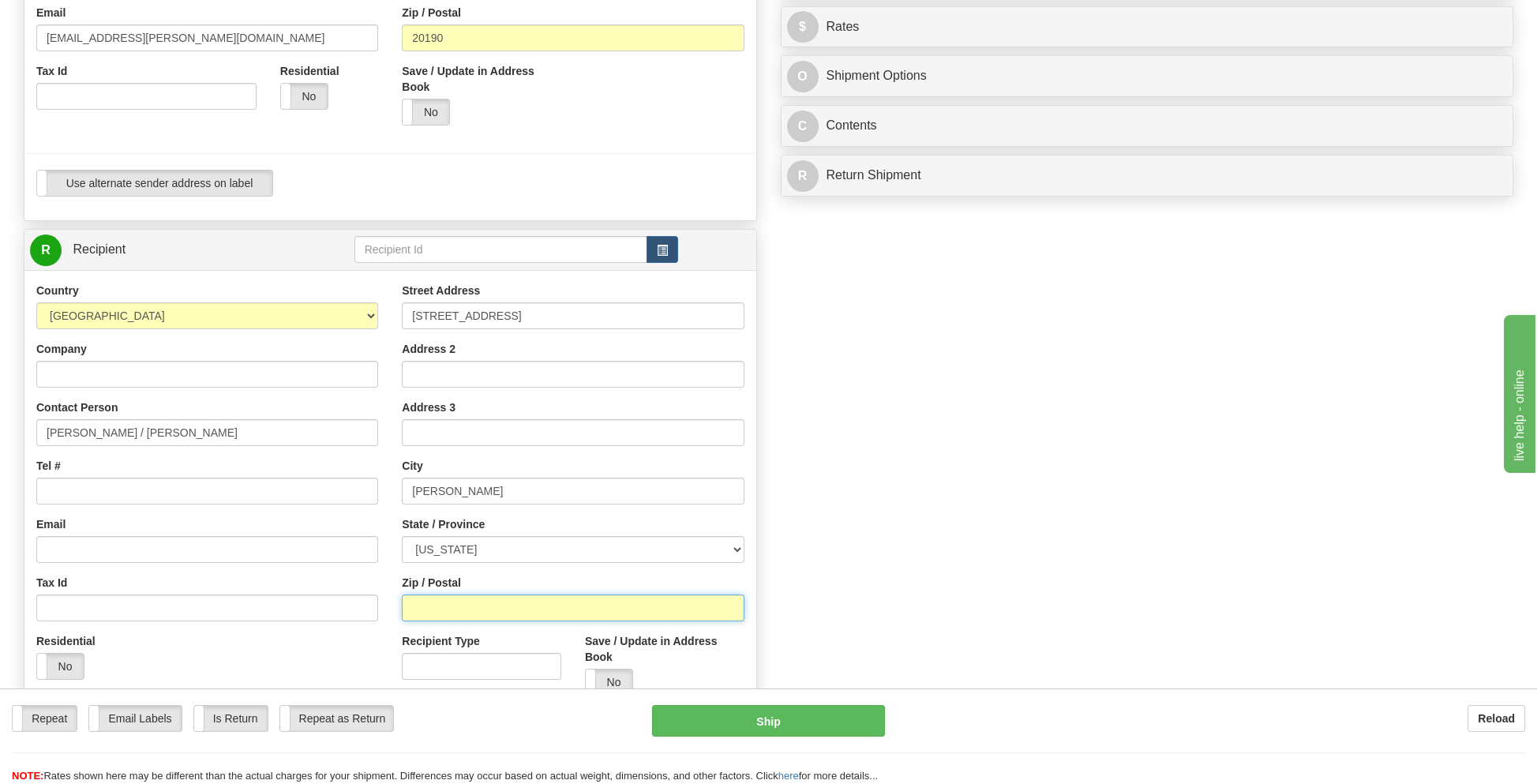
click at [428, 604] on input "Zip / Postal" at bounding box center [572, 607] width 342 height 27
type input "52201"
click at [102, 487] on input "Tel #" at bounding box center [207, 491] width 342 height 27
type input "5713926308"
click at [77, 547] on input "Email" at bounding box center [207, 549] width 342 height 27
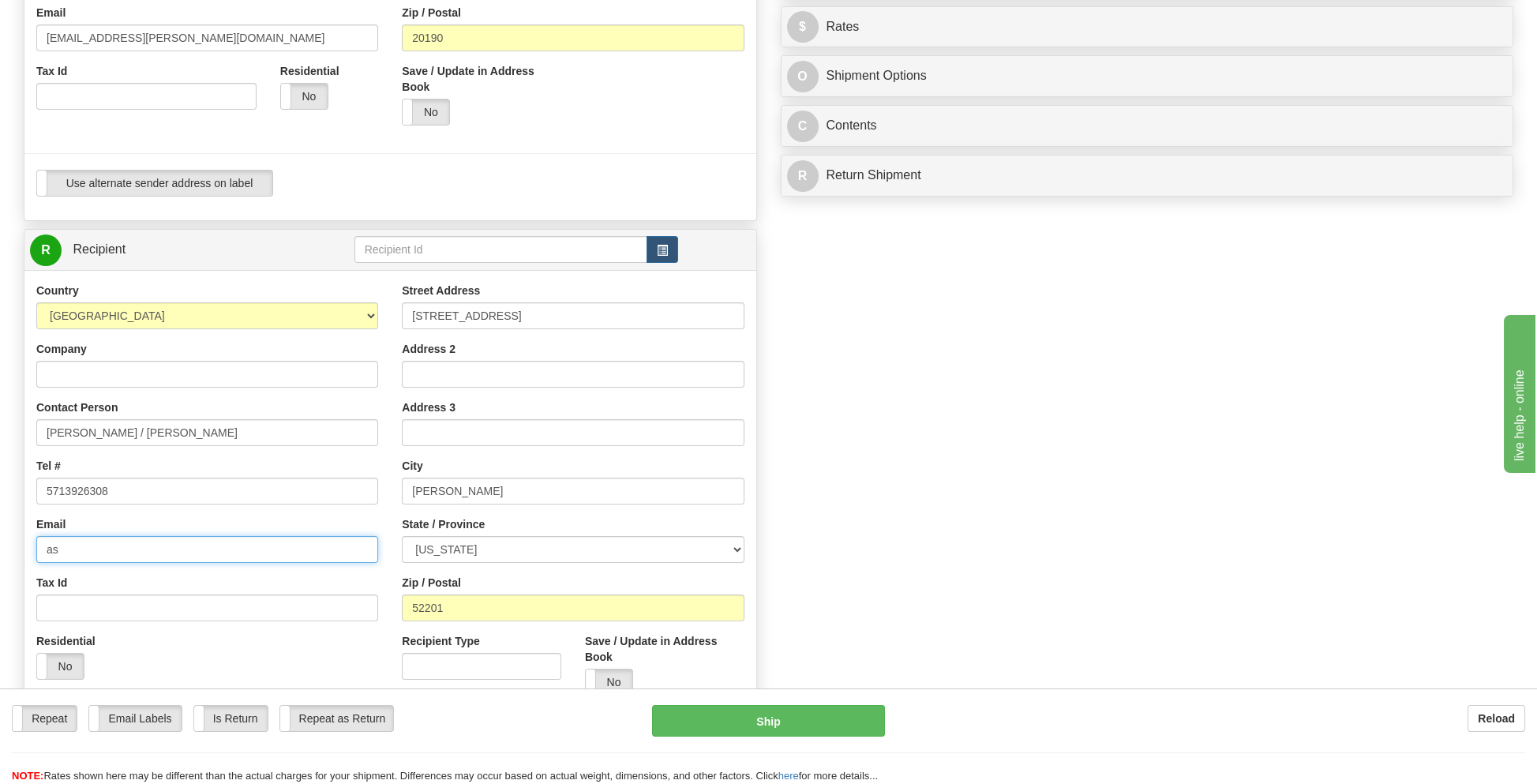
type input "[EMAIL_ADDRESS][PERSON_NAME][DOMAIN_NAME]"
click at [66, 662] on label "No" at bounding box center [60, 666] width 47 height 25
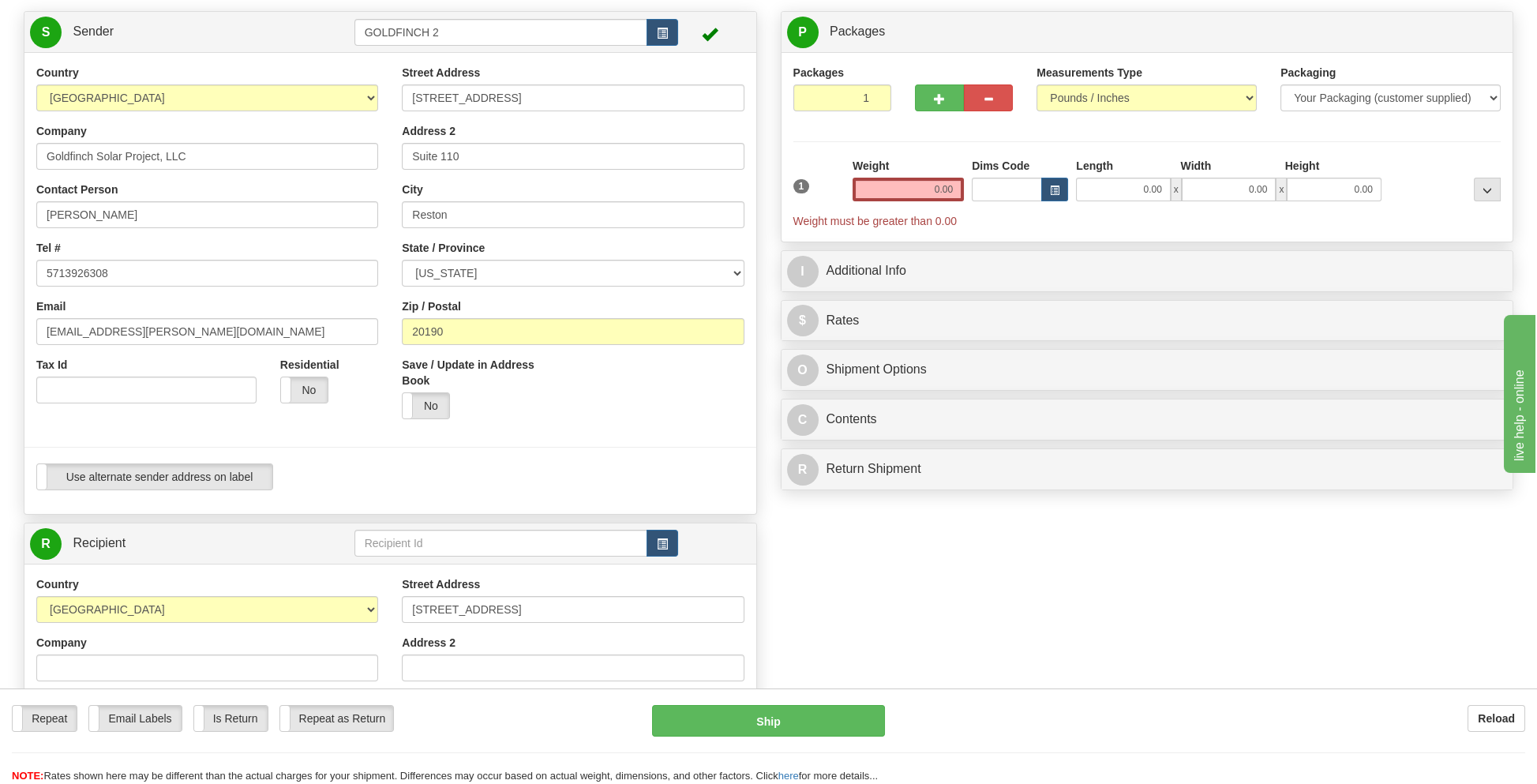
scroll to position [79, 0]
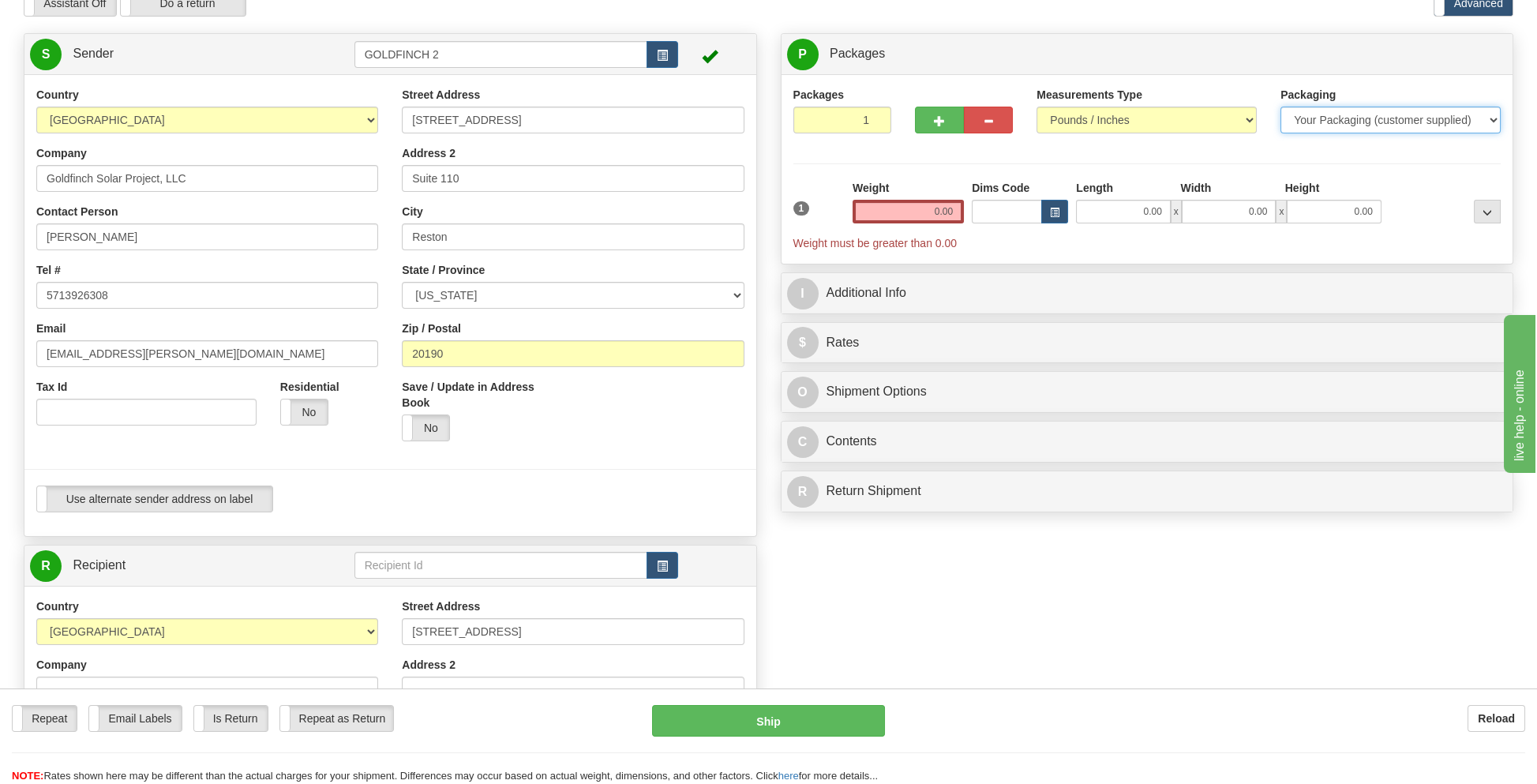
click at [1360, 124] on select "Your Packaging (customer supplied) Envelope (carrier supplied) Pack (carrier su…" at bounding box center [1390, 120] width 220 height 27
select select "2"
click at [1280, 107] on select "Your Packaging (customer supplied) Envelope (carrier supplied) Pack (carrier su…" at bounding box center [1390, 120] width 220 height 27
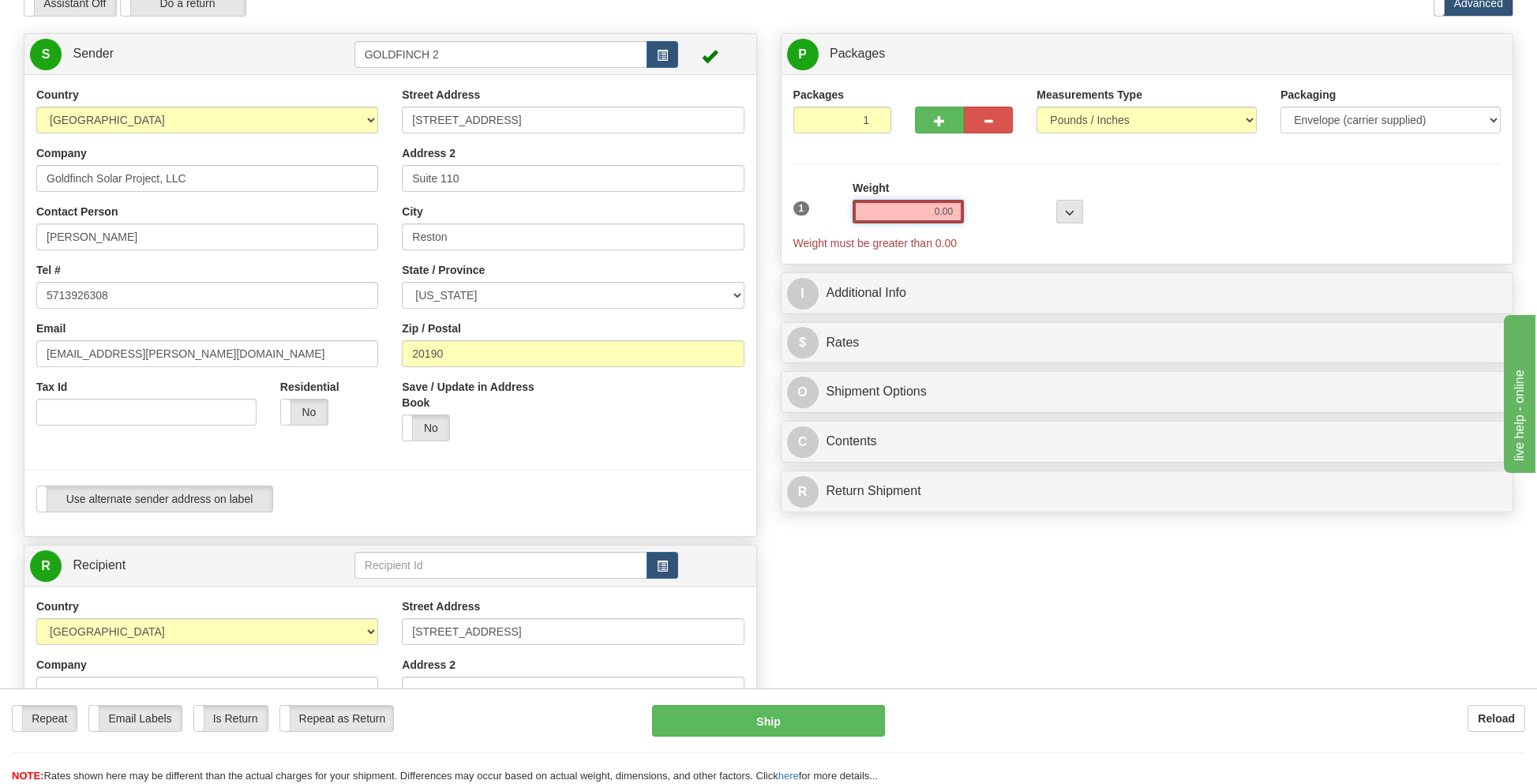
drag, startPoint x: 867, startPoint y: 213, endPoint x: 1012, endPoint y: 202, distance: 145.4
click at [1012, 202] on div "1 Weight 0.00 Dims Code 0 x" at bounding box center [1147, 214] width 716 height 71
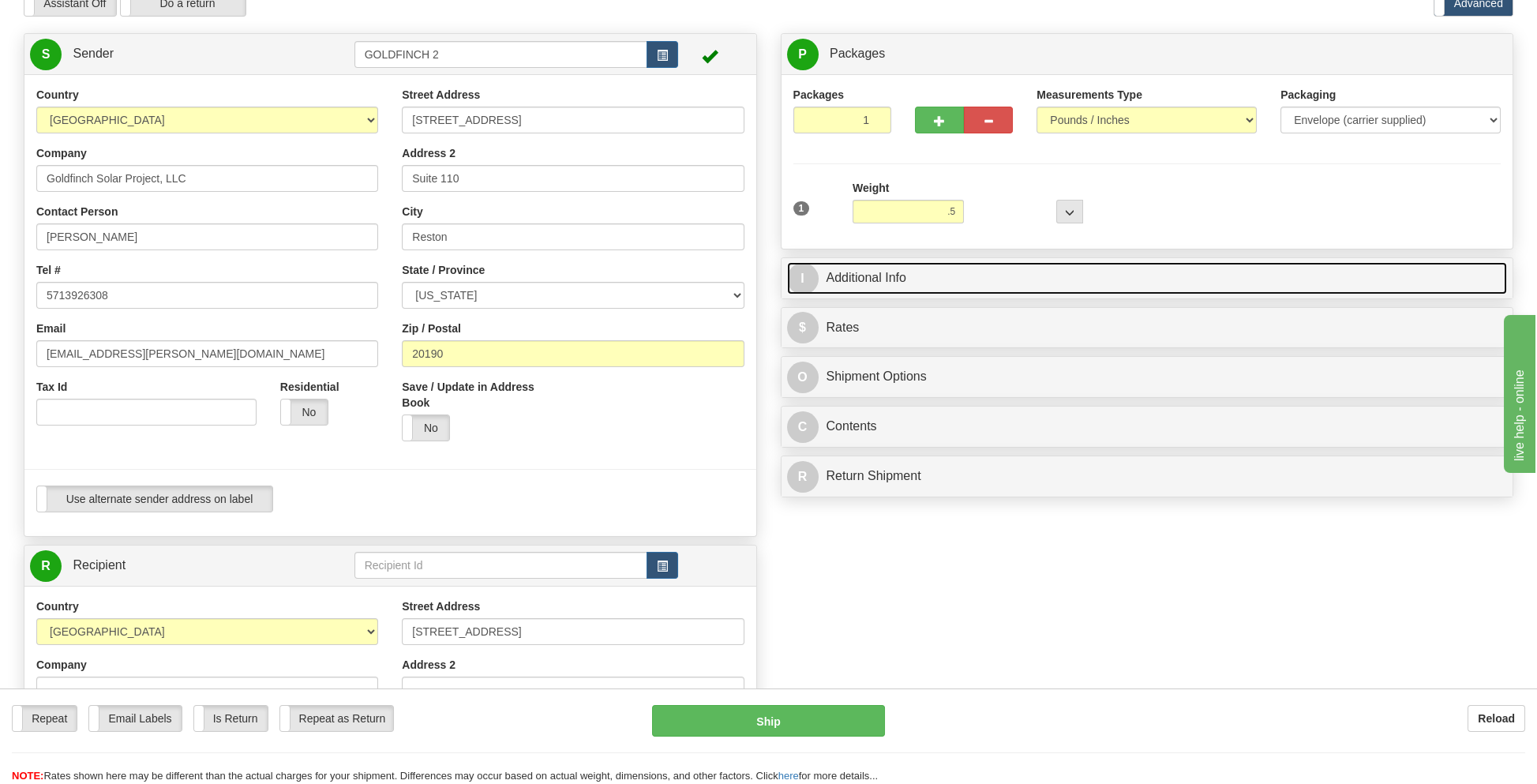
type input "0.50"
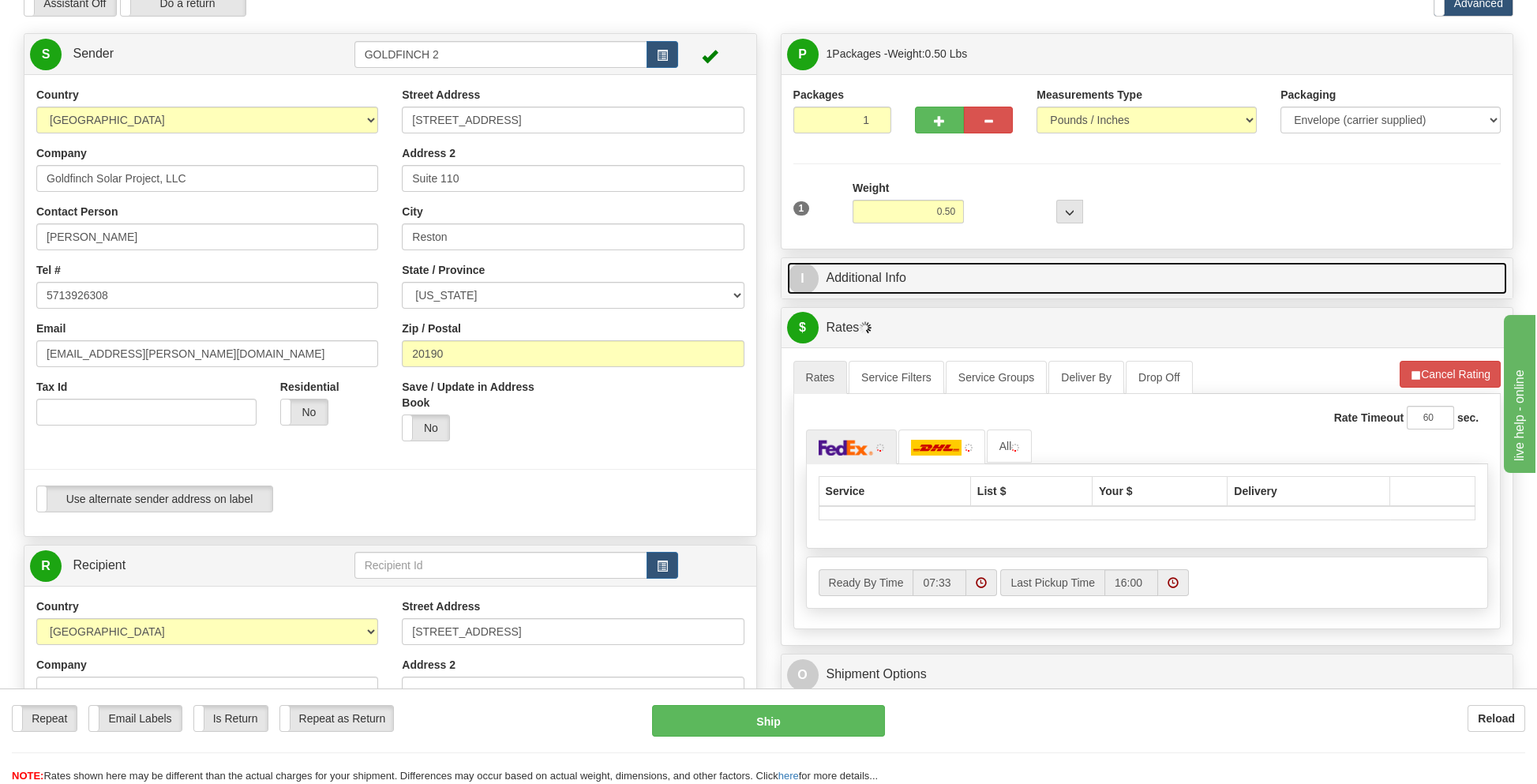
click at [859, 283] on link "I Additional Info" at bounding box center [1147, 278] width 721 height 32
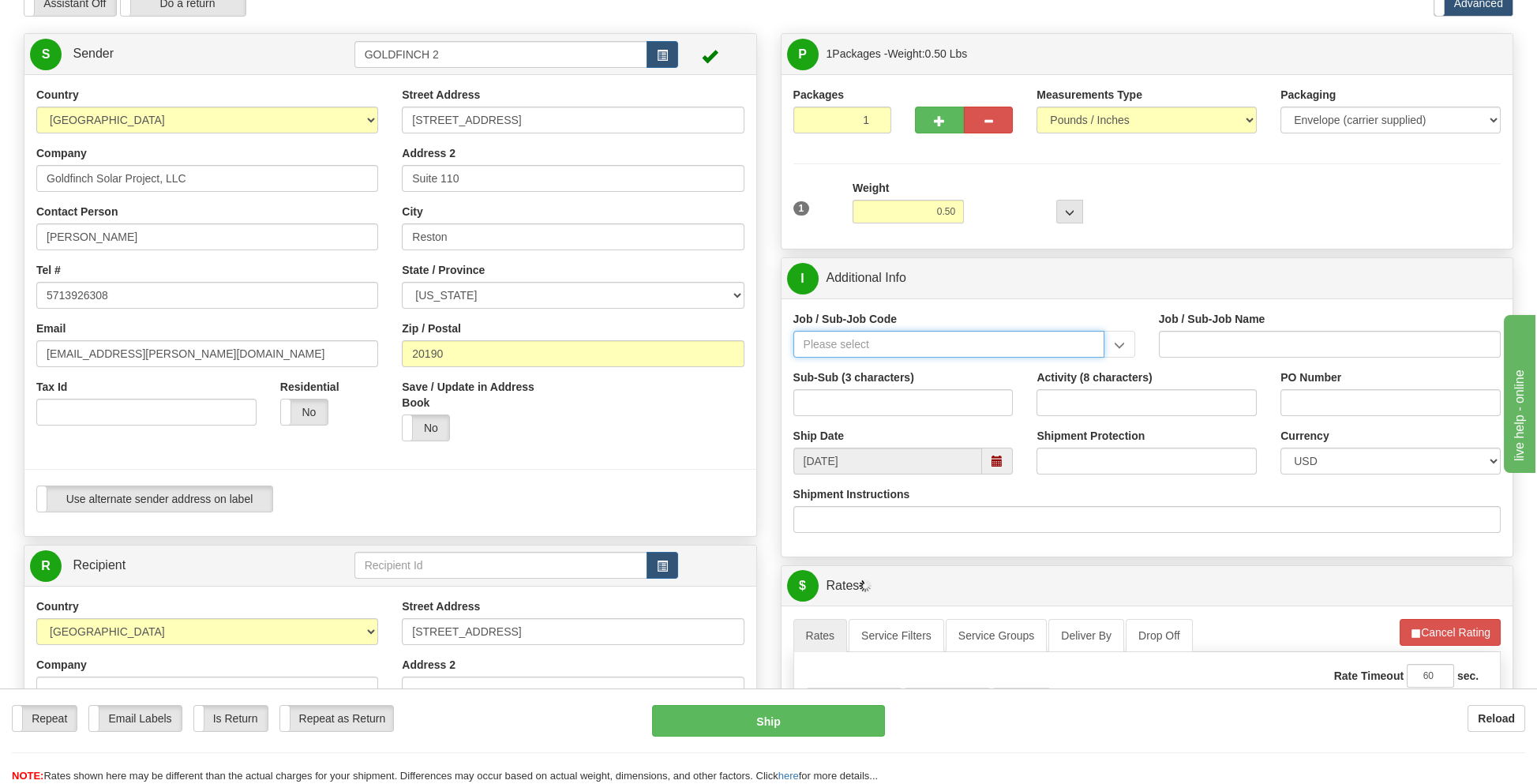
click at [828, 340] on input "Job / Sub-Job Code" at bounding box center [948, 344] width 311 height 27
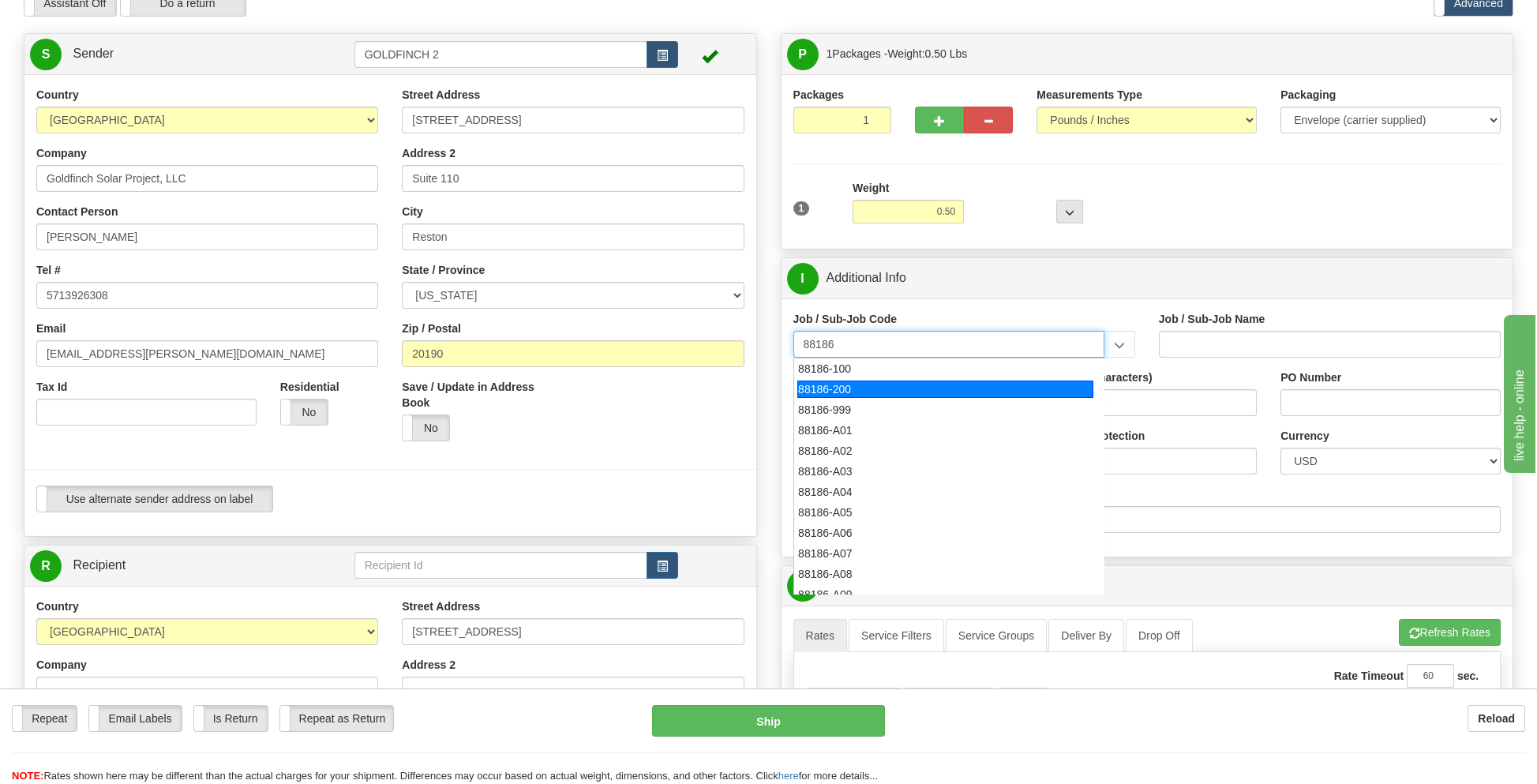
click at [867, 378] on li "88186-200" at bounding box center [949, 388] width 311 height 20
type input "88186-200"
type input "GOLDFINCH SOLAR - THIRD PARTY COSTS"
type input "88186-200"
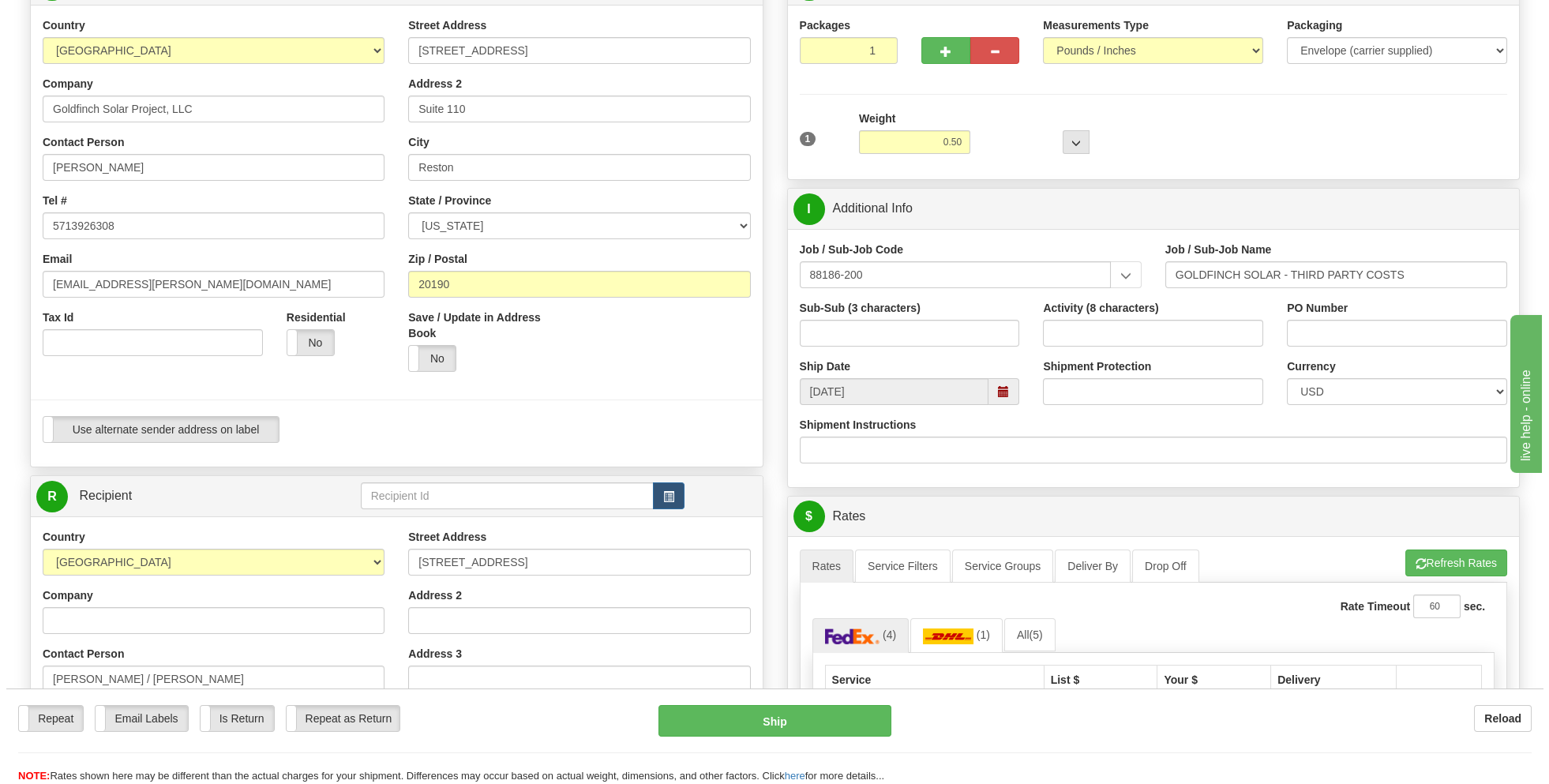
scroll to position [315, 0]
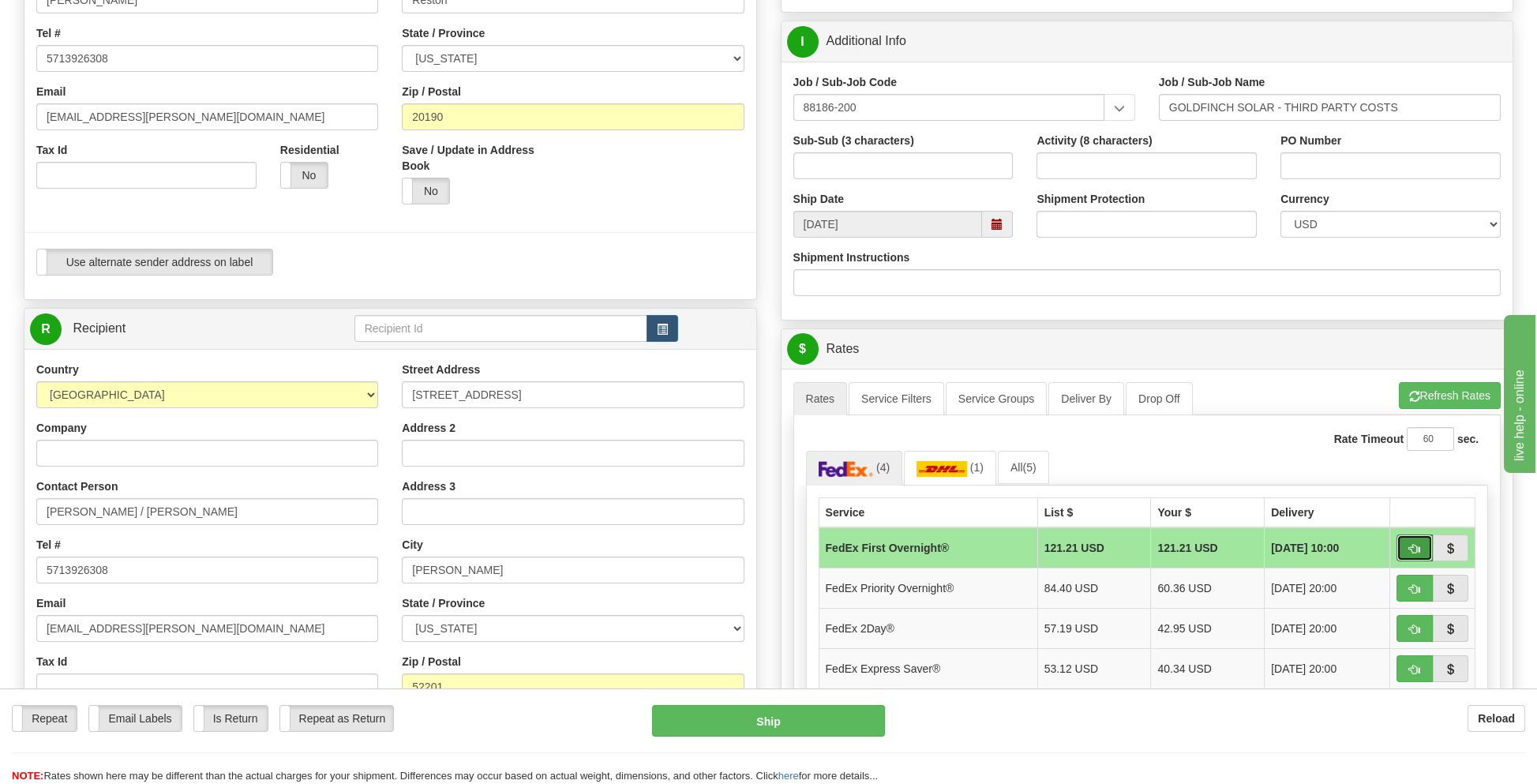
click at [1408, 536] on button "button" at bounding box center [1414, 548] width 36 height 27
type input "06"
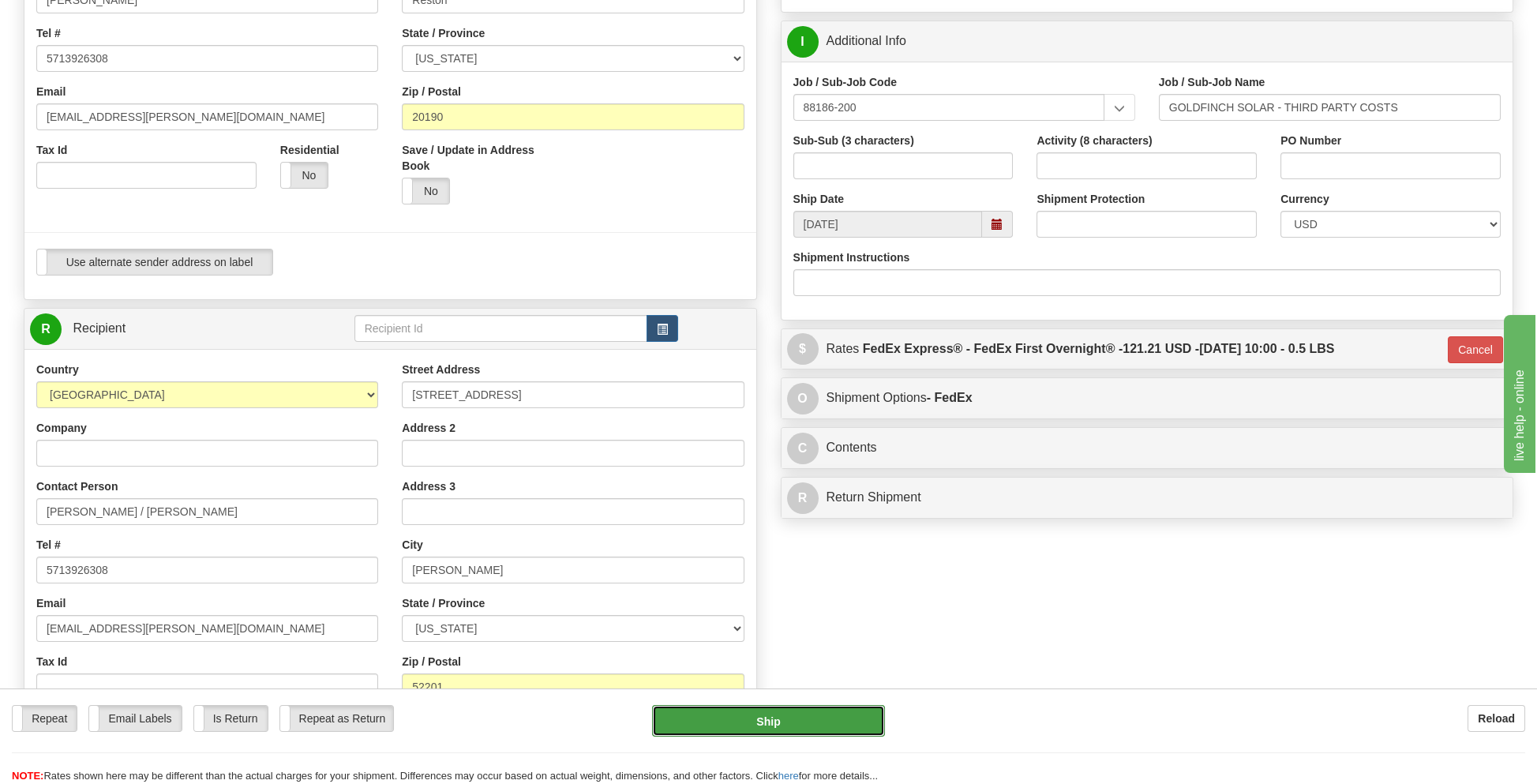
click at [803, 709] on button "Ship" at bounding box center [768, 720] width 232 height 32
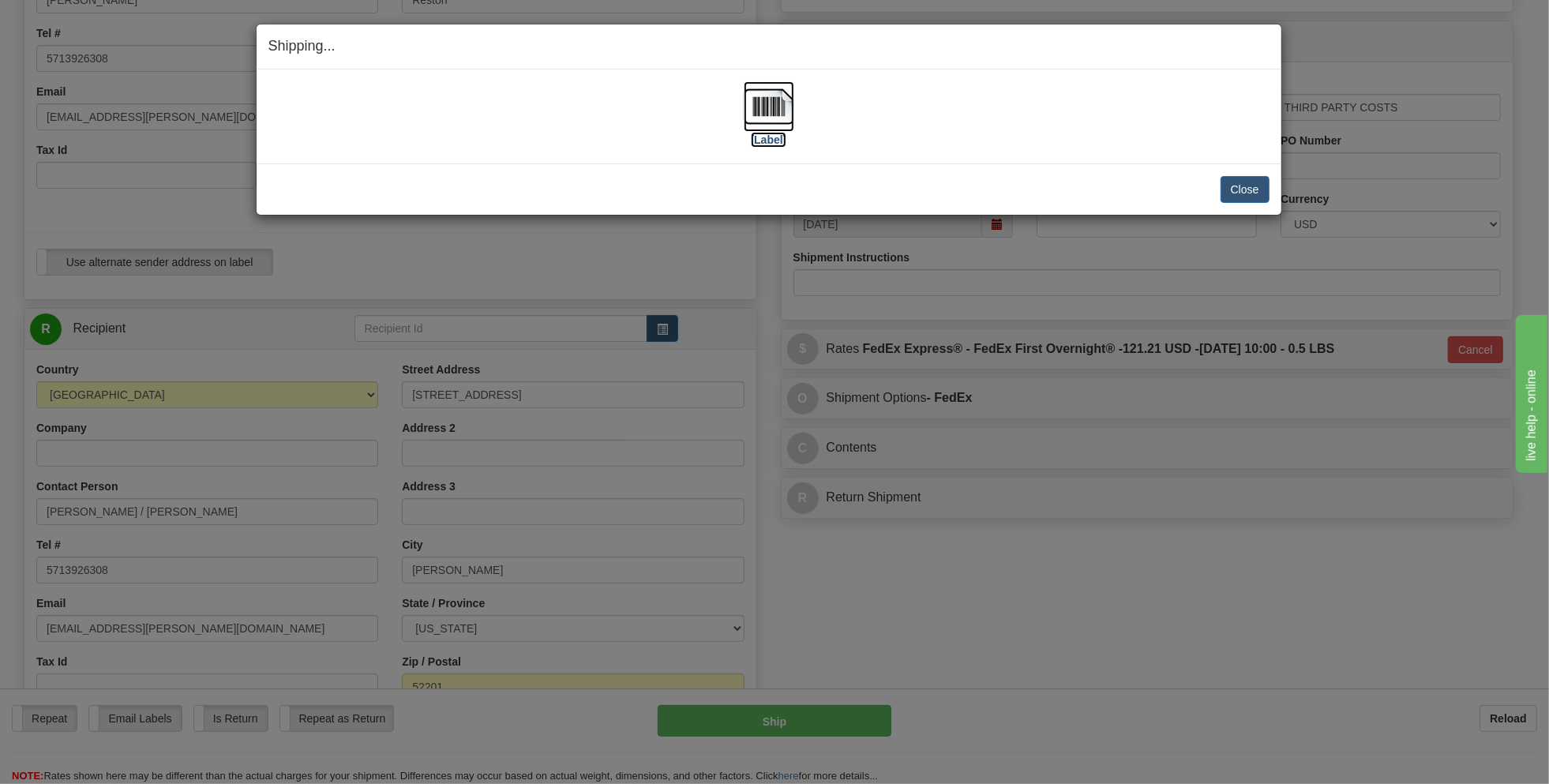
click at [768, 139] on label "[Label]" at bounding box center [769, 140] width 36 height 16
click at [1251, 185] on button "Close" at bounding box center [1245, 189] width 49 height 27
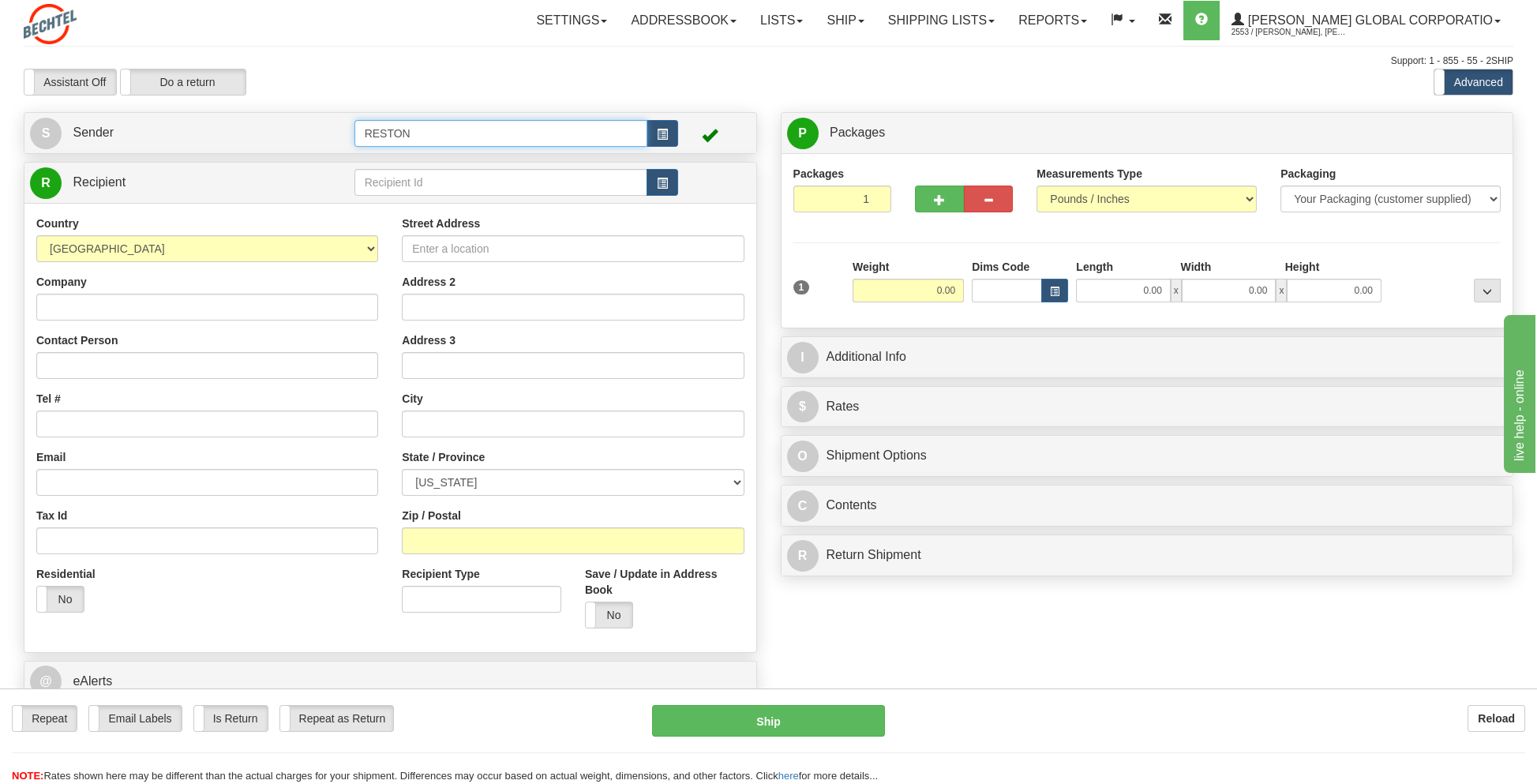
drag, startPoint x: 419, startPoint y: 136, endPoint x: 330, endPoint y: 137, distance: 89.0
click at [330, 137] on tr "S Sender RESTON" at bounding box center [390, 132] width 721 height 32
click at [405, 172] on div "GOLDFINCH 2" at bounding box center [497, 178] width 278 height 17
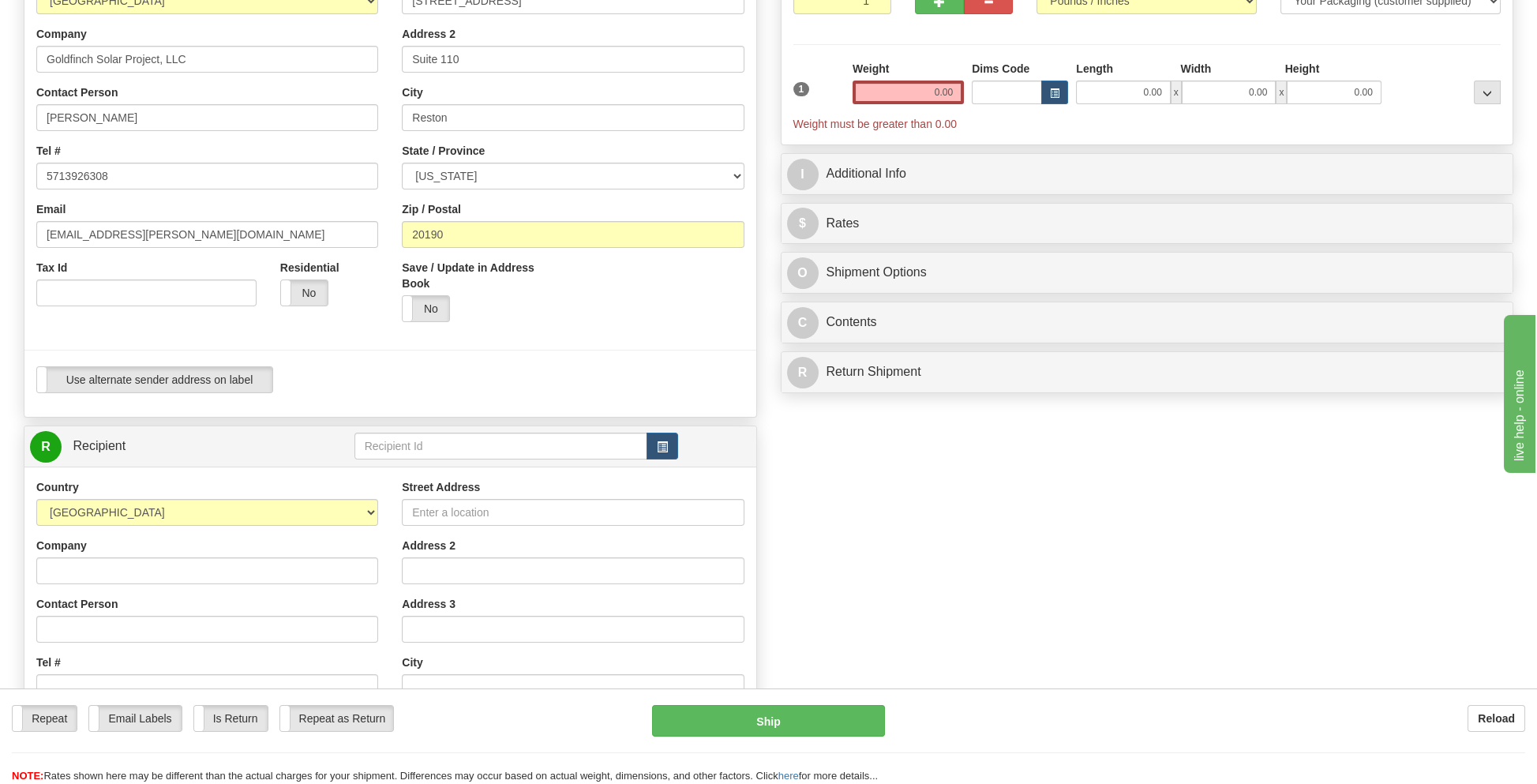
scroll to position [237, 0]
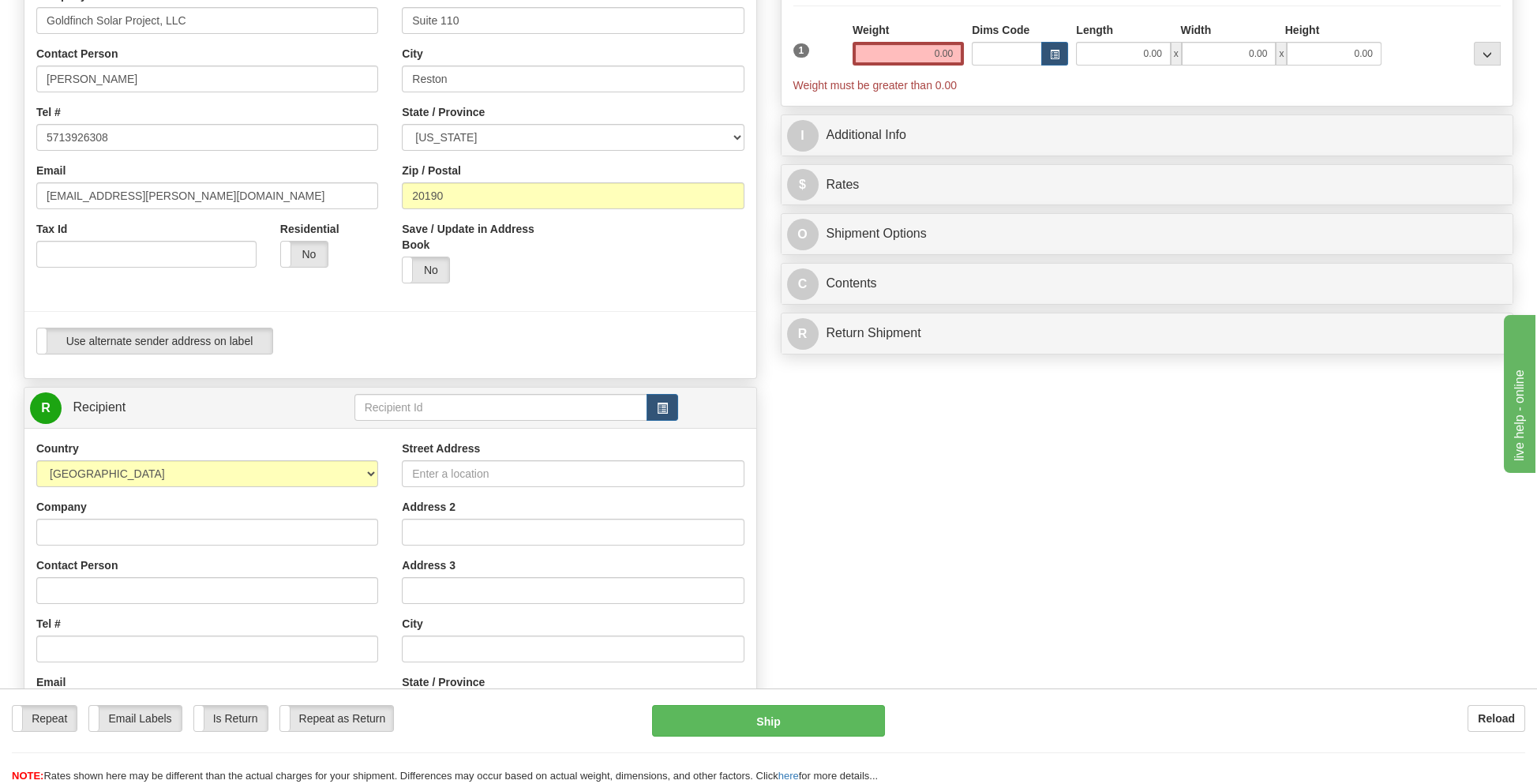
type input "GOLDFINCH 2"
click at [90, 586] on input "Contact Person" at bounding box center [207, 591] width 342 height 27
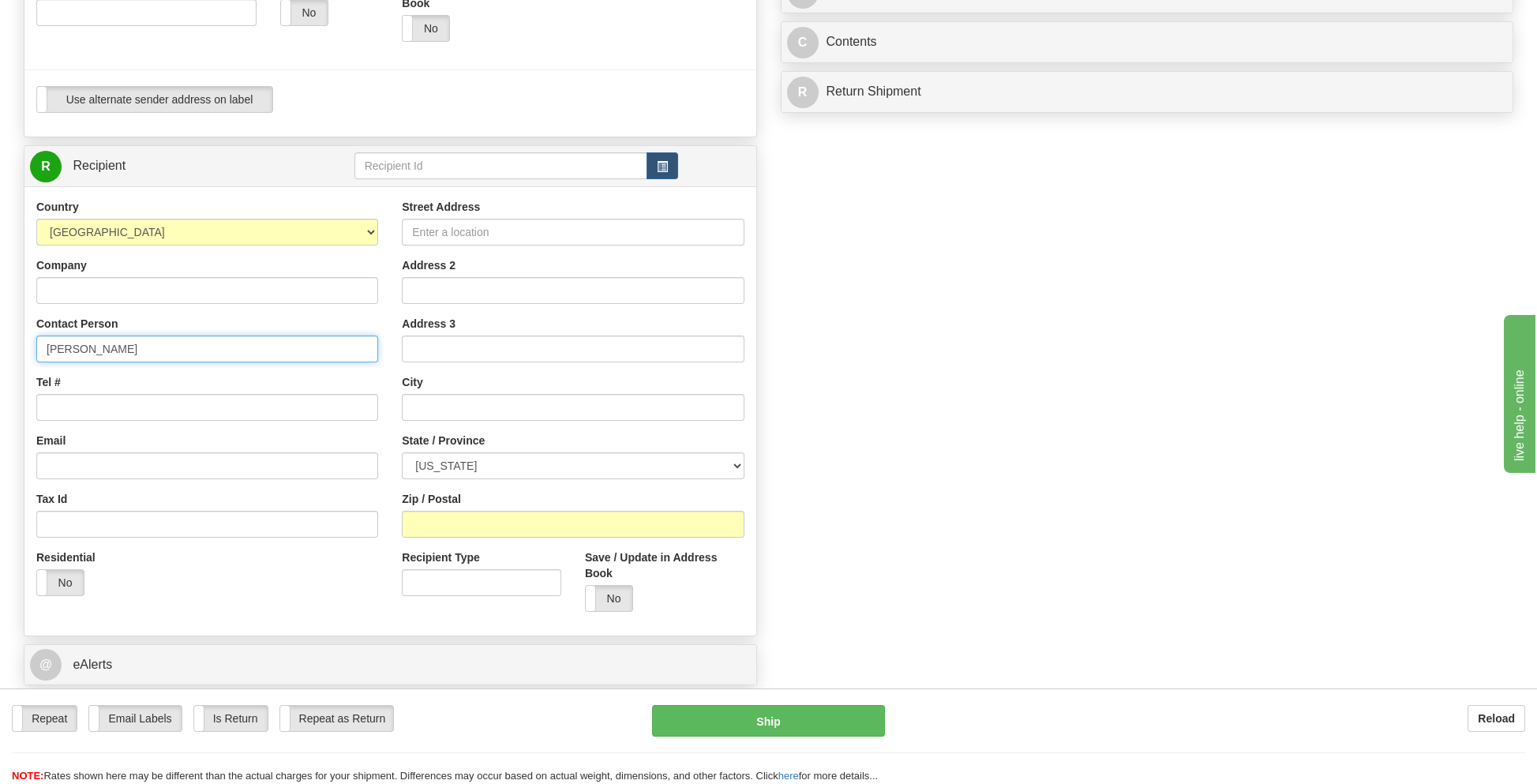
scroll to position [552, 0]
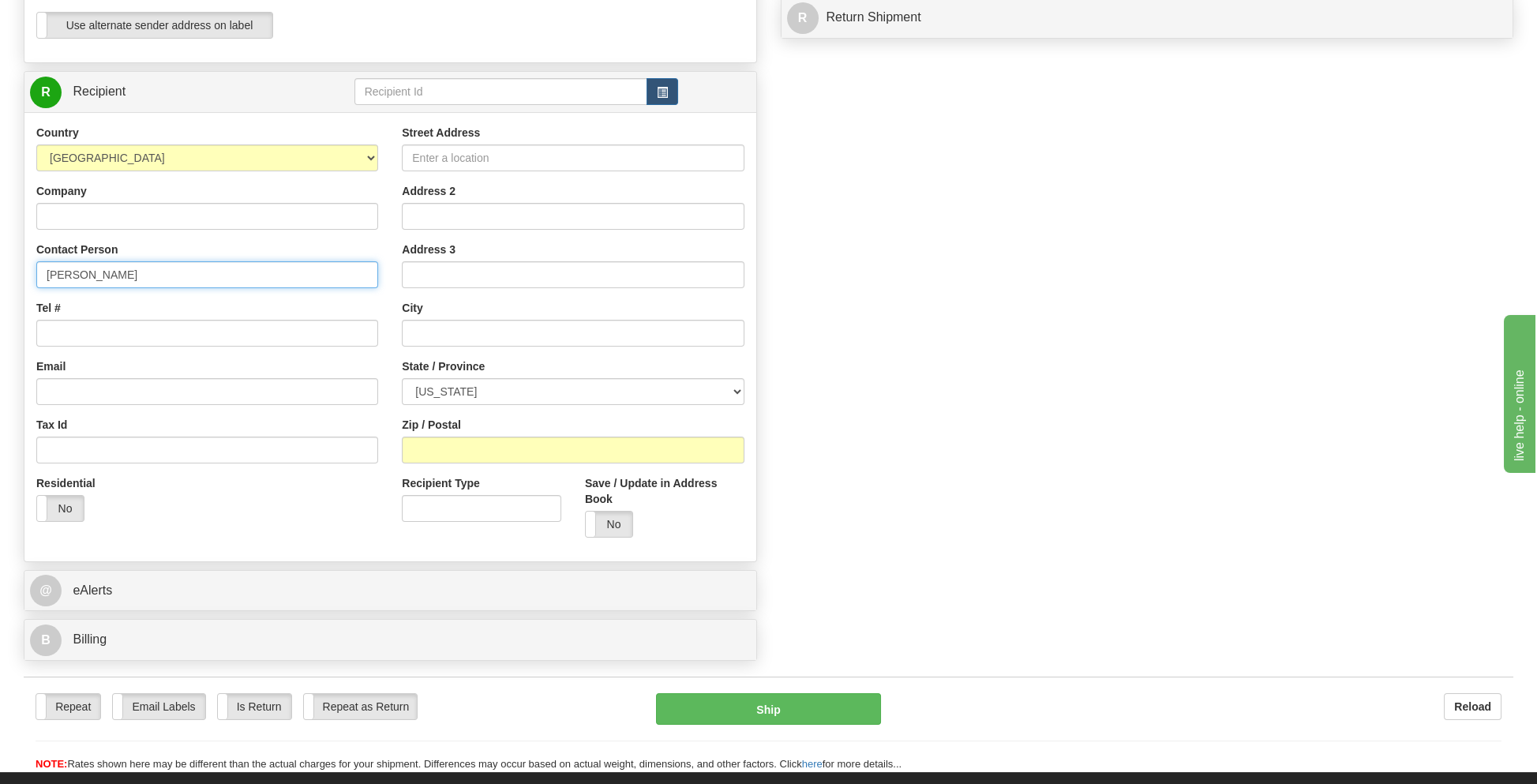
type input "[PERSON_NAME]"
click at [482, 157] on input "Street Address" at bounding box center [572, 158] width 342 height 27
type input "PO Box 31408"
click at [455, 337] on input "text" at bounding box center [572, 333] width 342 height 27
type input "[US_STATE][GEOGRAPHIC_DATA]"
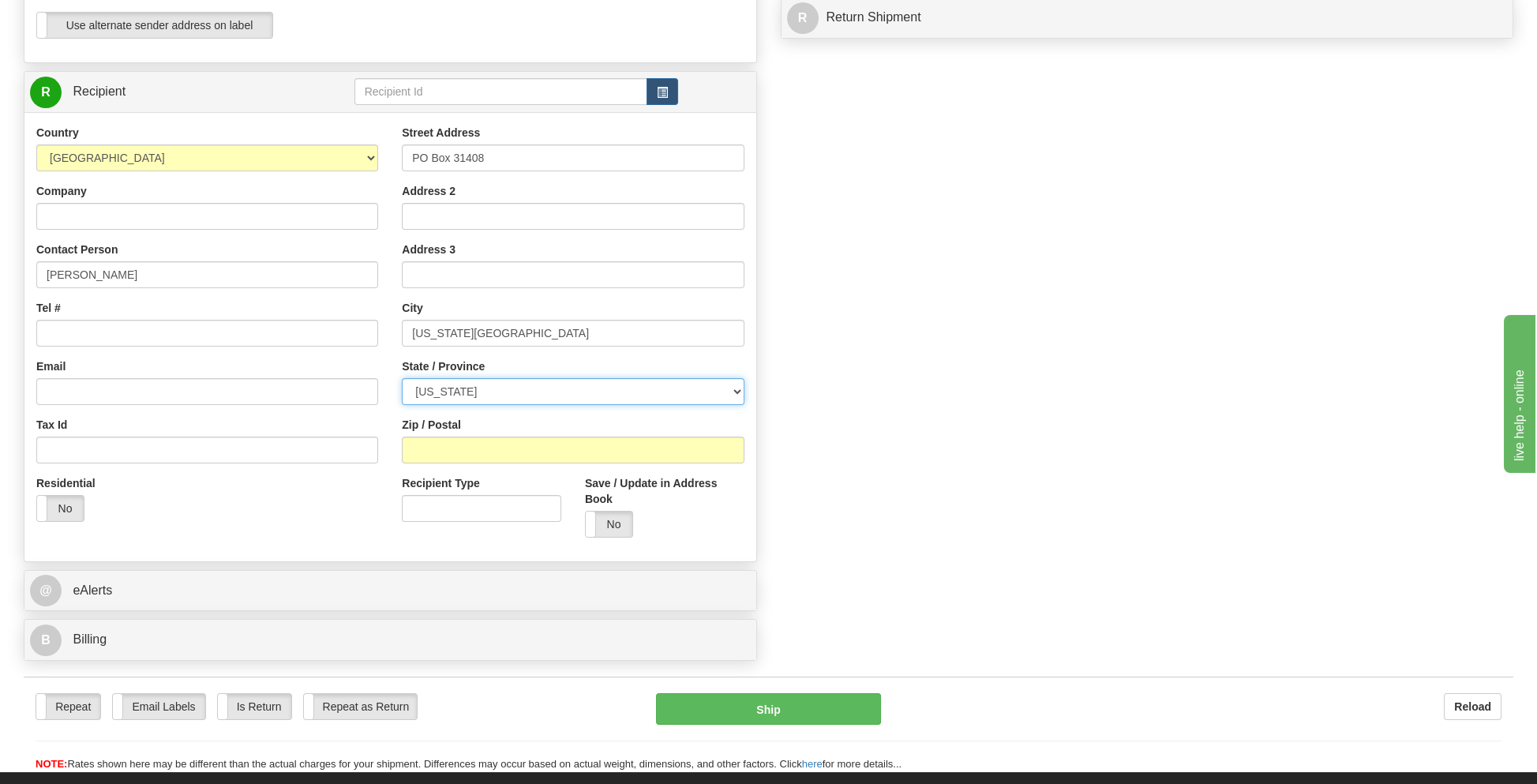
select select "IA"
type input "52244"
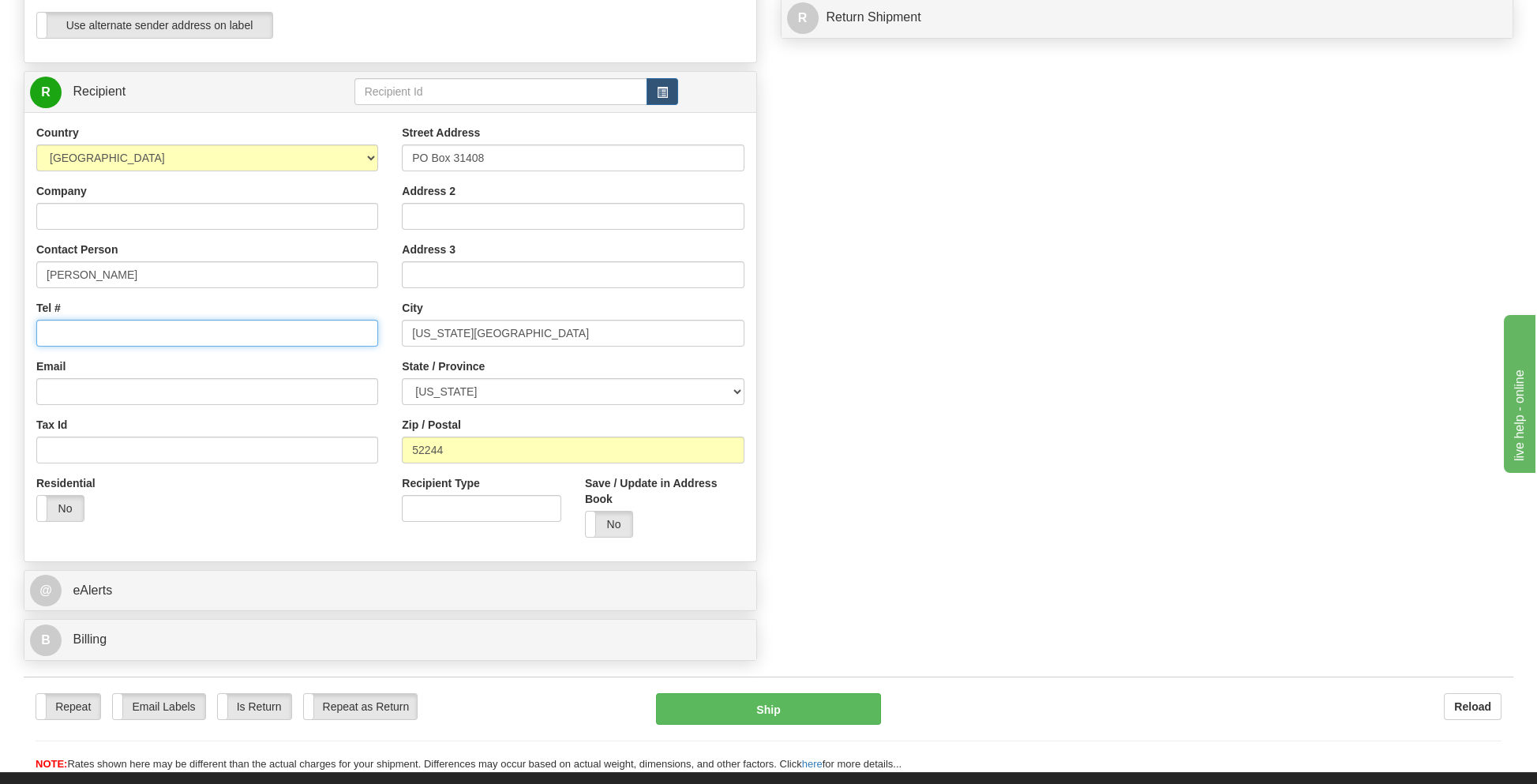
click at [61, 337] on input "Tel #" at bounding box center [207, 333] width 342 height 27
type input "5713926308"
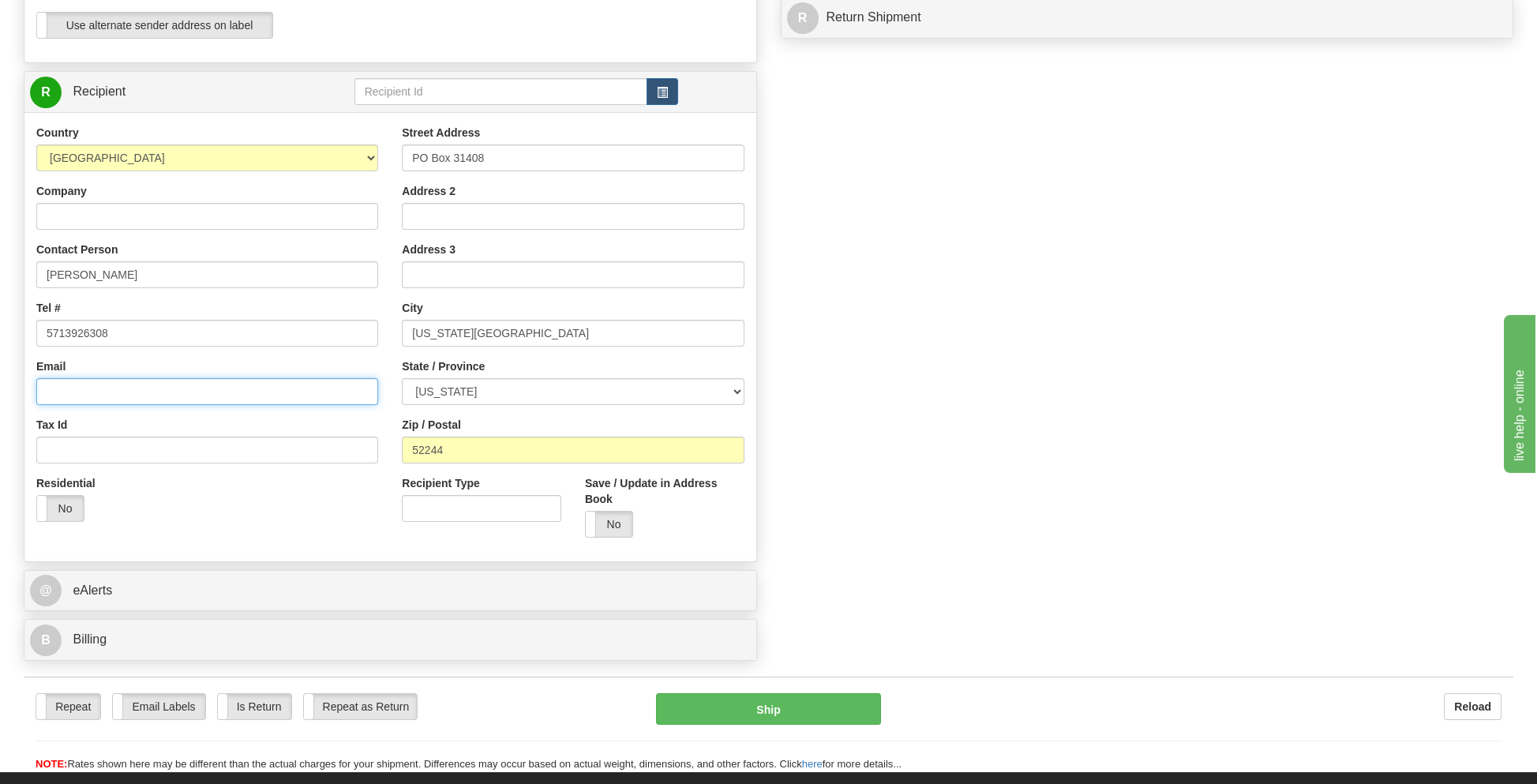
click at [76, 387] on input "Email" at bounding box center [207, 392] width 342 height 27
type input "[EMAIL_ADDRESS][PERSON_NAME][DOMAIN_NAME]"
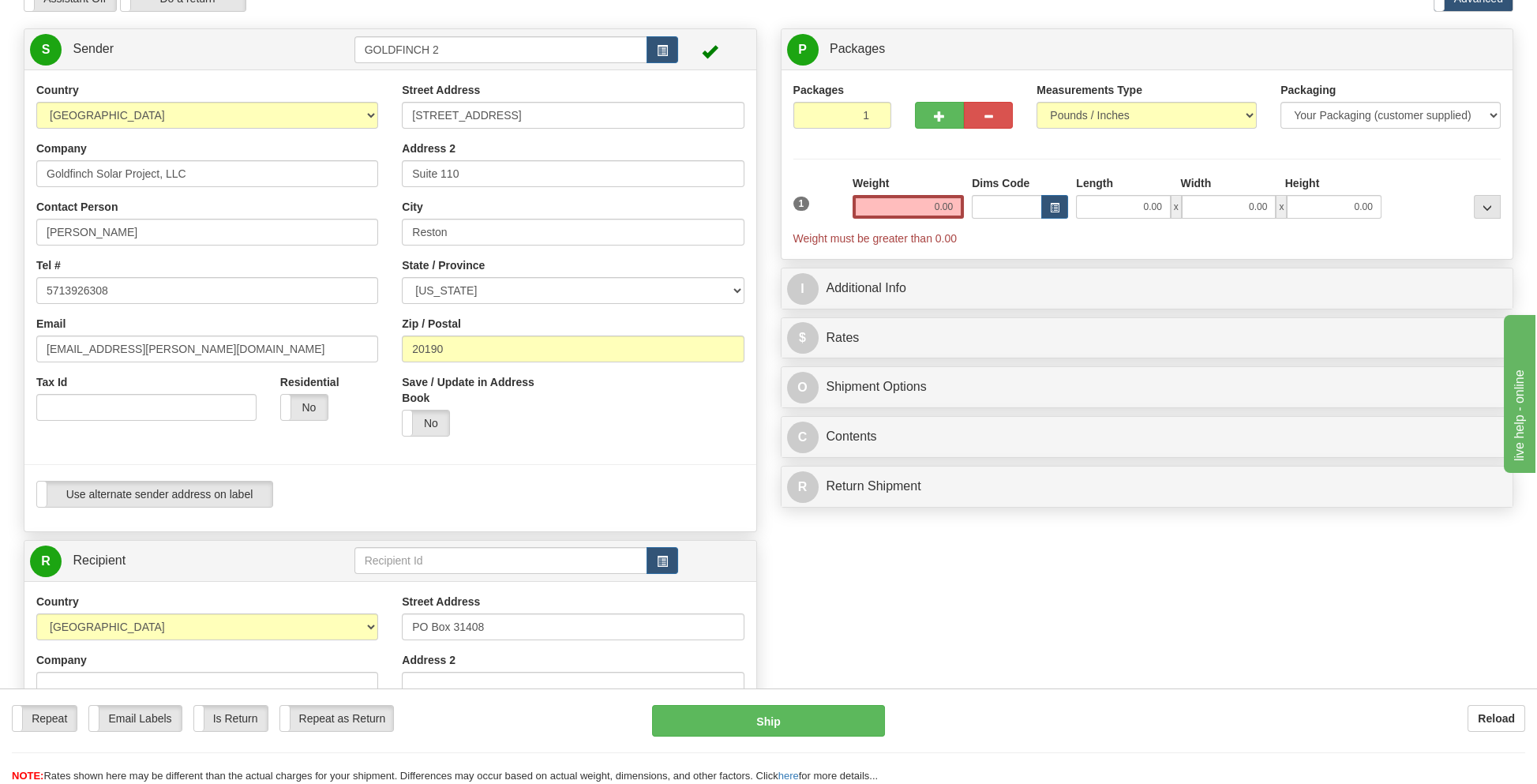
scroll to position [79, 0]
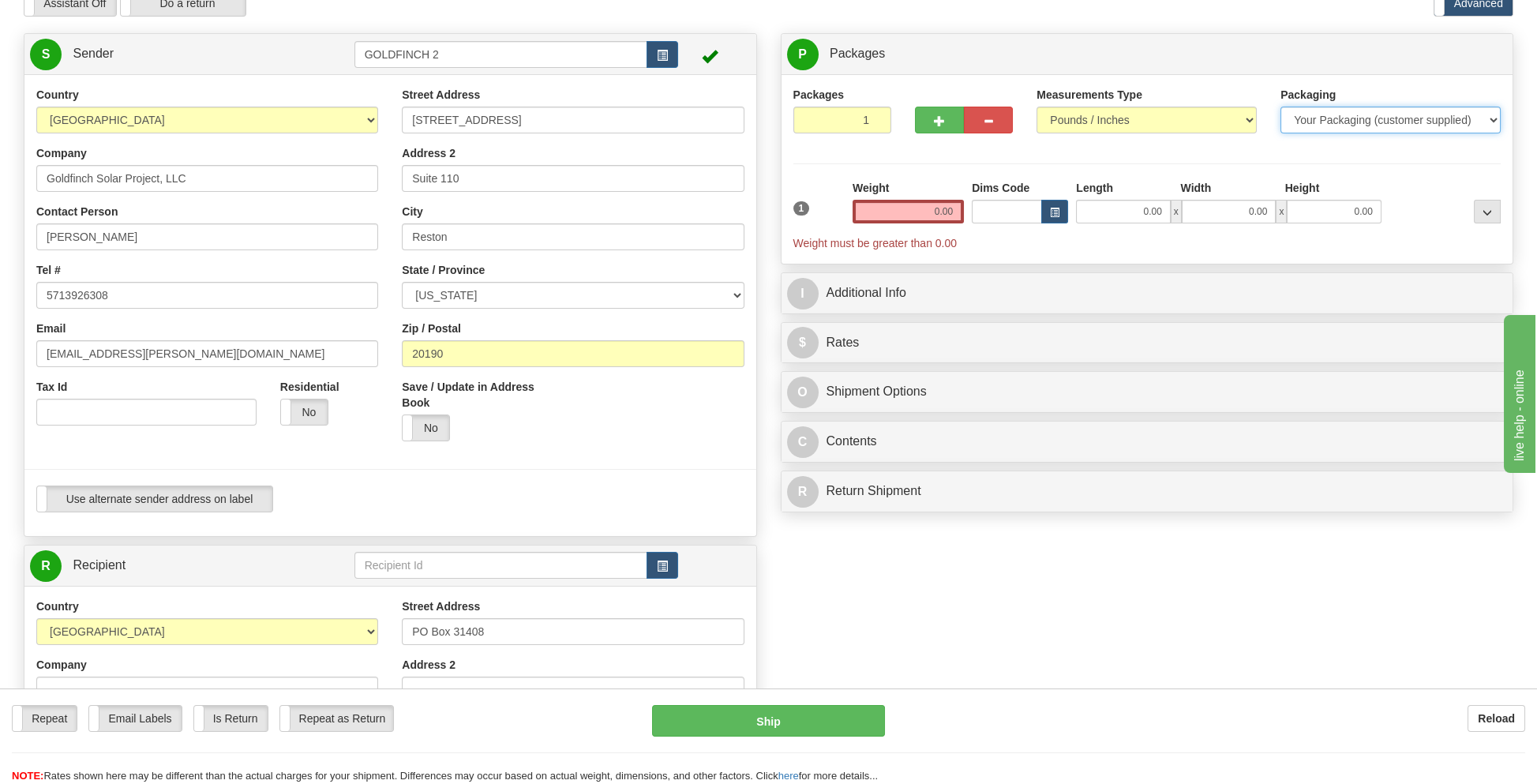
click at [1347, 120] on select "Your Packaging (customer supplied) Envelope (carrier supplied) Pack (carrier su…" at bounding box center [1390, 120] width 220 height 27
select select "2"
click at [1280, 107] on select "Your Packaging (customer supplied) Envelope (carrier supplied) Pack (carrier su…" at bounding box center [1390, 120] width 220 height 27
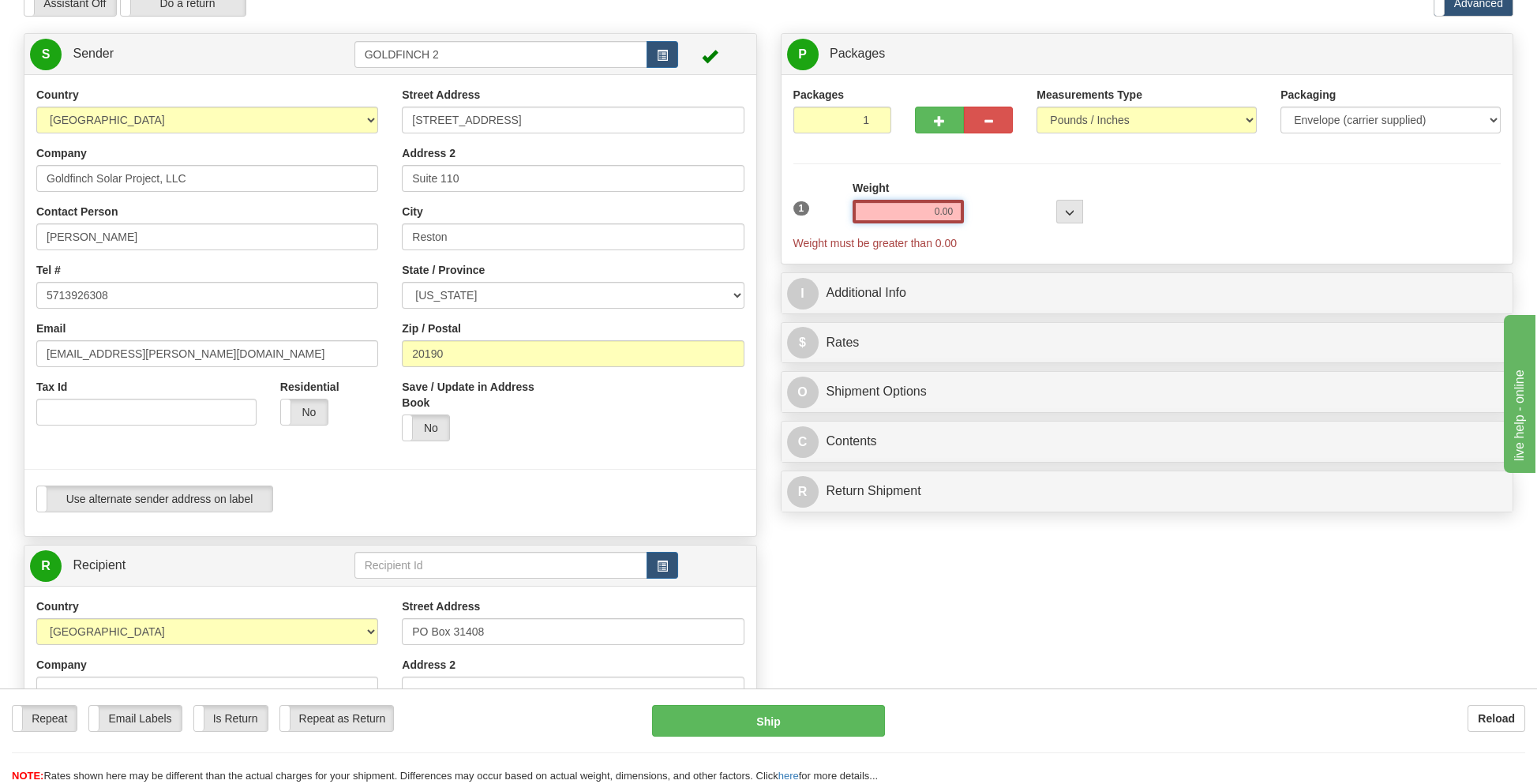
drag, startPoint x: 894, startPoint y: 212, endPoint x: 1031, endPoint y: 213, distance: 137.0
click at [1031, 213] on div "1 Weight 0.00 Dims Code 0 x" at bounding box center [1147, 214] width 716 height 71
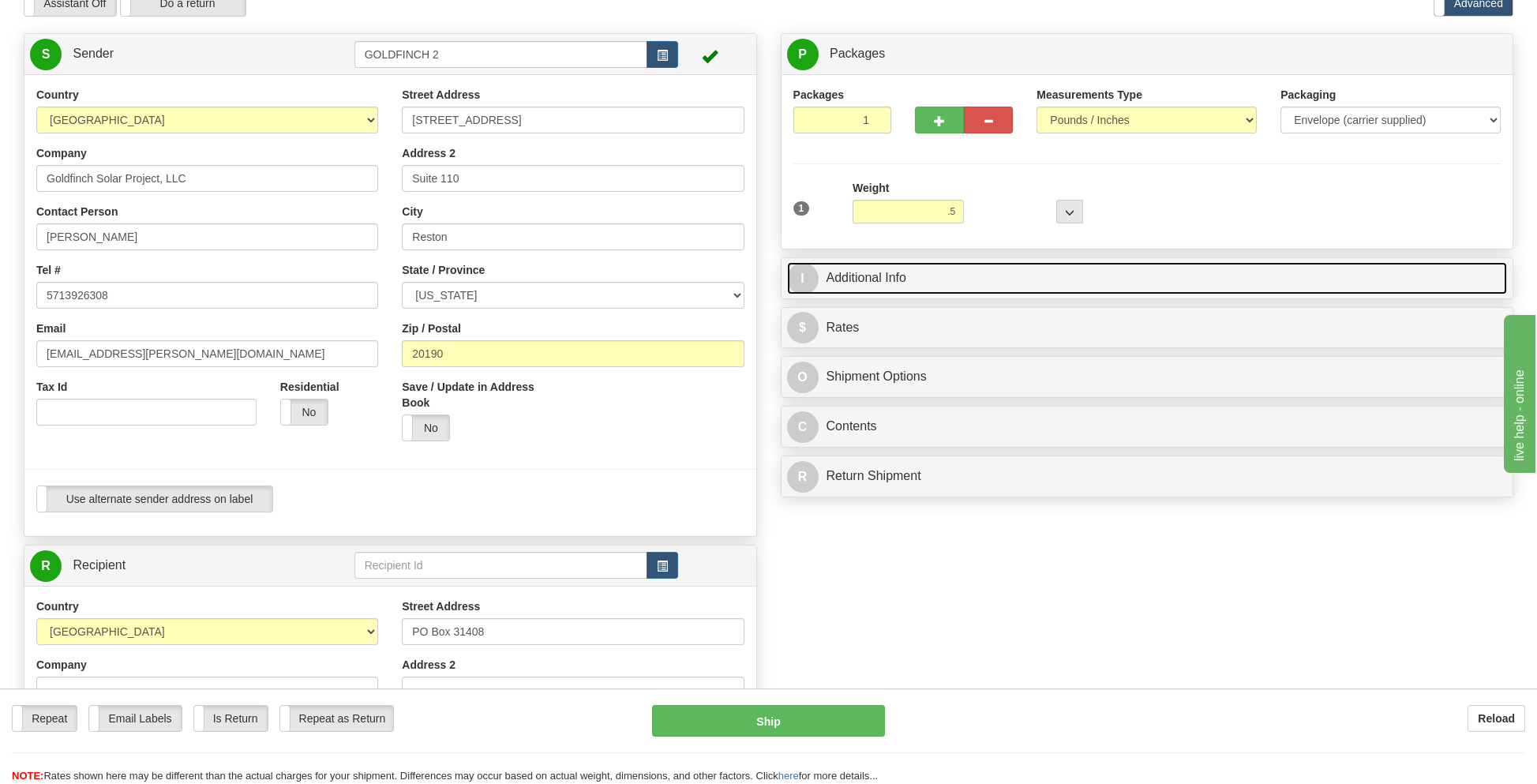
type input "0.50"
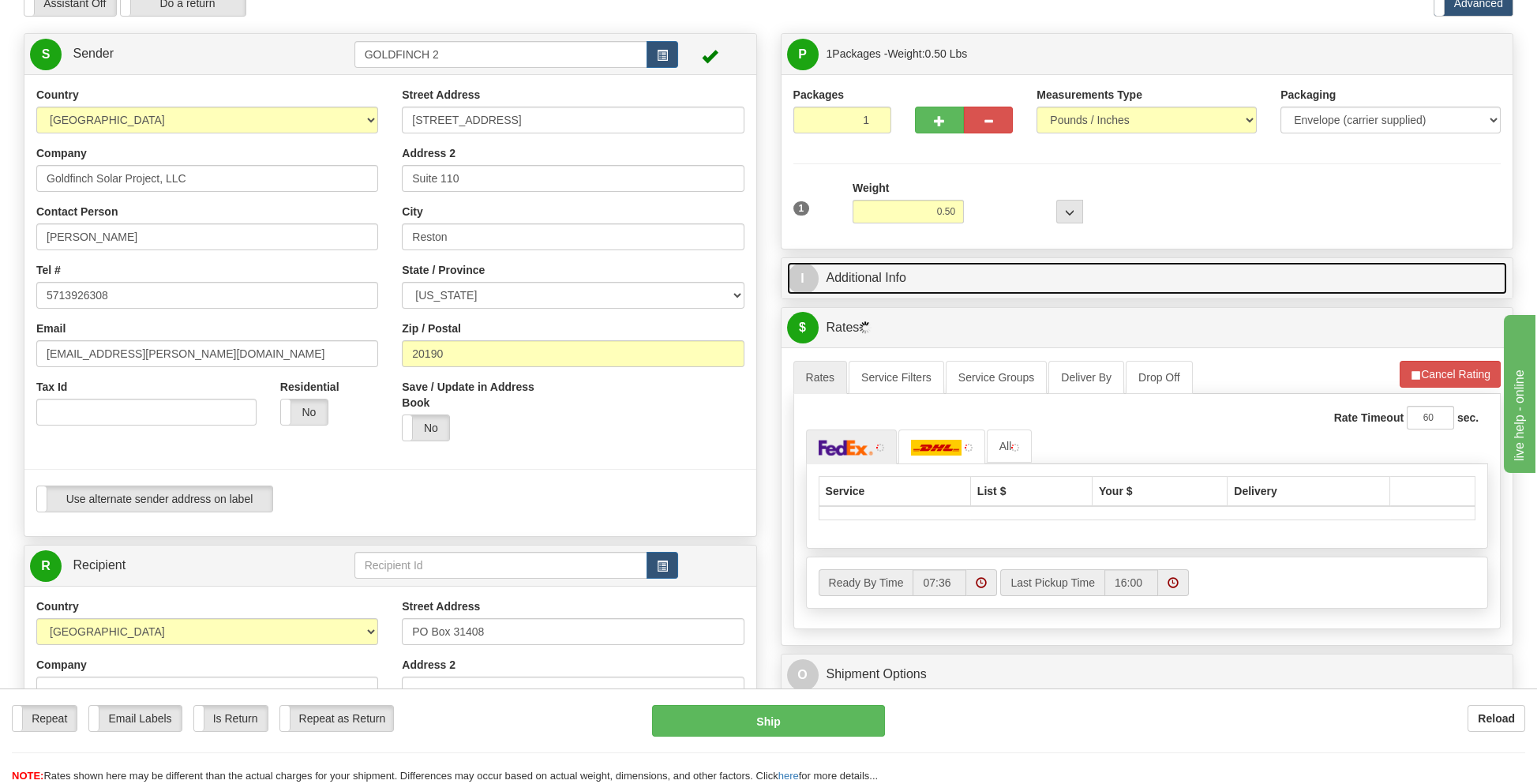
click at [865, 278] on link "I Additional Info" at bounding box center [1147, 278] width 721 height 32
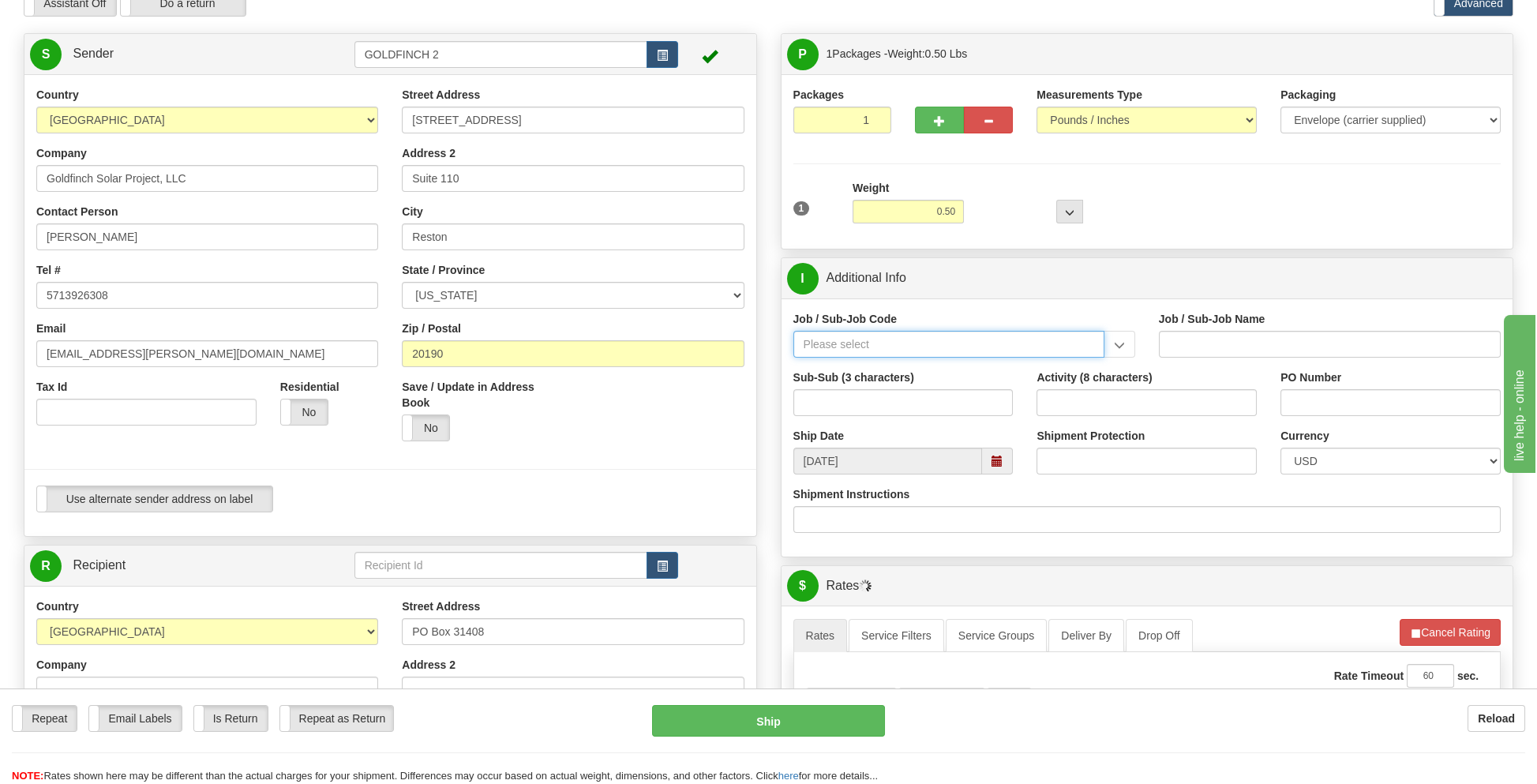
click at [839, 345] on input "Job / Sub-Job Code" at bounding box center [948, 344] width 311 height 27
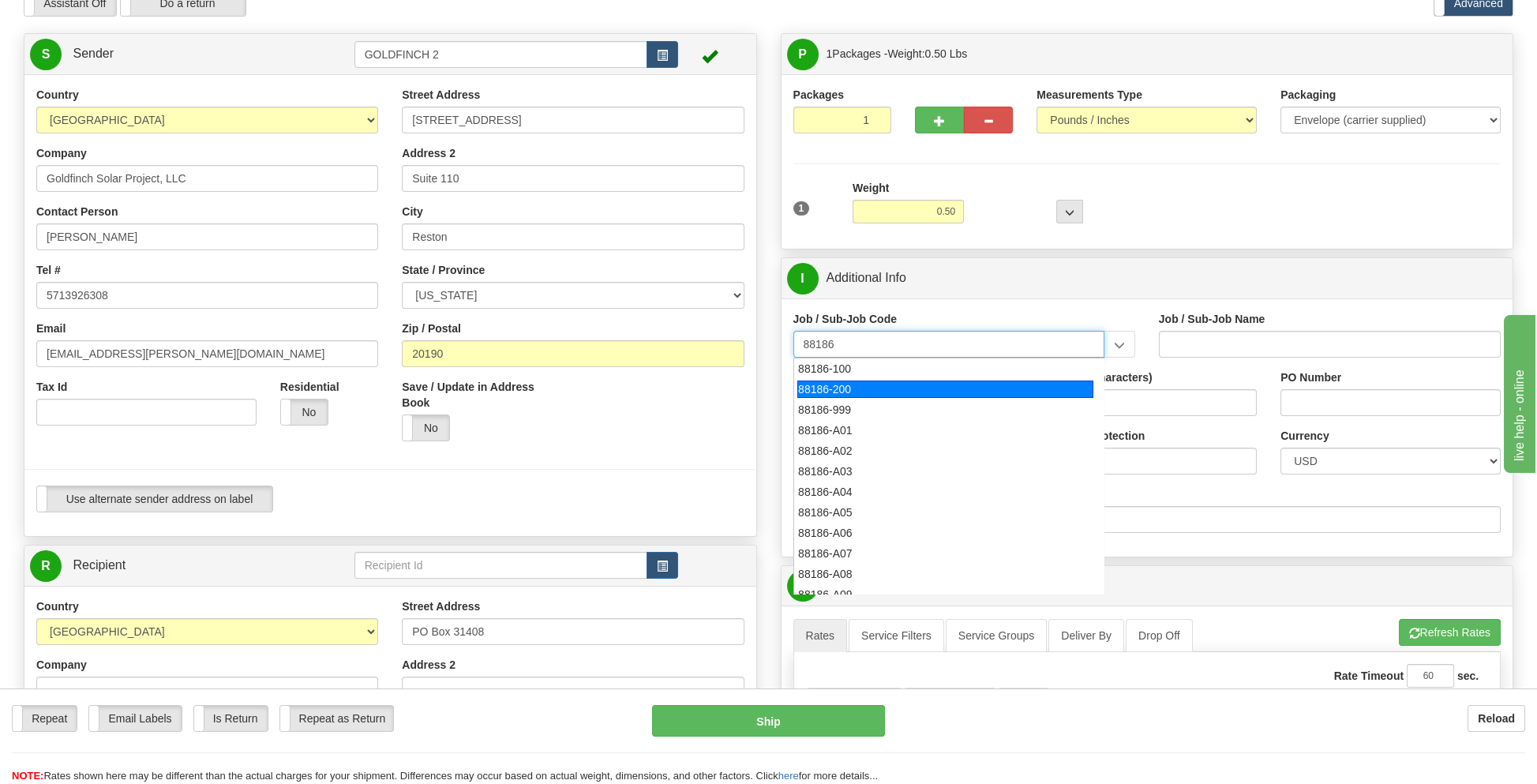
click at [836, 390] on div "88186-200" at bounding box center [945, 389] width 296 height 17
type input "88186-200"
type input "GOLDFINCH SOLAR - THIRD PARTY COSTS"
type input "88186-200"
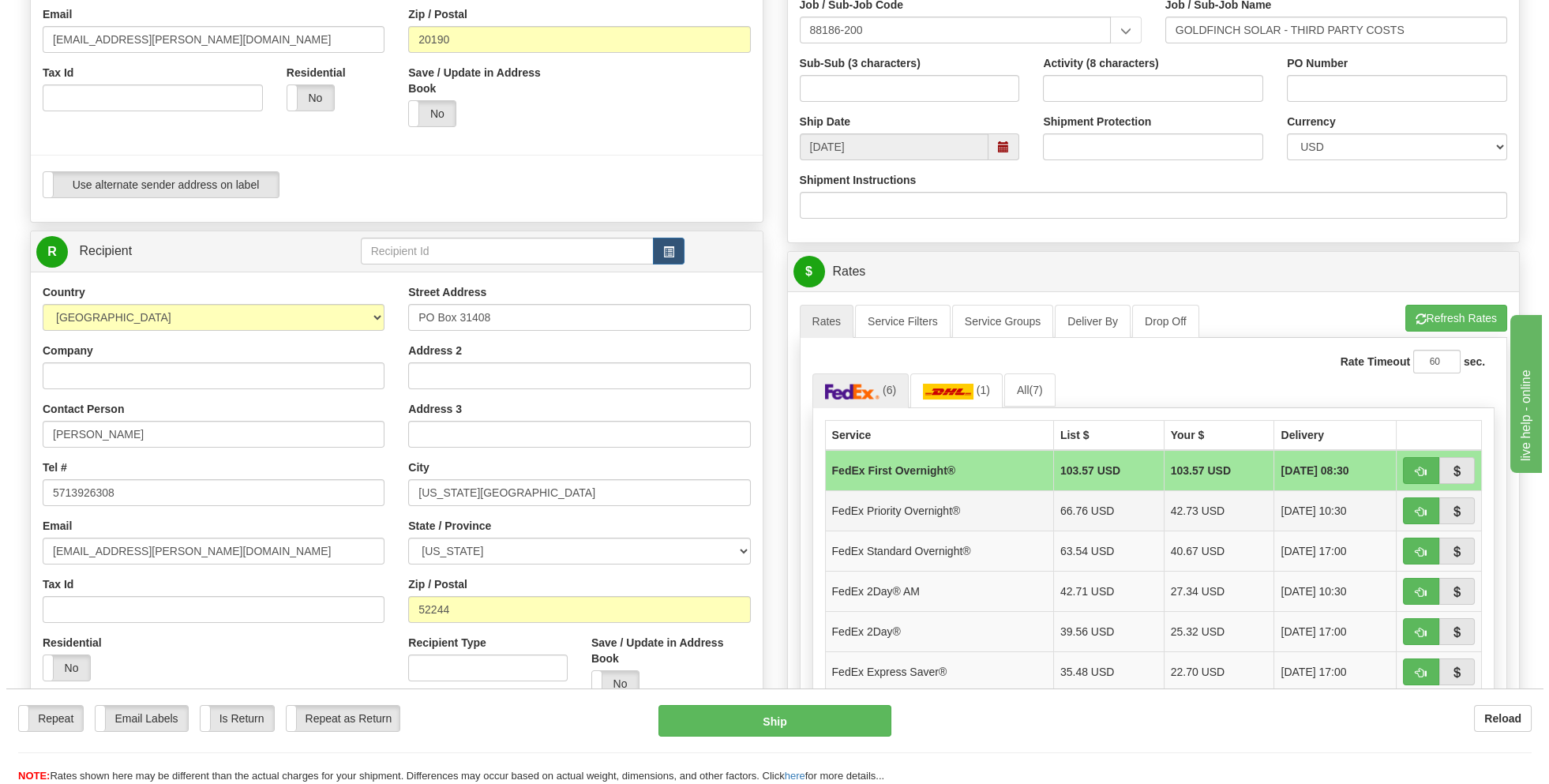
scroll to position [395, 0]
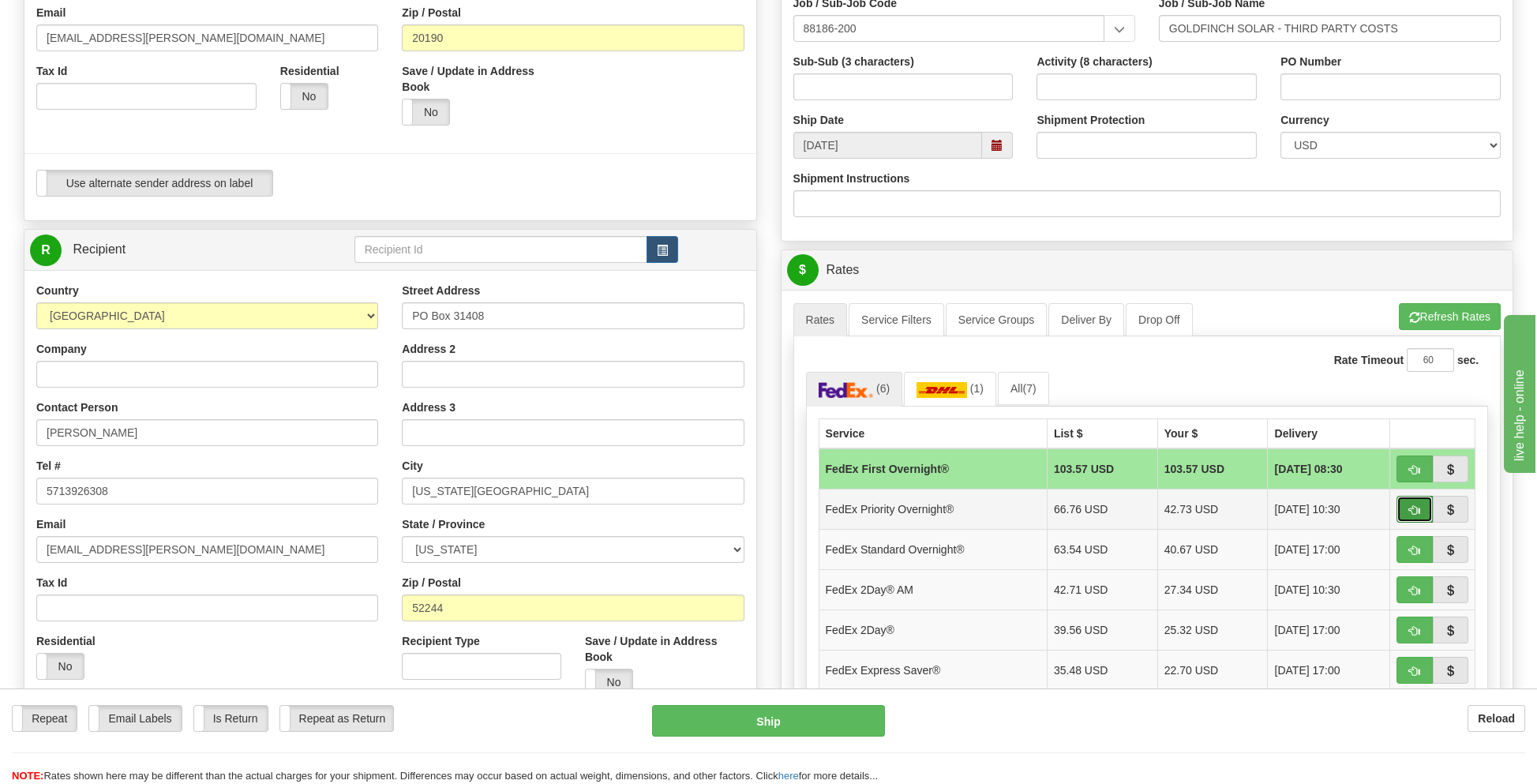
click at [1416, 506] on span "button" at bounding box center [1414, 510] width 11 height 11
type input "01"
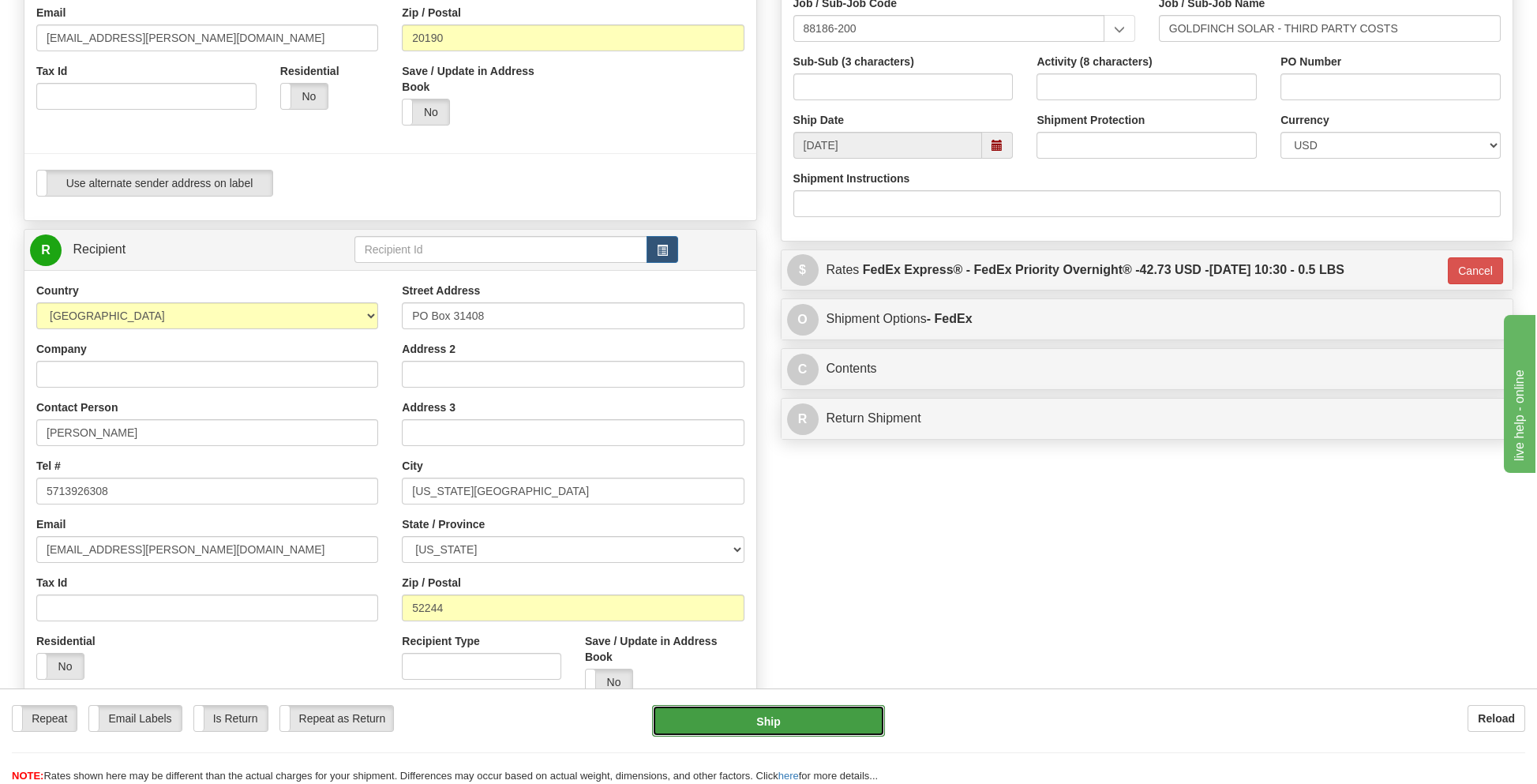
click at [759, 718] on button "Ship" at bounding box center [768, 720] width 232 height 32
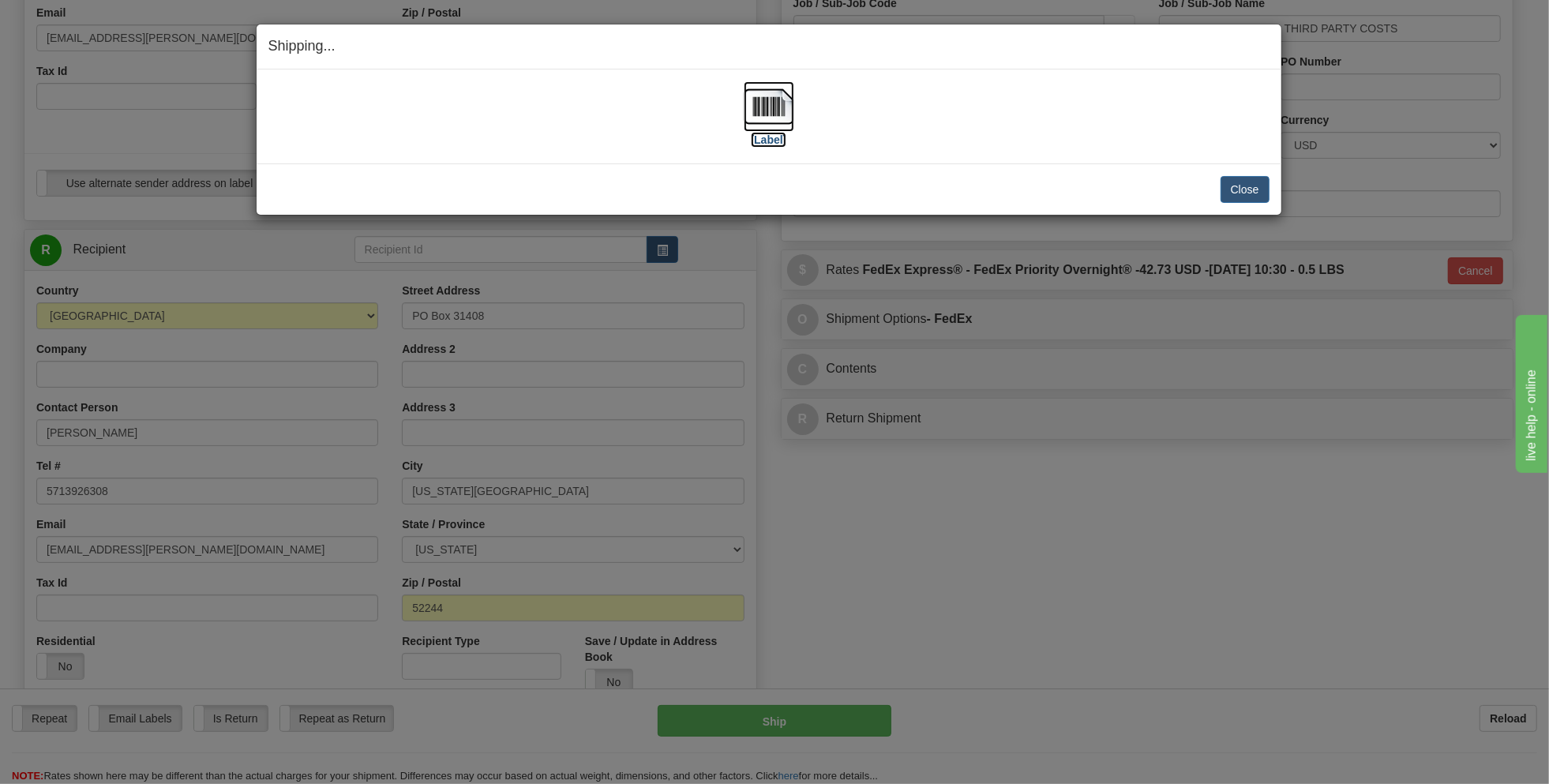
click at [767, 114] on img at bounding box center [769, 107] width 50 height 50
click at [1236, 184] on button "Close" at bounding box center [1245, 189] width 49 height 27
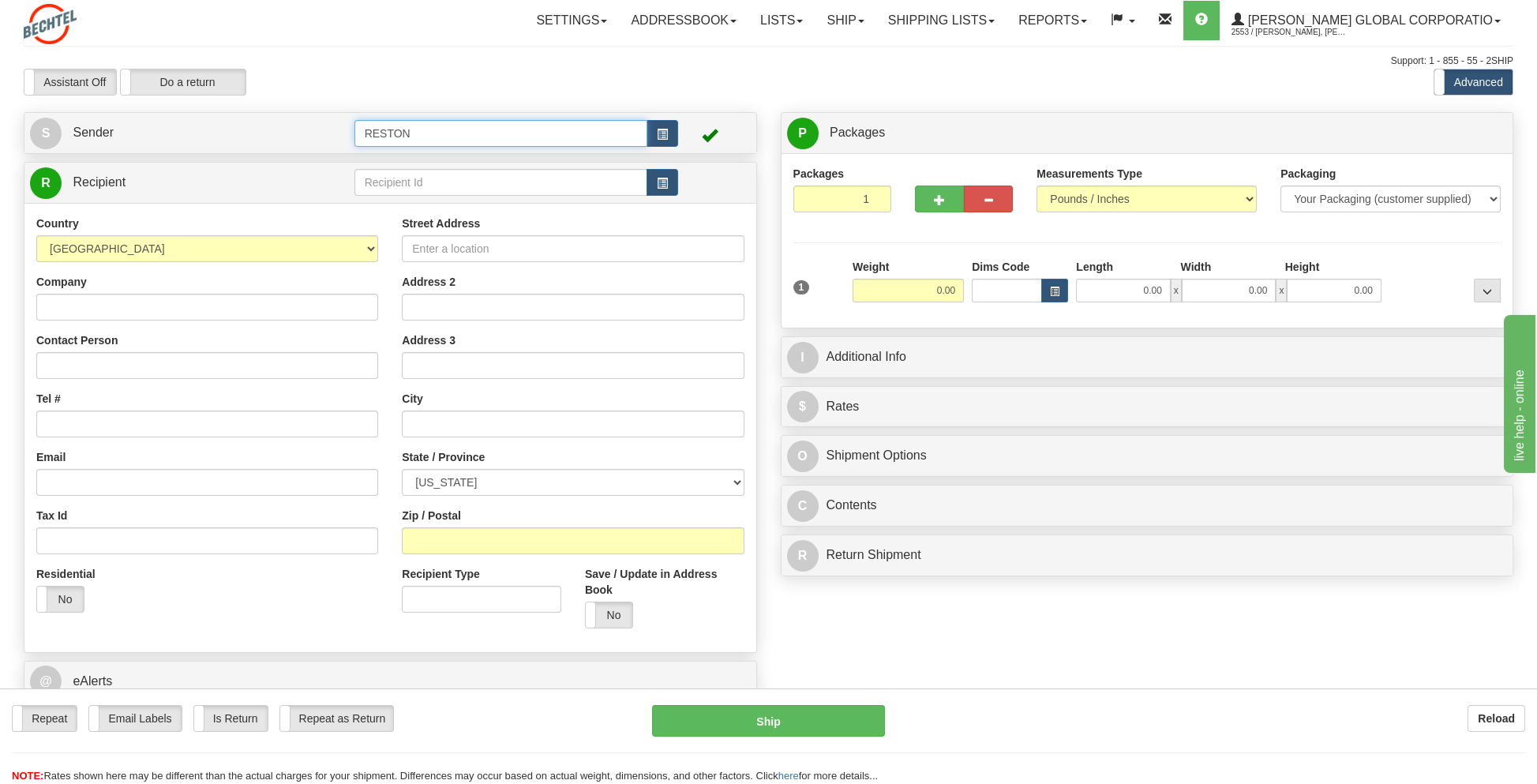
drag, startPoint x: 436, startPoint y: 129, endPoint x: 310, endPoint y: 153, distance: 128.3
click at [310, 153] on div "S Sender RESTON" at bounding box center [390, 133] width 734 height 42
click at [391, 176] on div "GOLDFINCH 2" at bounding box center [497, 178] width 278 height 17
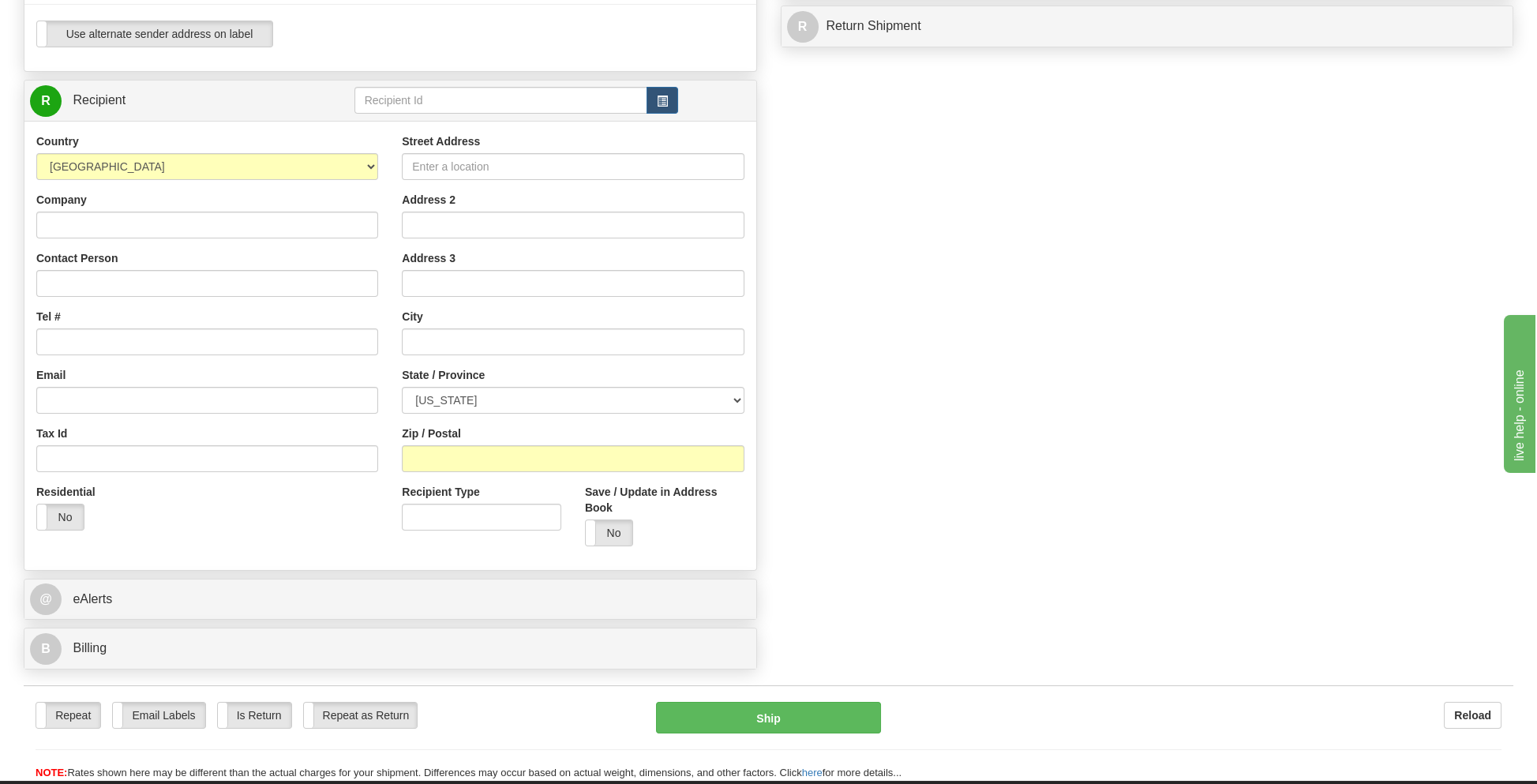
scroll to position [552, 0]
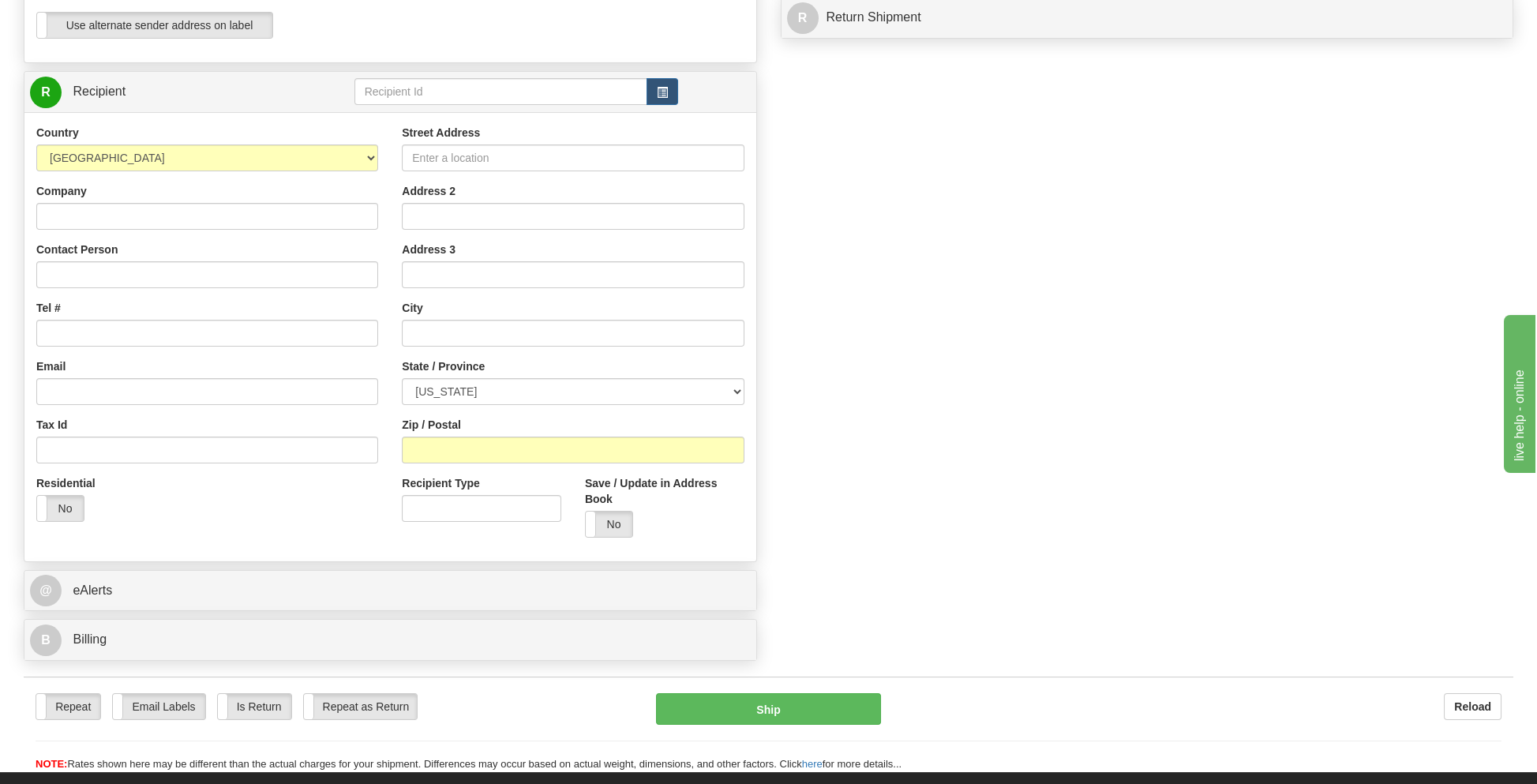
type input "GOLDFINCH 2"
click at [90, 274] on input "Contact Person" at bounding box center [207, 275] width 342 height 27
type input "[PERSON_NAME]"
click at [394, 84] on input "text" at bounding box center [501, 92] width 294 height 27
type input "fe"
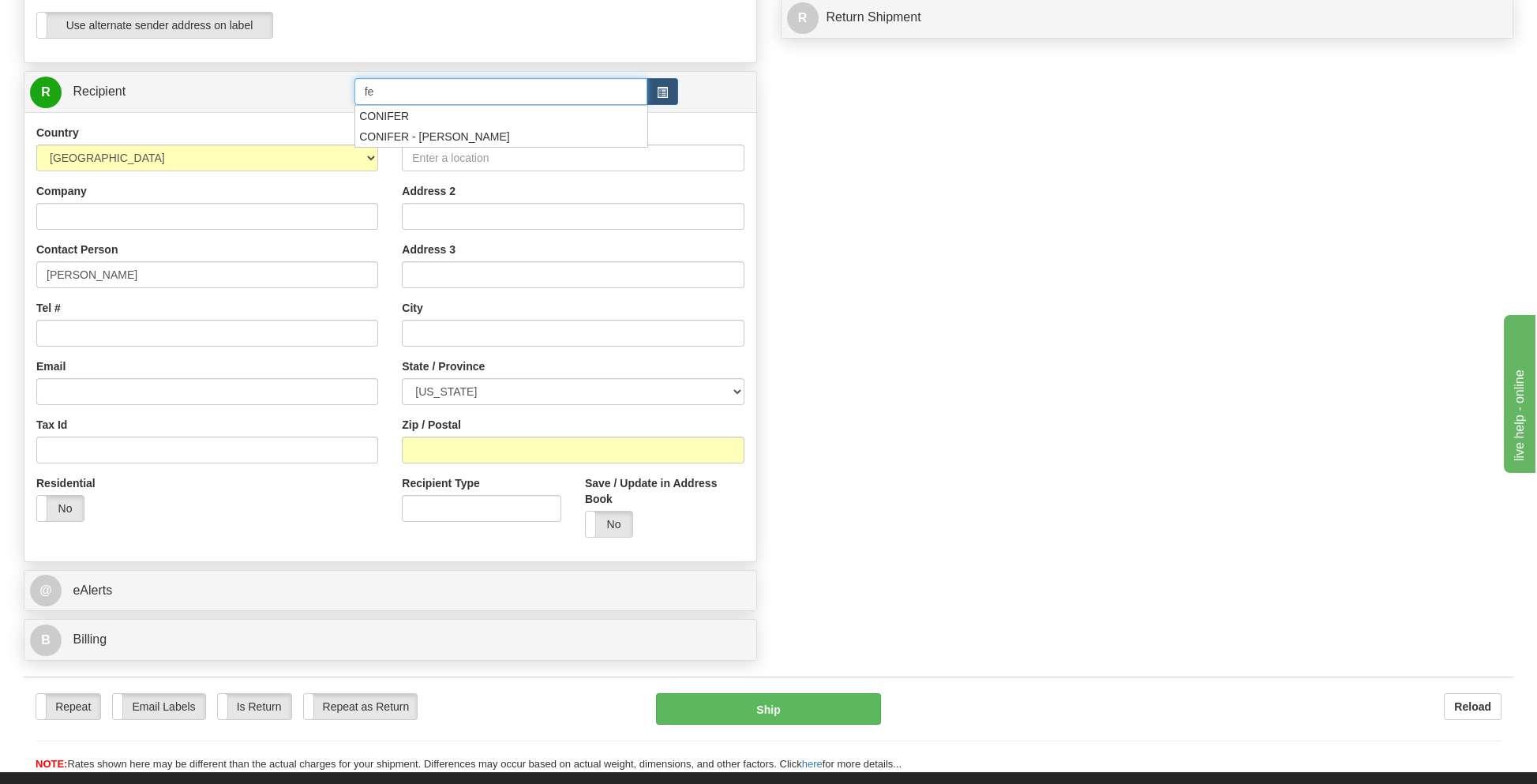
drag, startPoint x: 394, startPoint y: 84, endPoint x: 361, endPoint y: 95, distance: 34.8
click at [361, 95] on input "fe" at bounding box center [501, 92] width 294 height 27
click at [151, 269] on input "[PERSON_NAME]" at bounding box center [207, 275] width 342 height 27
type input "[PERSON_NAME]"
click at [104, 339] on input "Tel #" at bounding box center [207, 333] width 342 height 27
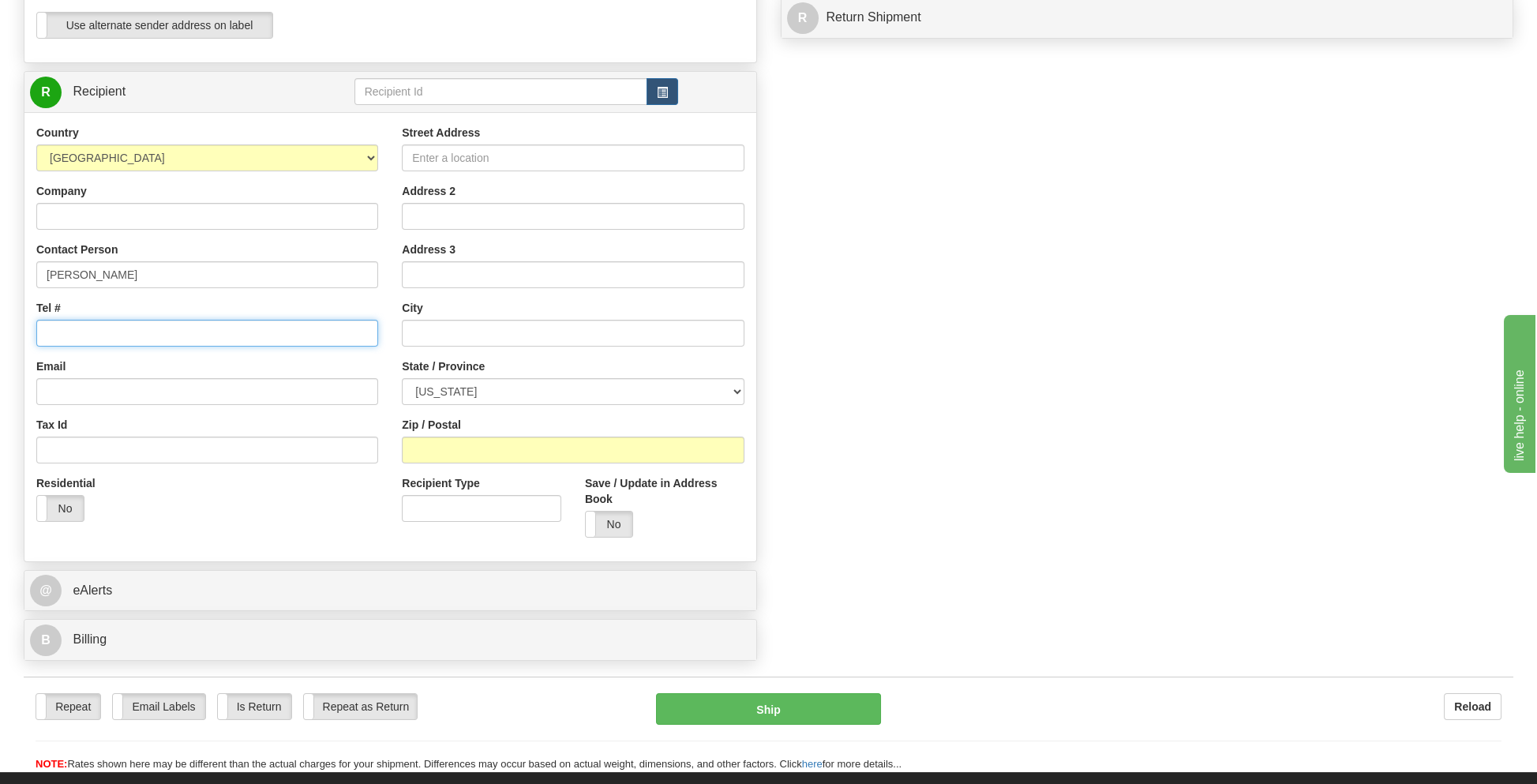
type input "5713926308"
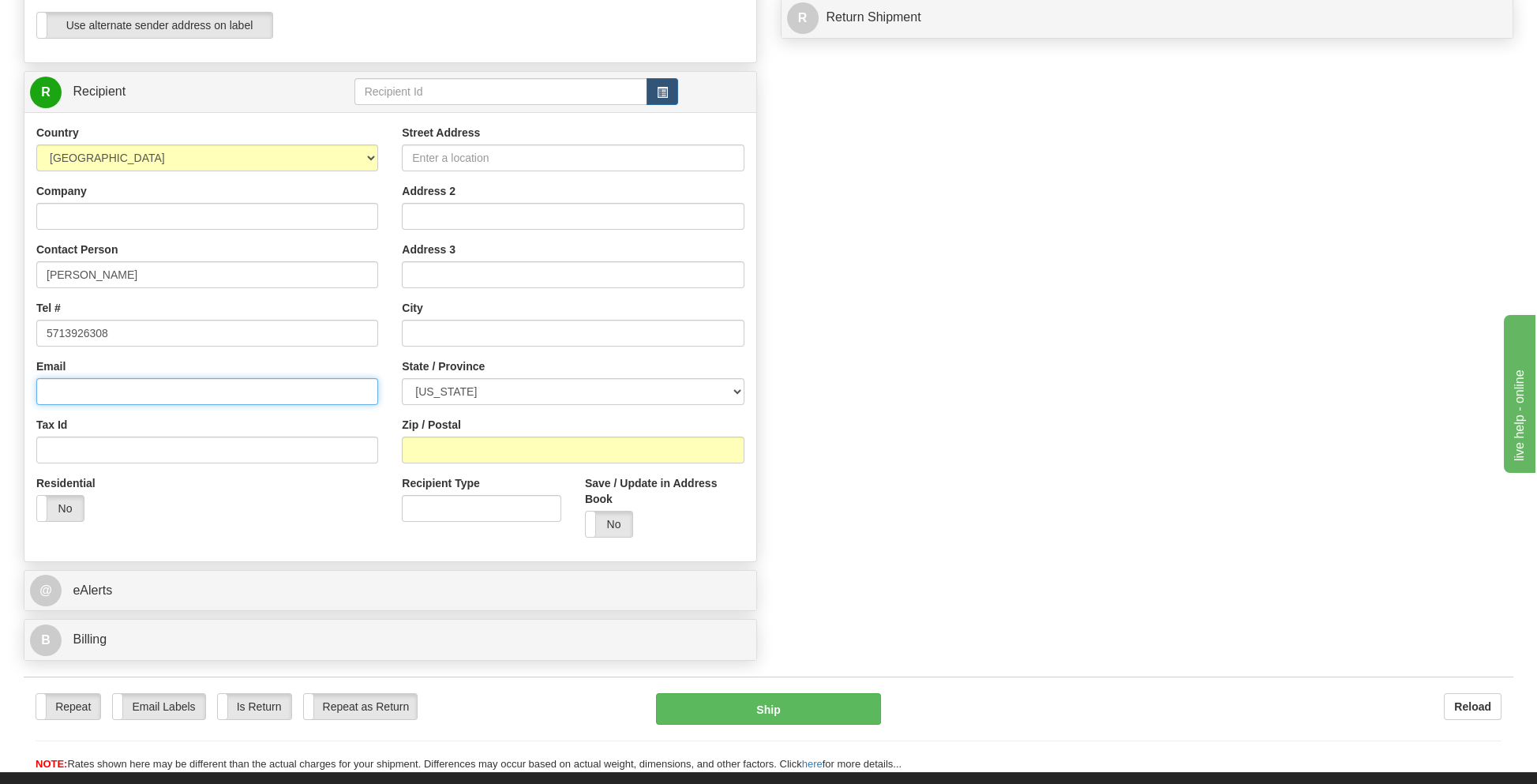
click at [81, 393] on input "Email" at bounding box center [207, 392] width 342 height 27
type input "[EMAIL_ADDRESS][PERSON_NAME][DOMAIN_NAME]"
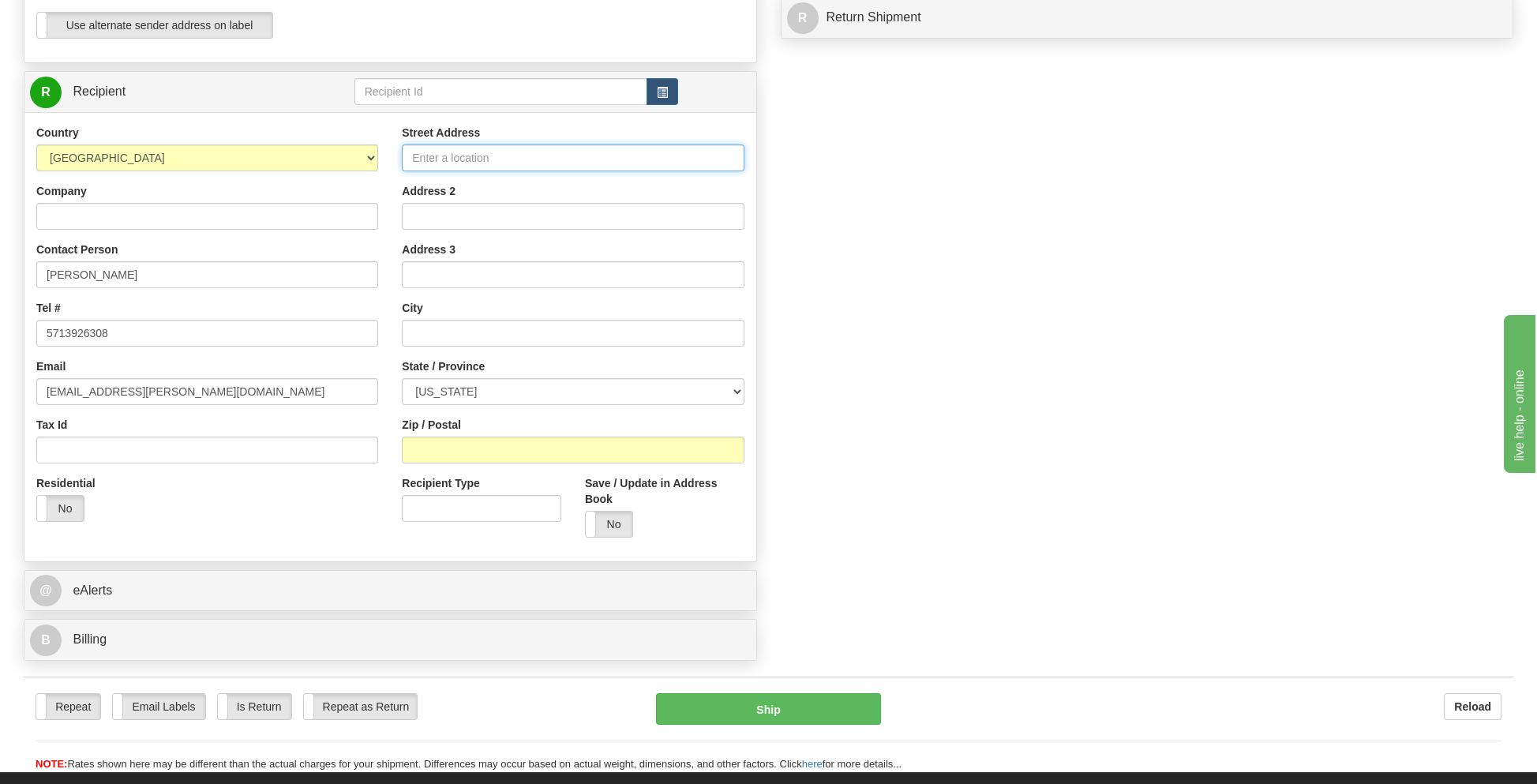
click at [486, 157] on input "Street Address" at bounding box center [572, 158] width 342 height 27
type input "[STREET_ADDRESS]"
type input "[GEOGRAPHIC_DATA]"
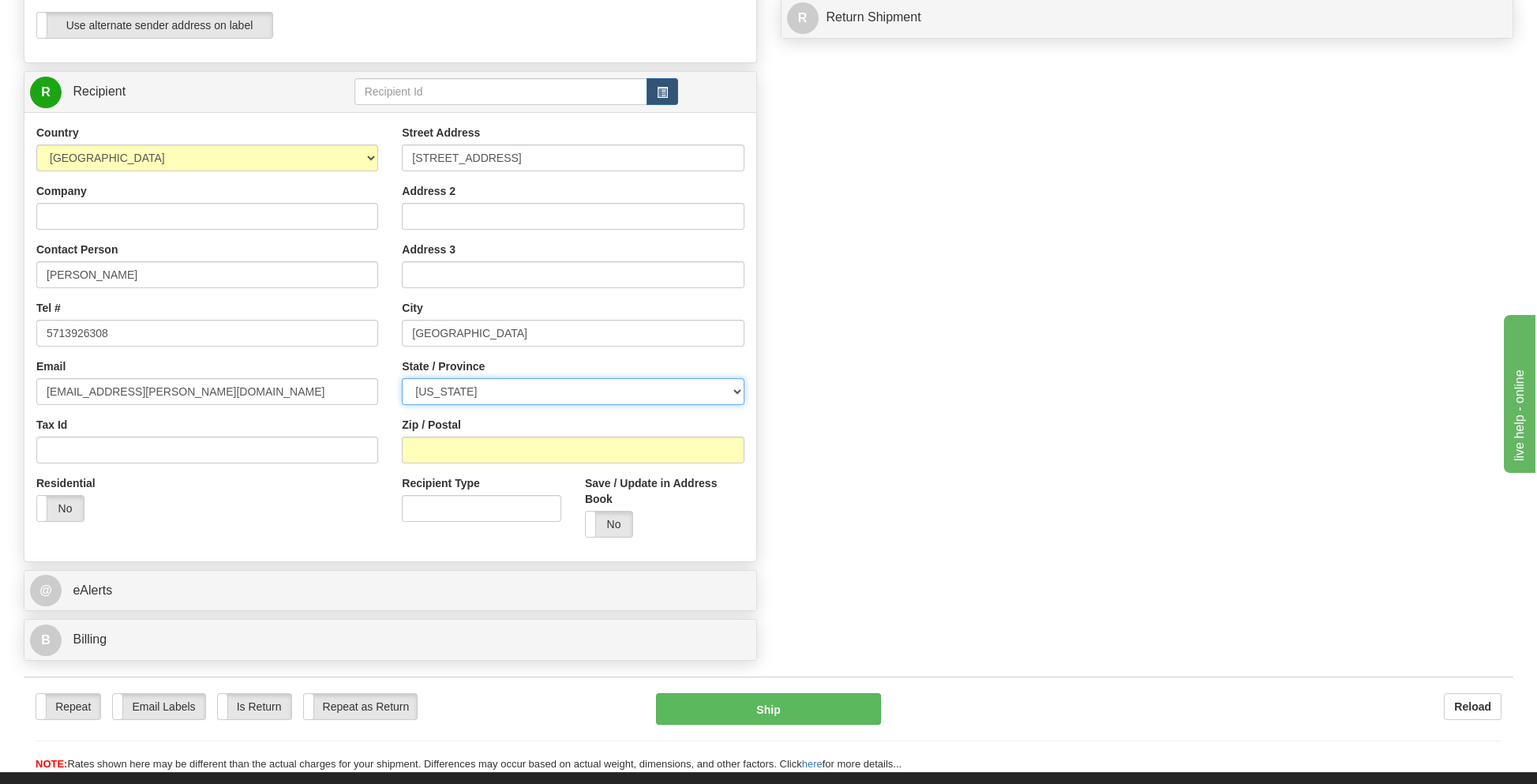
select select "IA"
type input "52327"
click at [69, 521] on div "Residential Yes No" at bounding box center [84, 505] width 121 height 58
click at [60, 503] on label "No" at bounding box center [60, 508] width 47 height 25
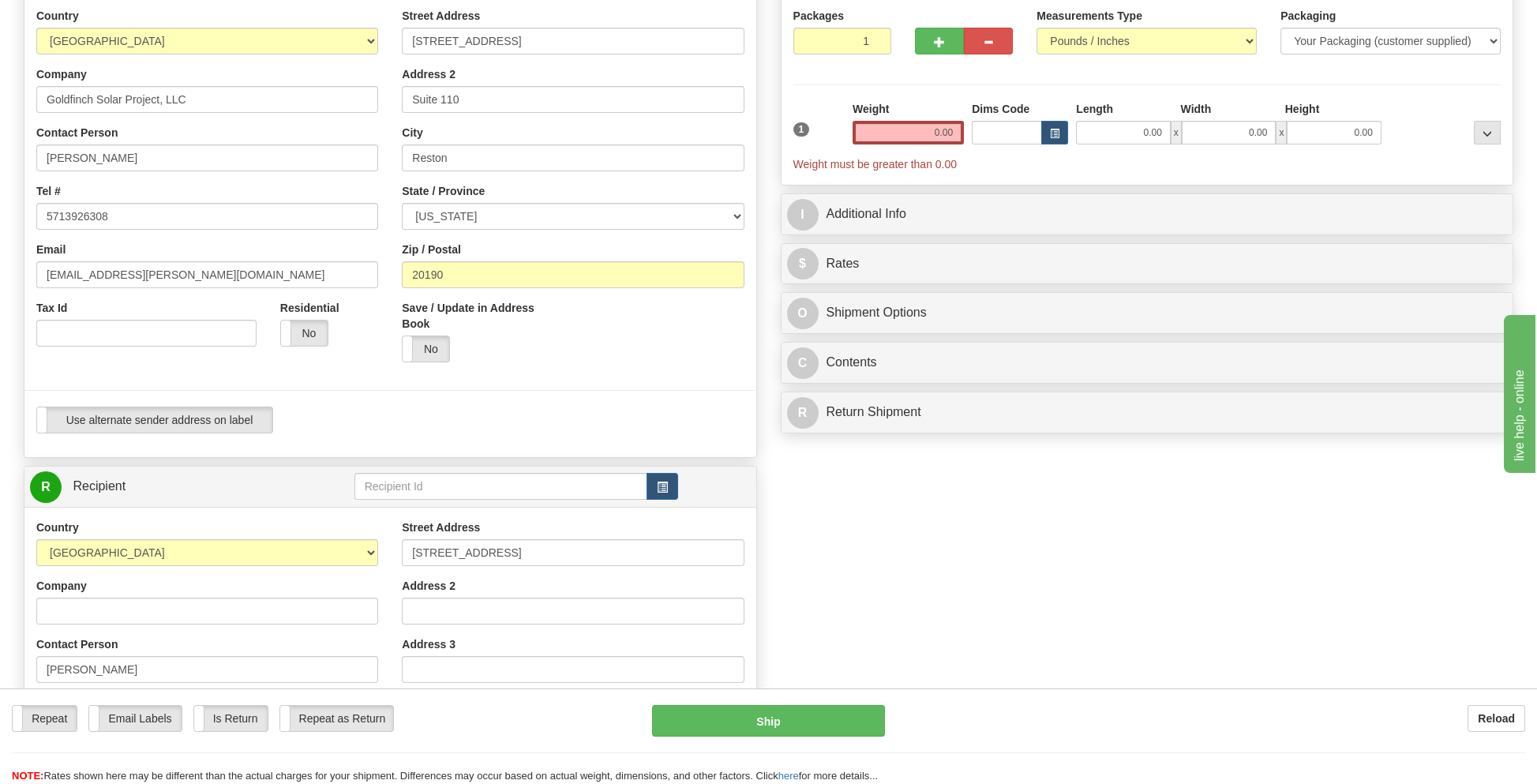
scroll to position [0, 0]
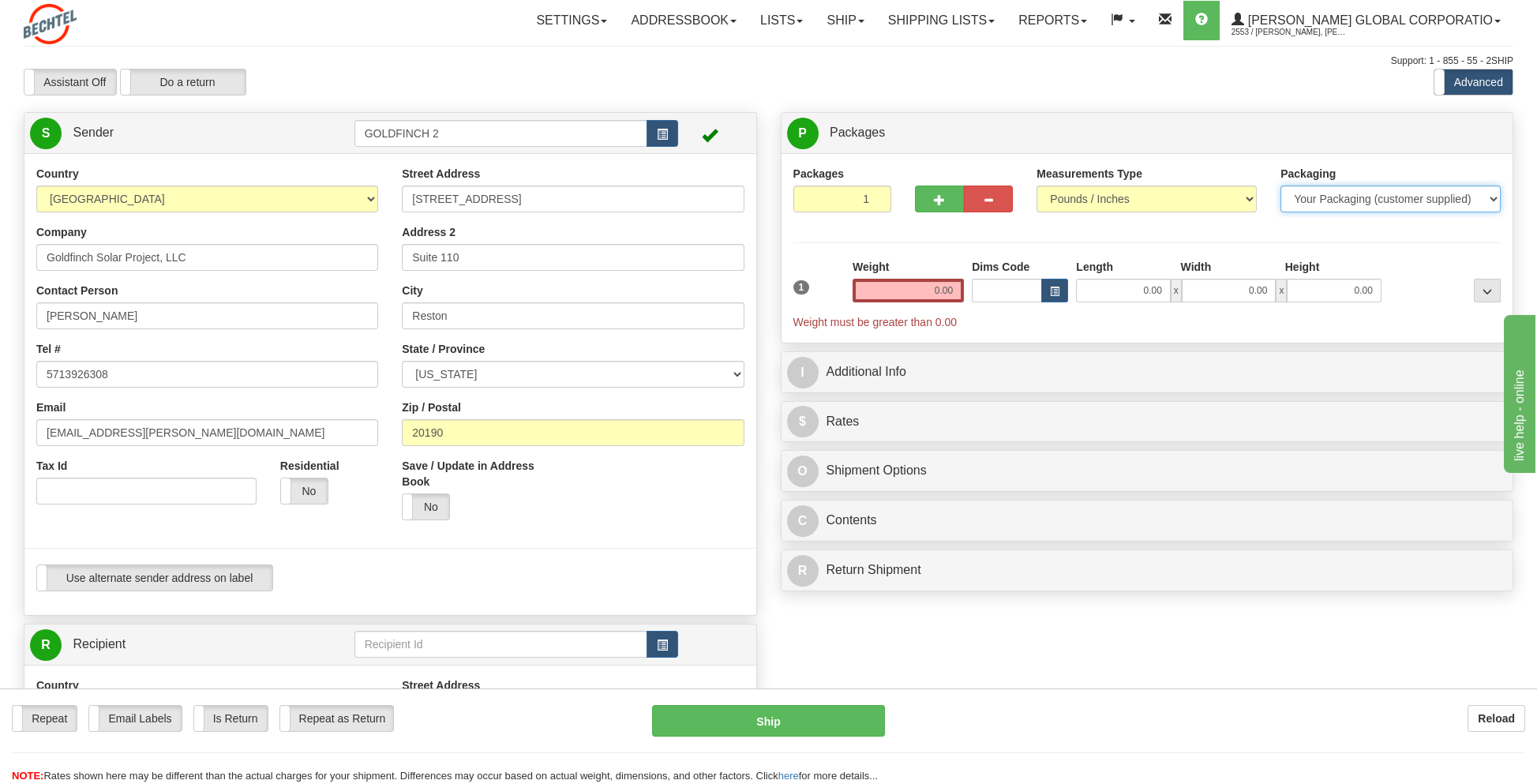
click at [1333, 197] on select "Your Packaging (customer supplied) Envelope (carrier supplied) Pack (carrier su…" at bounding box center [1390, 199] width 220 height 27
select select "2"
click at [1280, 185] on select "Your Packaging (customer supplied) Envelope (carrier supplied) Pack (carrier su…" at bounding box center [1390, 199] width 220 height 27
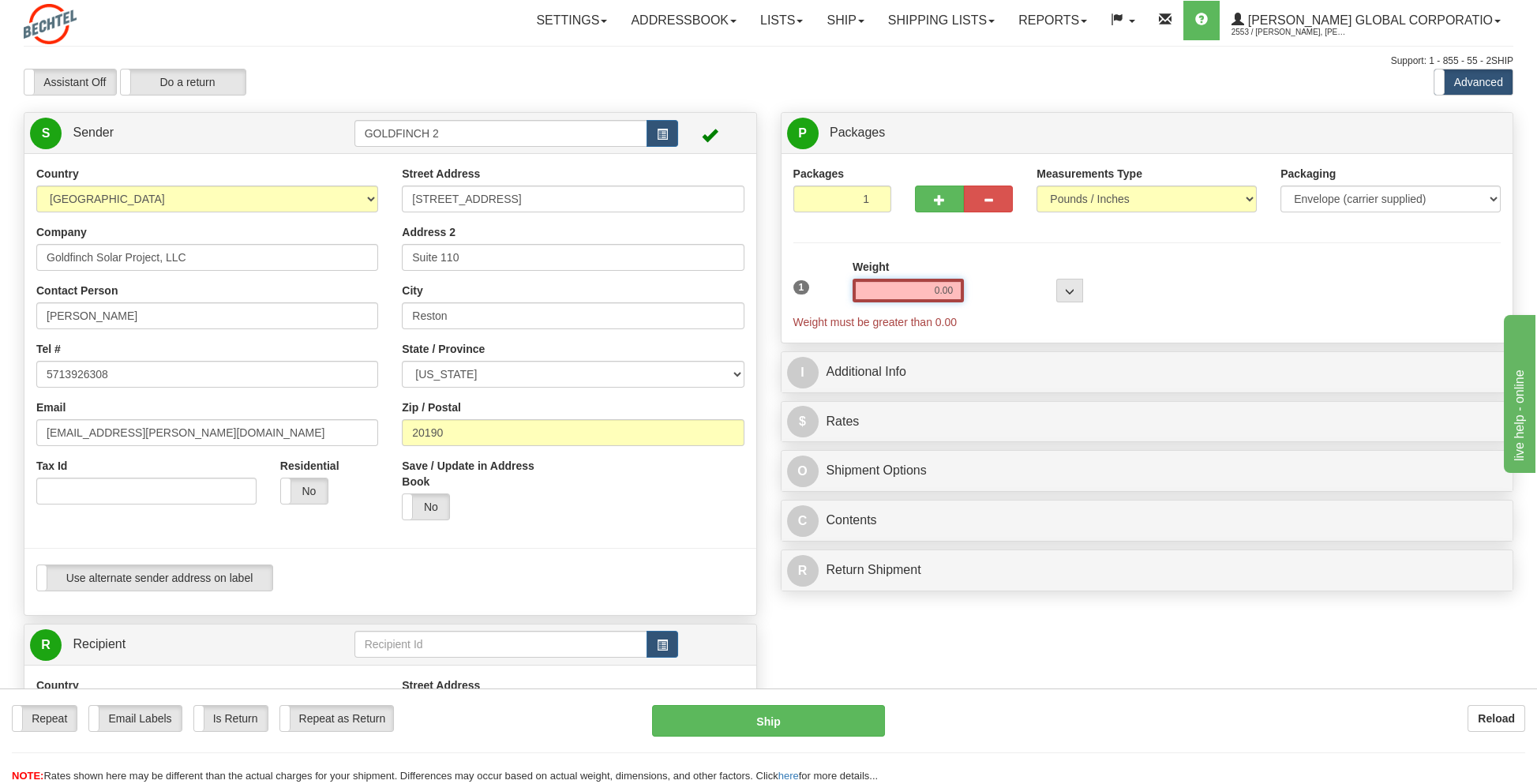
drag, startPoint x: 920, startPoint y: 284, endPoint x: 993, endPoint y: 278, distance: 73.2
click at [993, 278] on div "1 Weight 0.00 Dims Code 0 x" at bounding box center [1147, 294] width 716 height 71
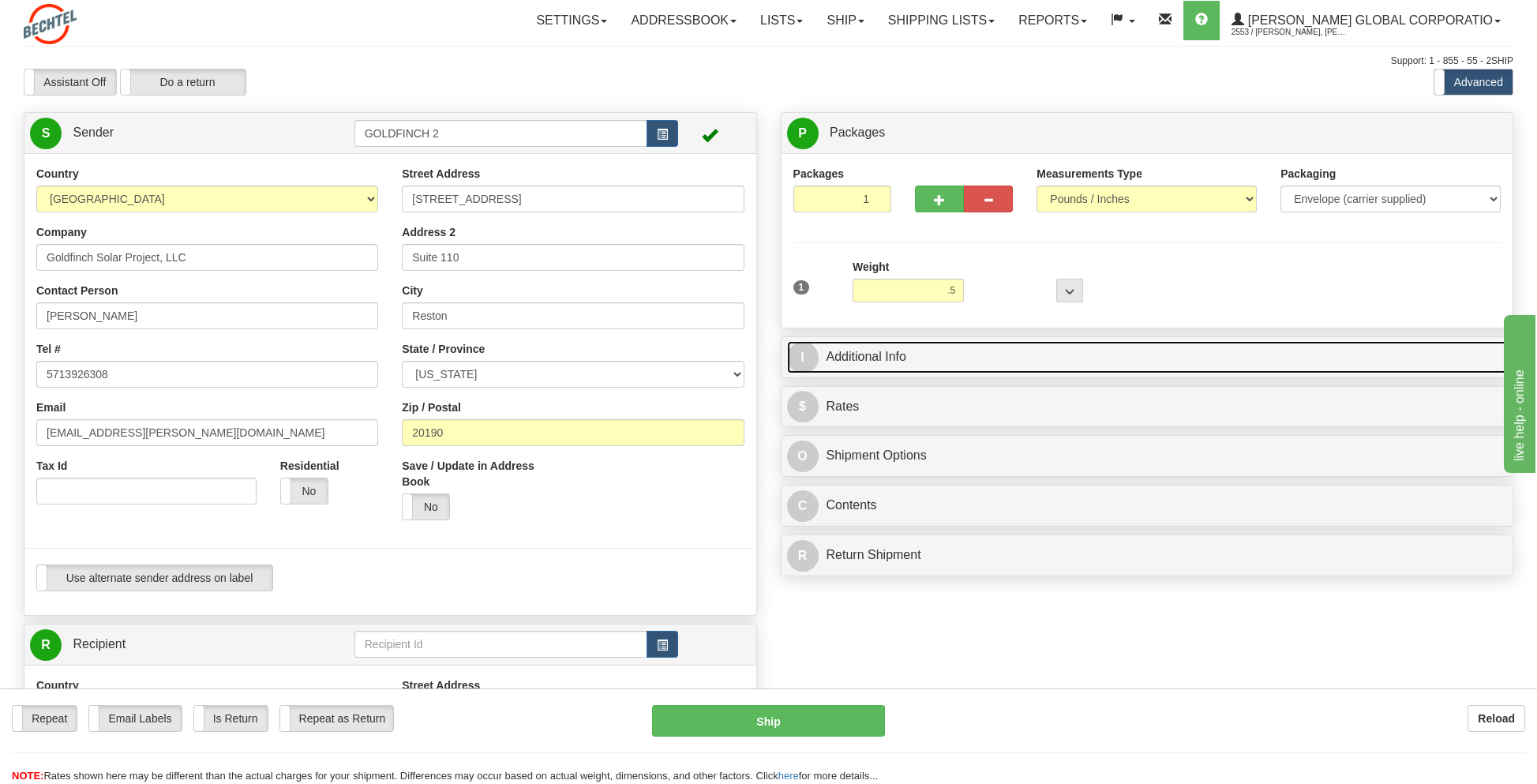
type input "0.50"
click at [875, 350] on link "I Additional Info" at bounding box center [1147, 356] width 721 height 32
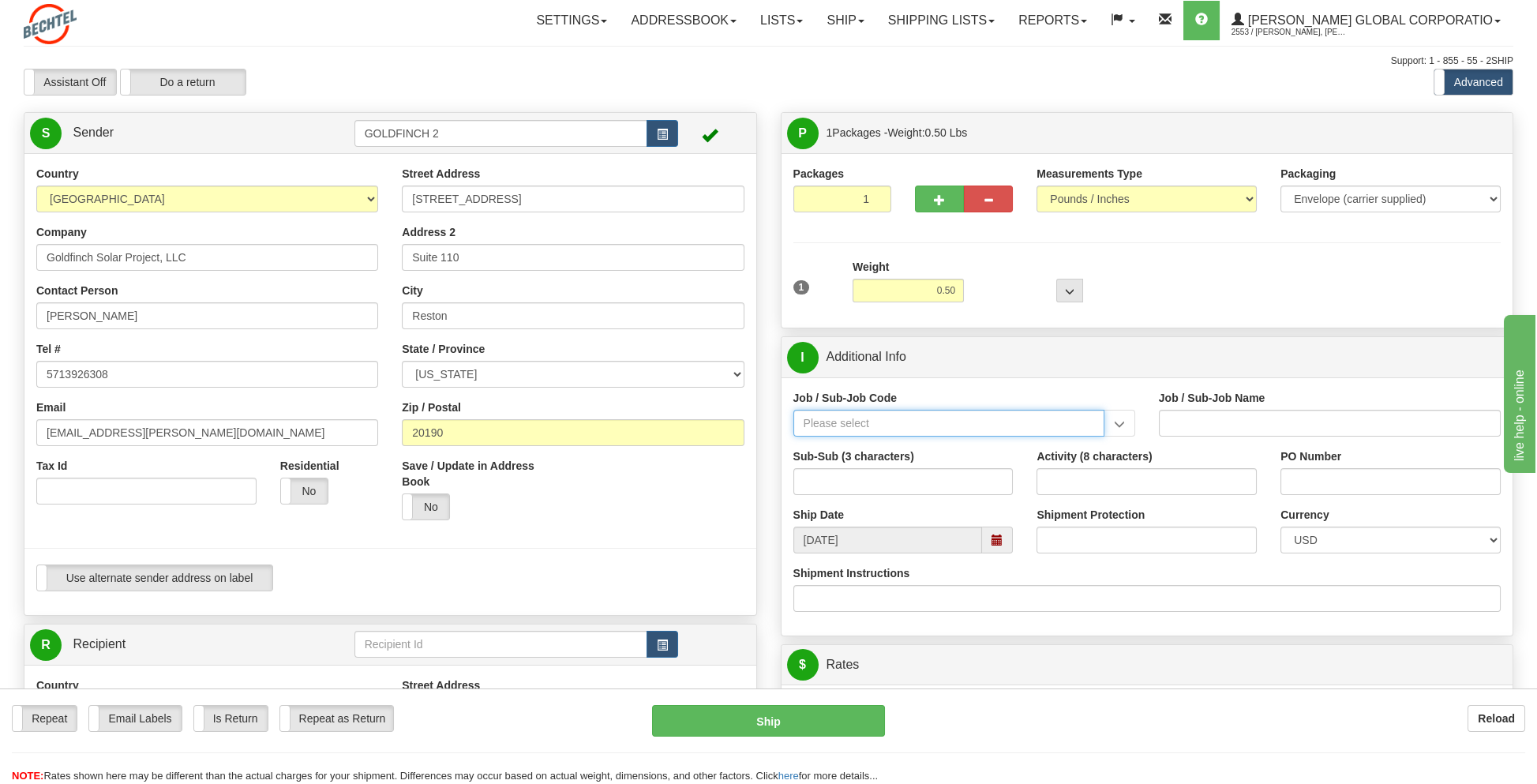
click at [848, 422] on input "Job / Sub-Job Code" at bounding box center [948, 423] width 311 height 27
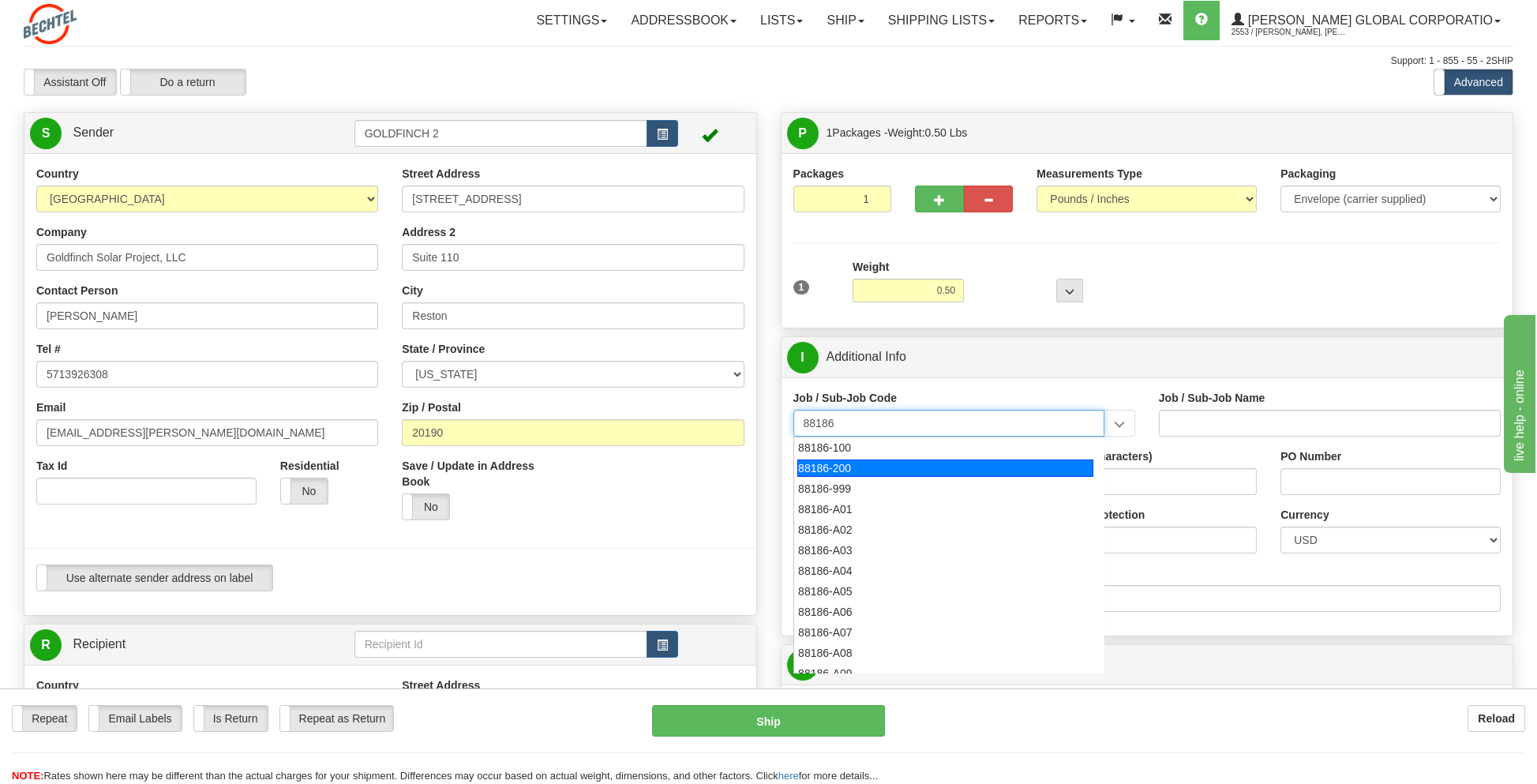
click at [865, 471] on div "88186-200" at bounding box center [945, 468] width 296 height 17
type input "88186-200"
type input "GOLDFINCH SOLAR - THIRD PARTY COSTS"
type input "88186-200"
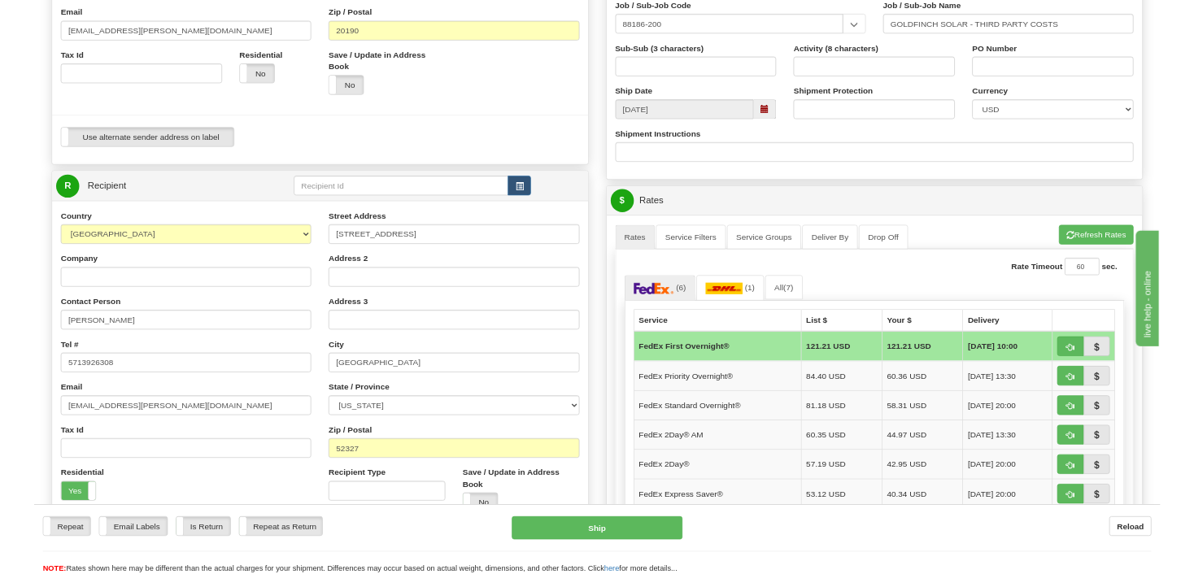
scroll to position [407, 0]
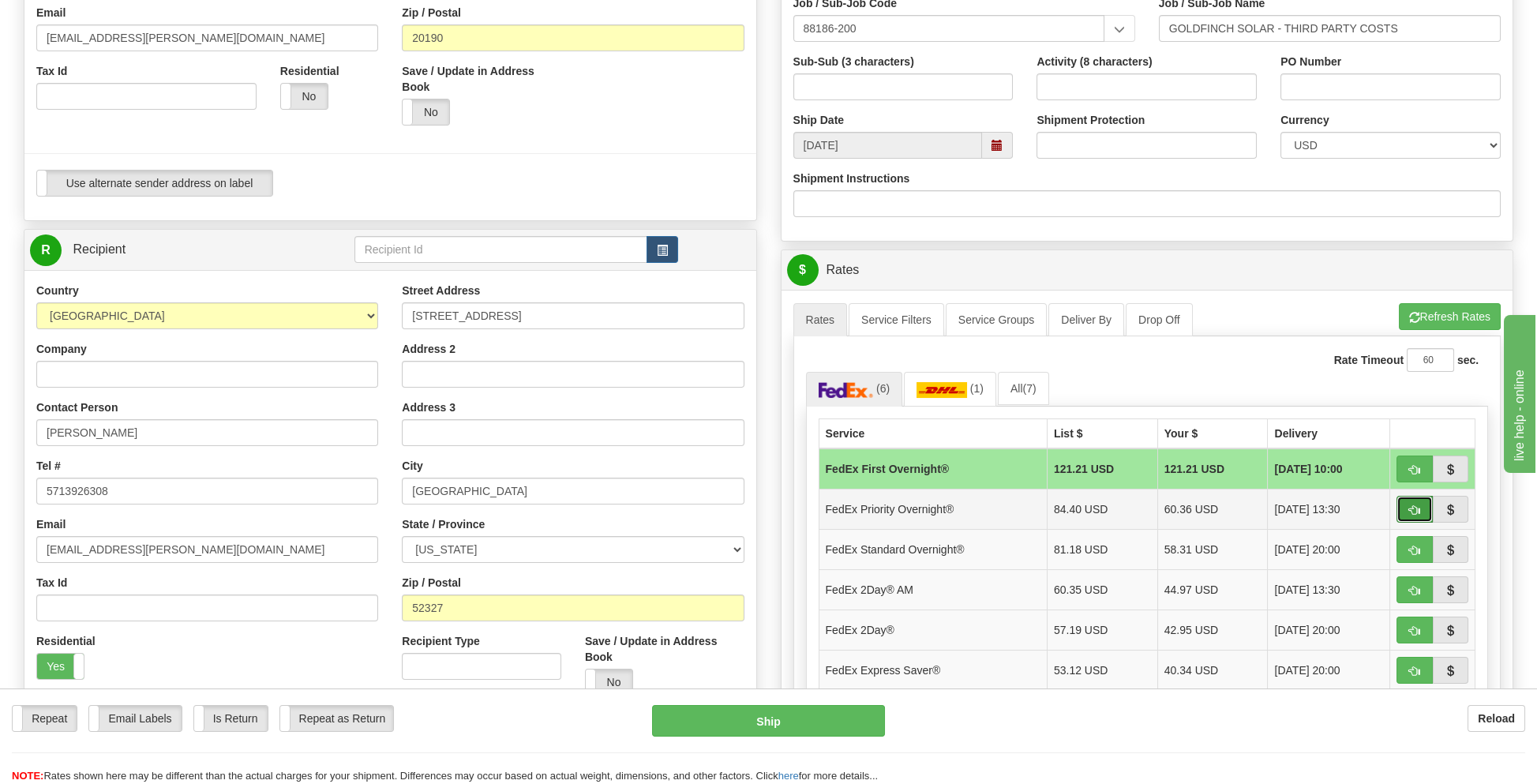
click at [1406, 502] on button "button" at bounding box center [1414, 509] width 36 height 27
type input "01"
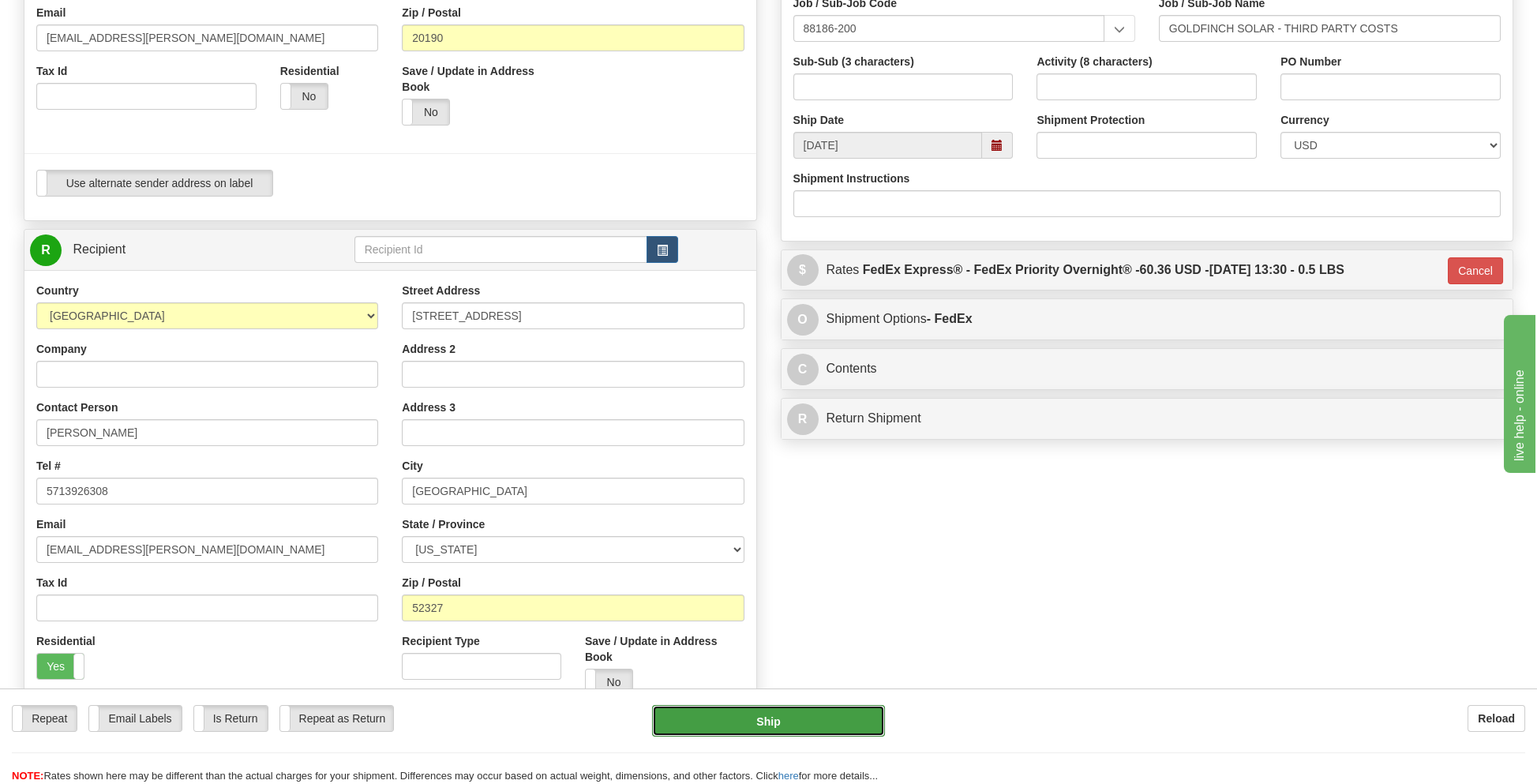
click at [770, 726] on button "Ship" at bounding box center [768, 720] width 232 height 32
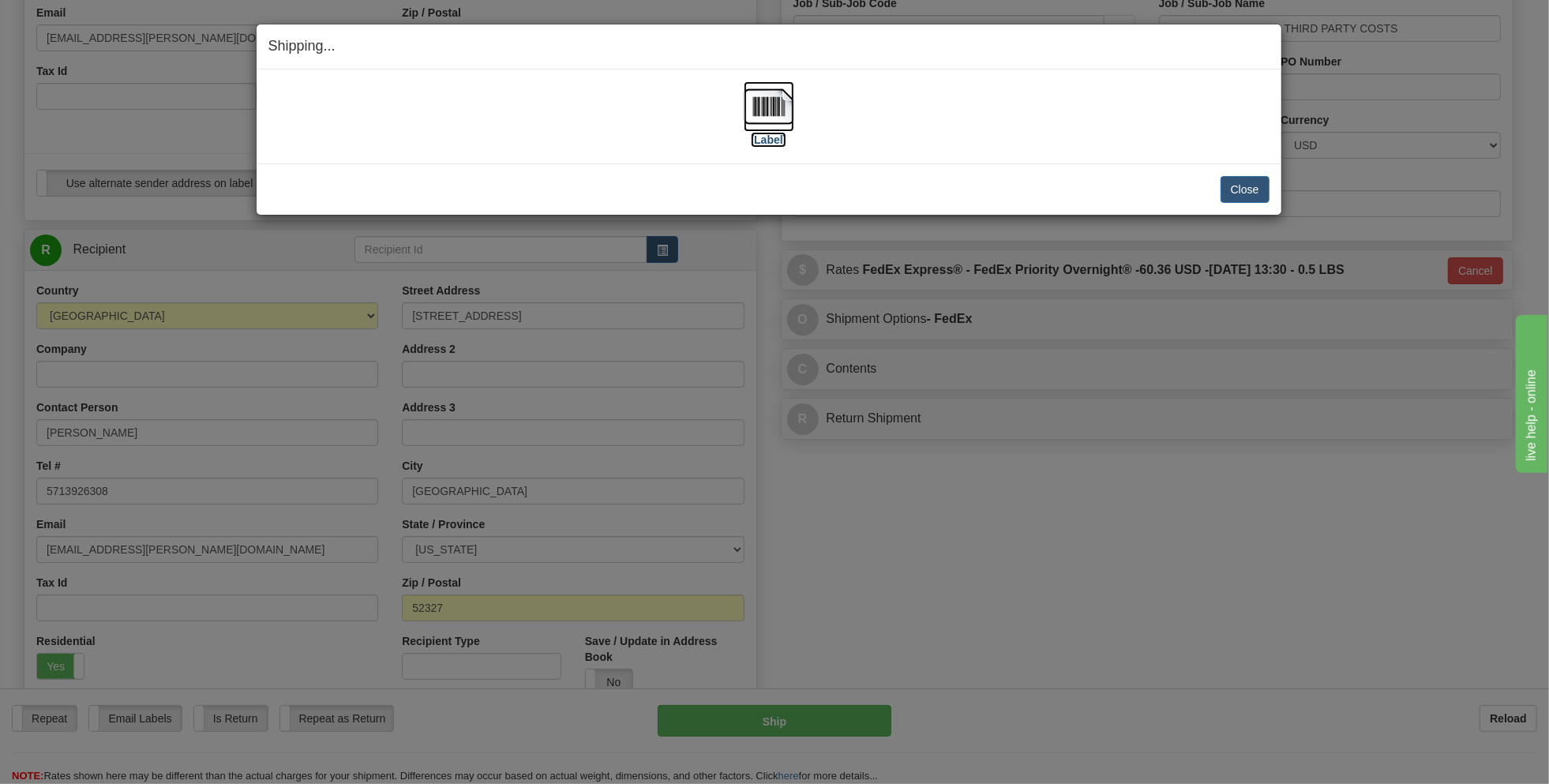
click at [765, 135] on label "[Label]" at bounding box center [769, 140] width 36 height 16
